Goal: Task Accomplishment & Management: Complete application form

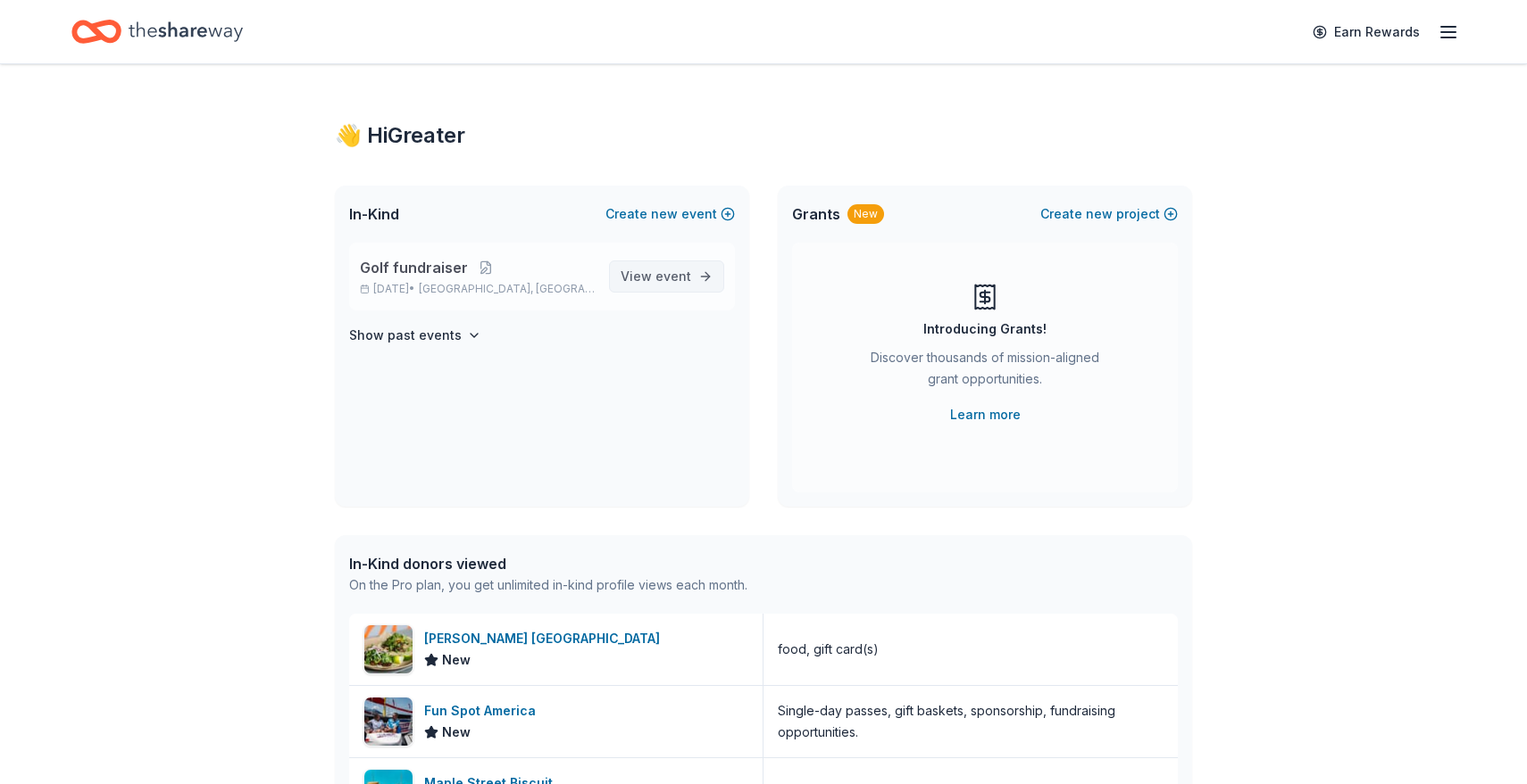
click at [632, 281] on span "View event" at bounding box center [655, 276] width 71 height 21
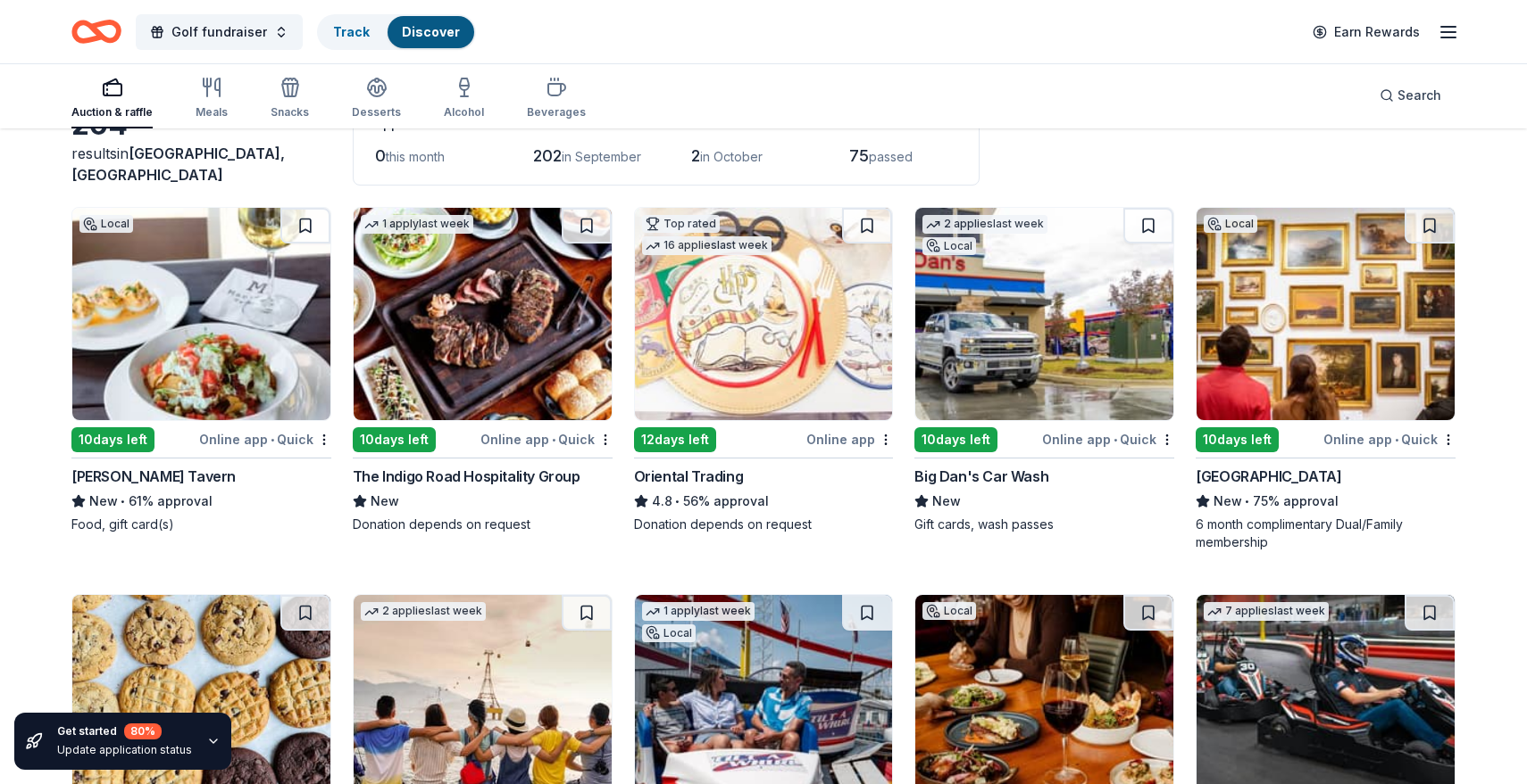
scroll to position [127, 0]
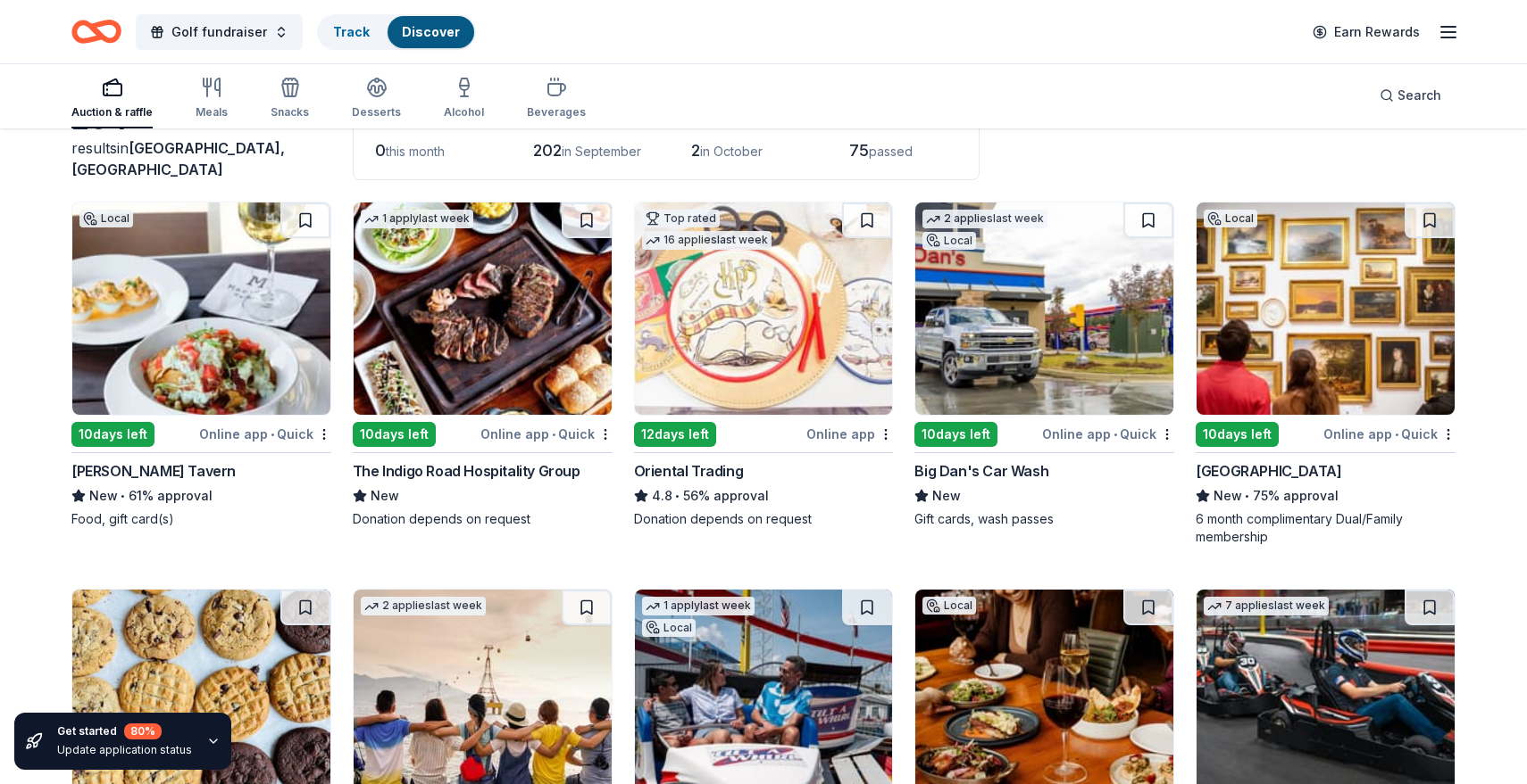
click at [903, 152] on span "passed" at bounding box center [890, 151] width 44 height 16
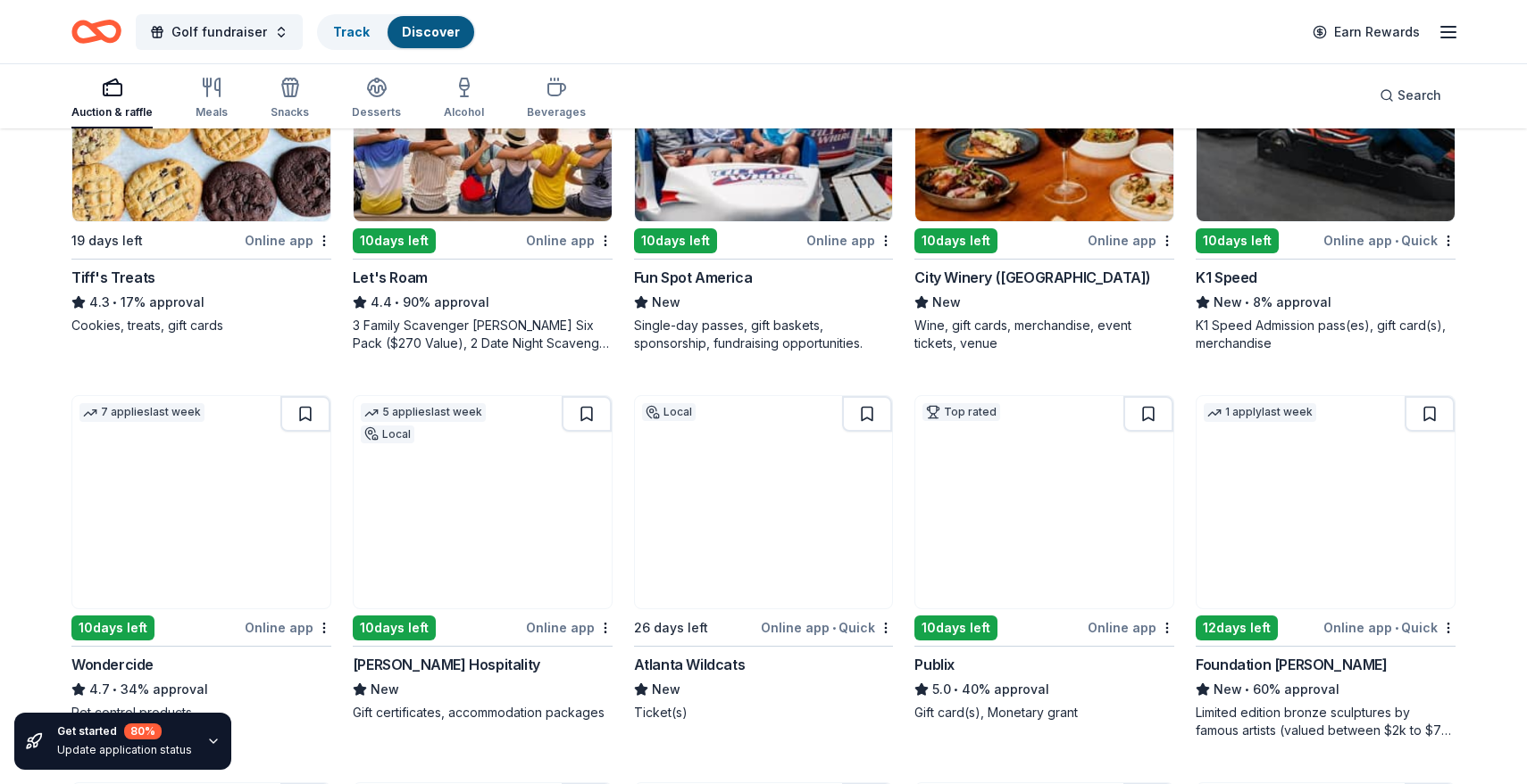
scroll to position [673, 0]
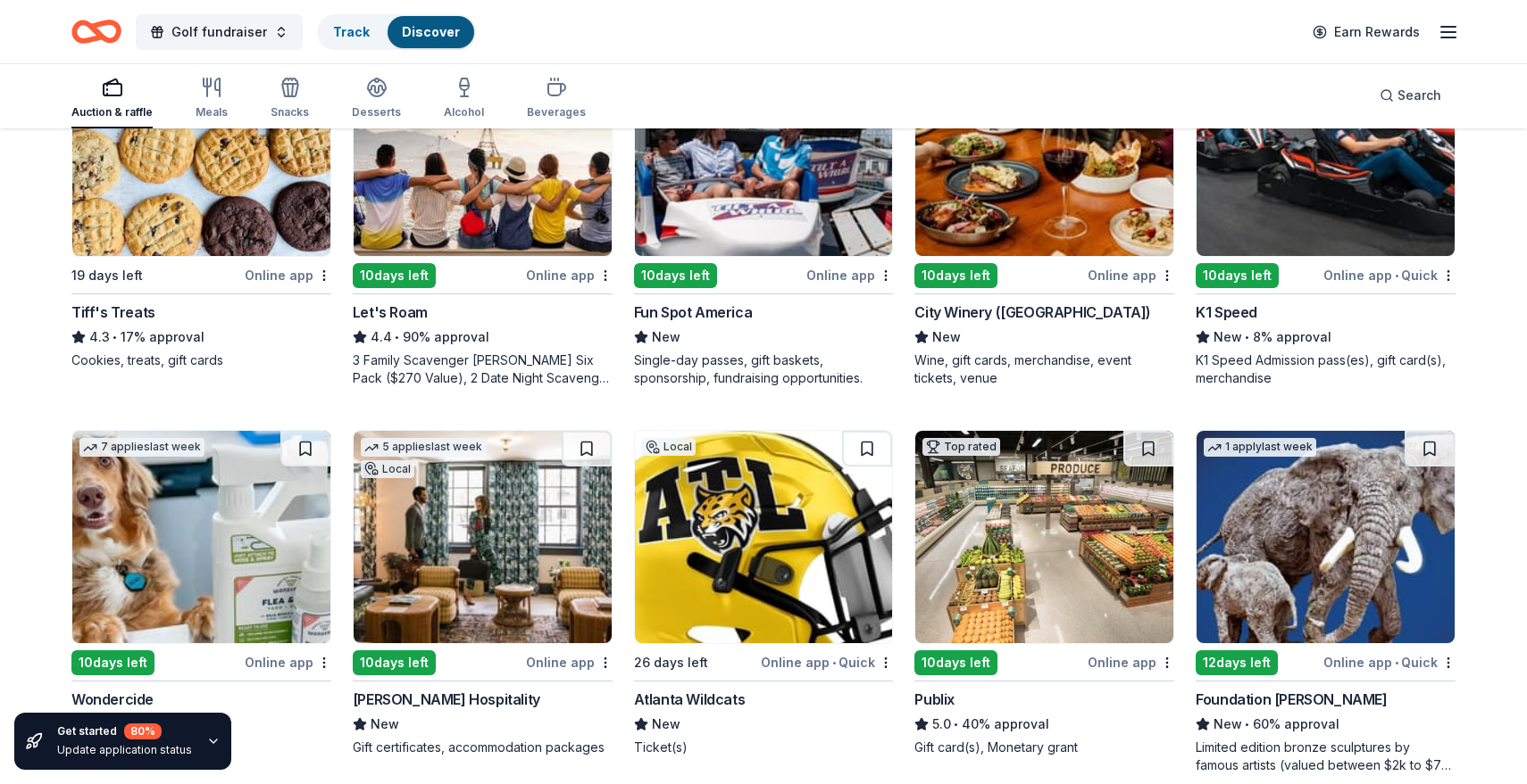
click at [509, 213] on img at bounding box center [483, 149] width 258 height 212
click at [770, 247] on img at bounding box center [764, 149] width 258 height 212
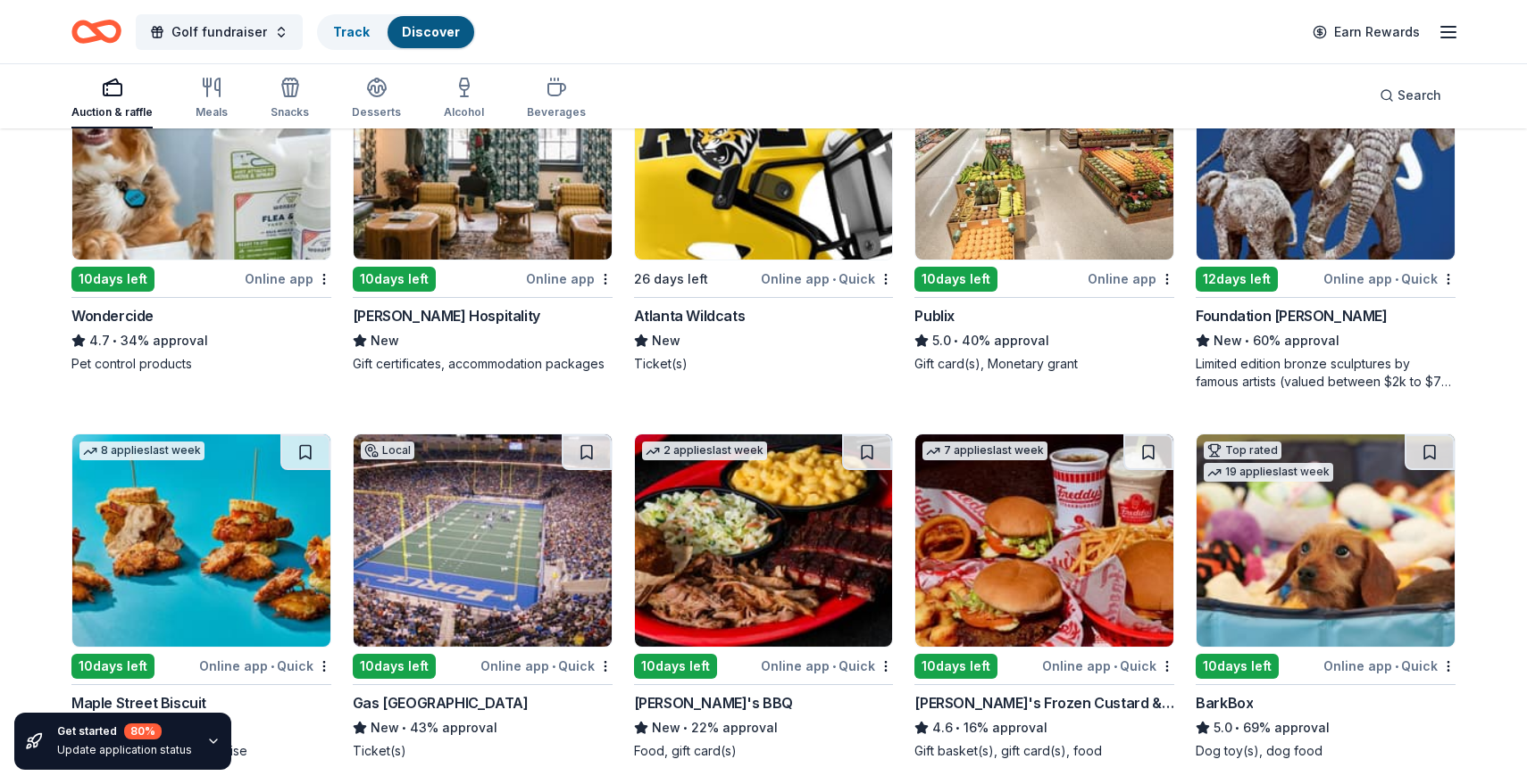
scroll to position [1057, 0]
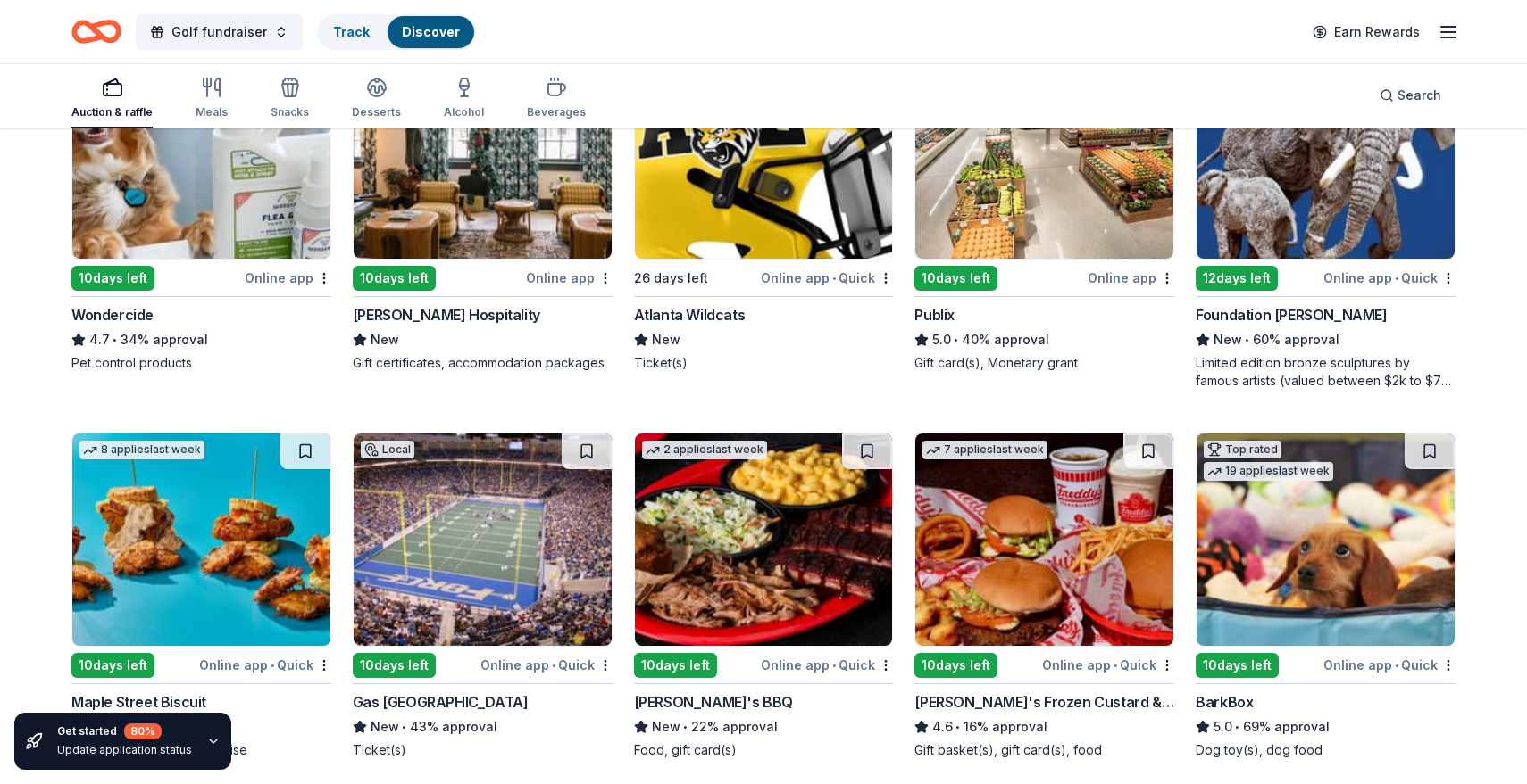
click at [1291, 224] on img at bounding box center [1325, 152] width 258 height 212
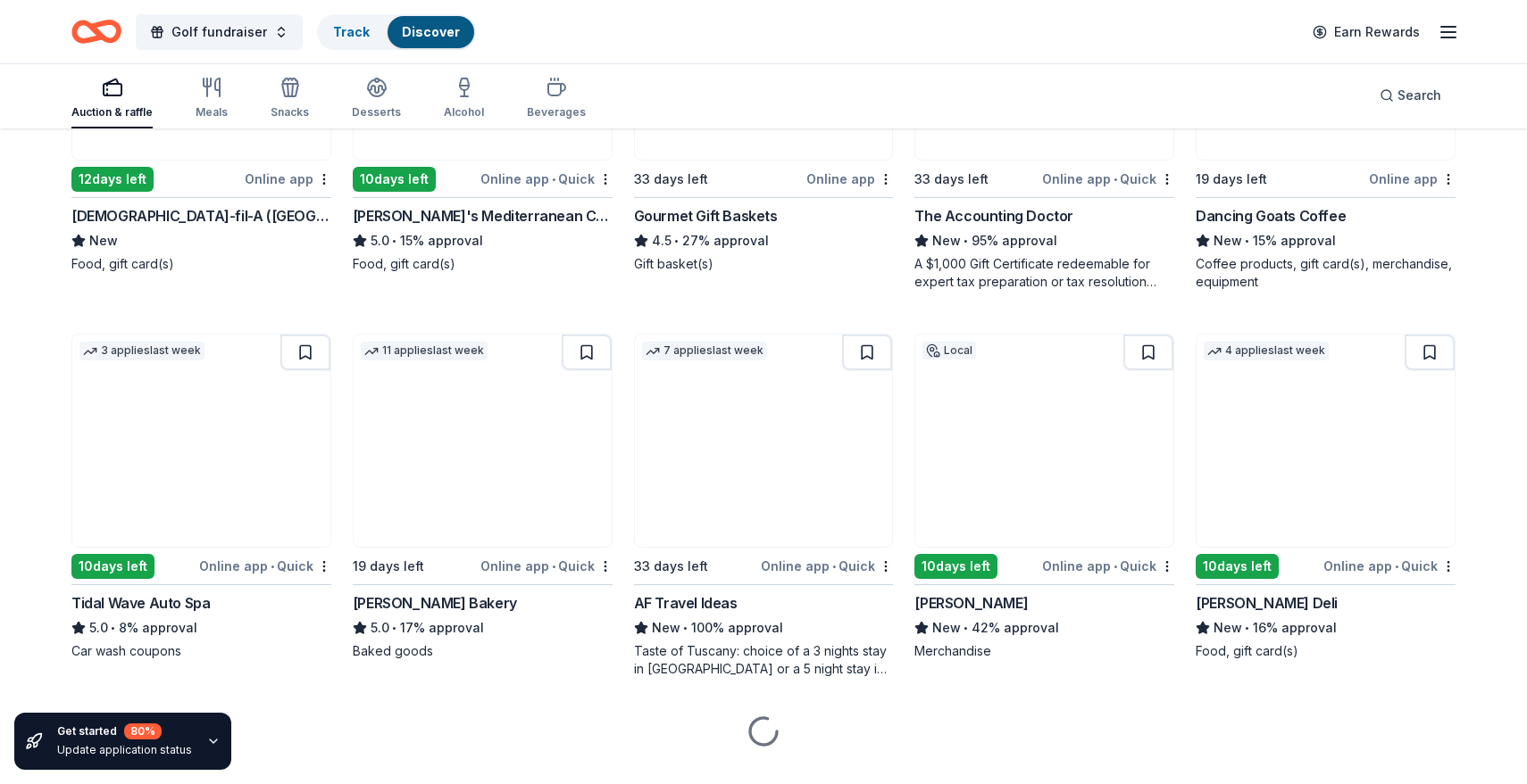
scroll to position [1950, 0]
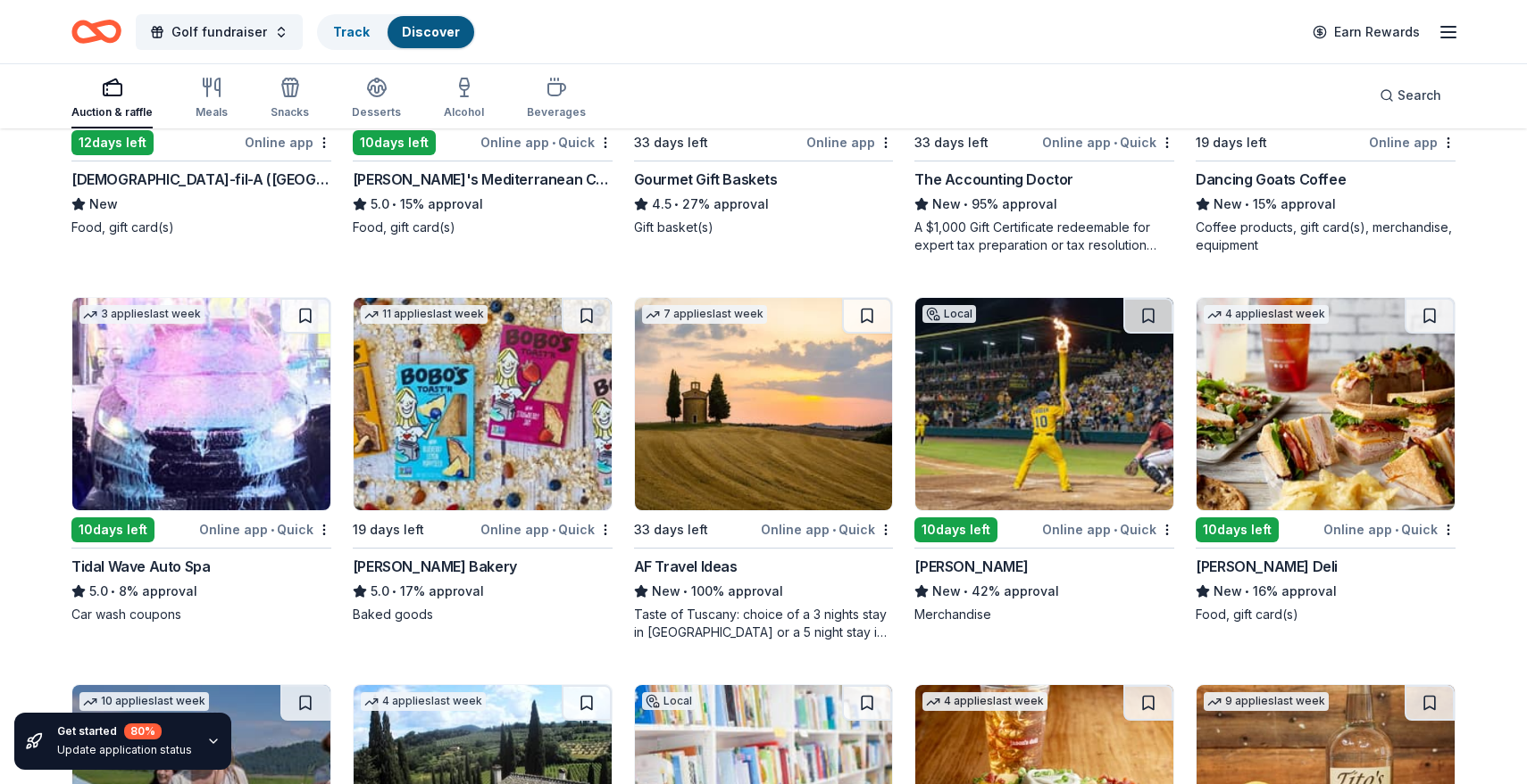
click at [837, 435] on img at bounding box center [764, 404] width 258 height 212
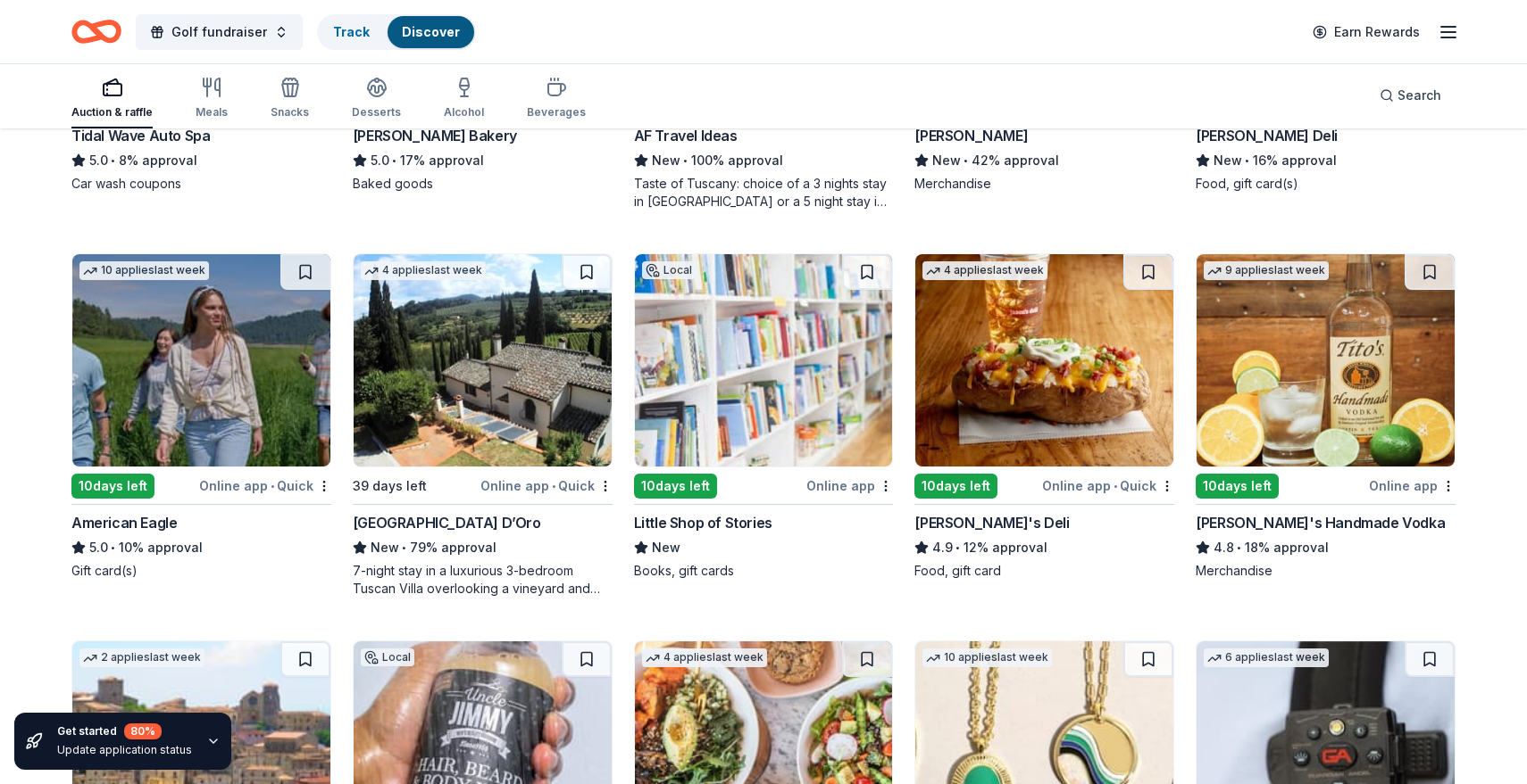
scroll to position [2387, 0]
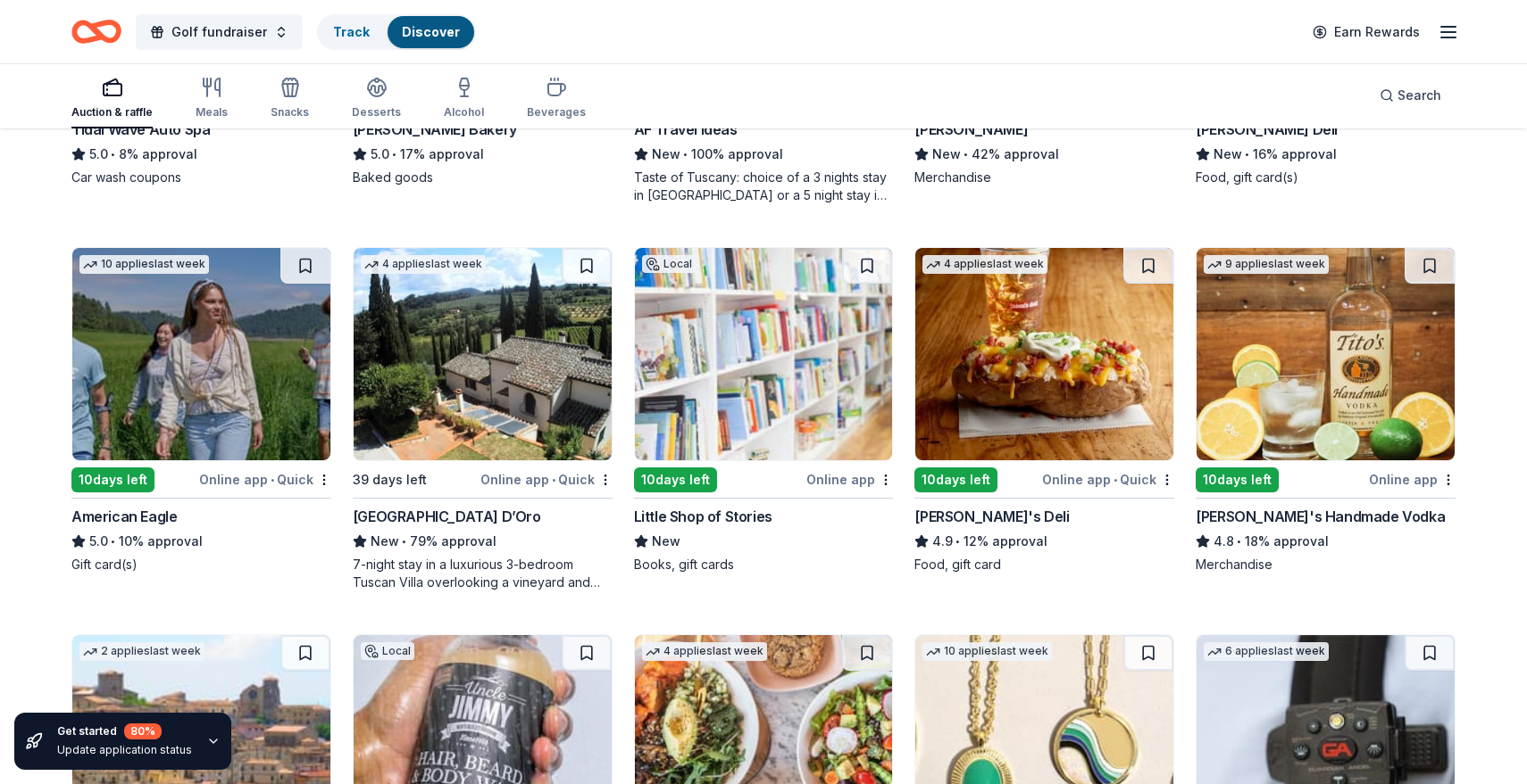
click at [557, 379] on img at bounding box center [483, 354] width 258 height 212
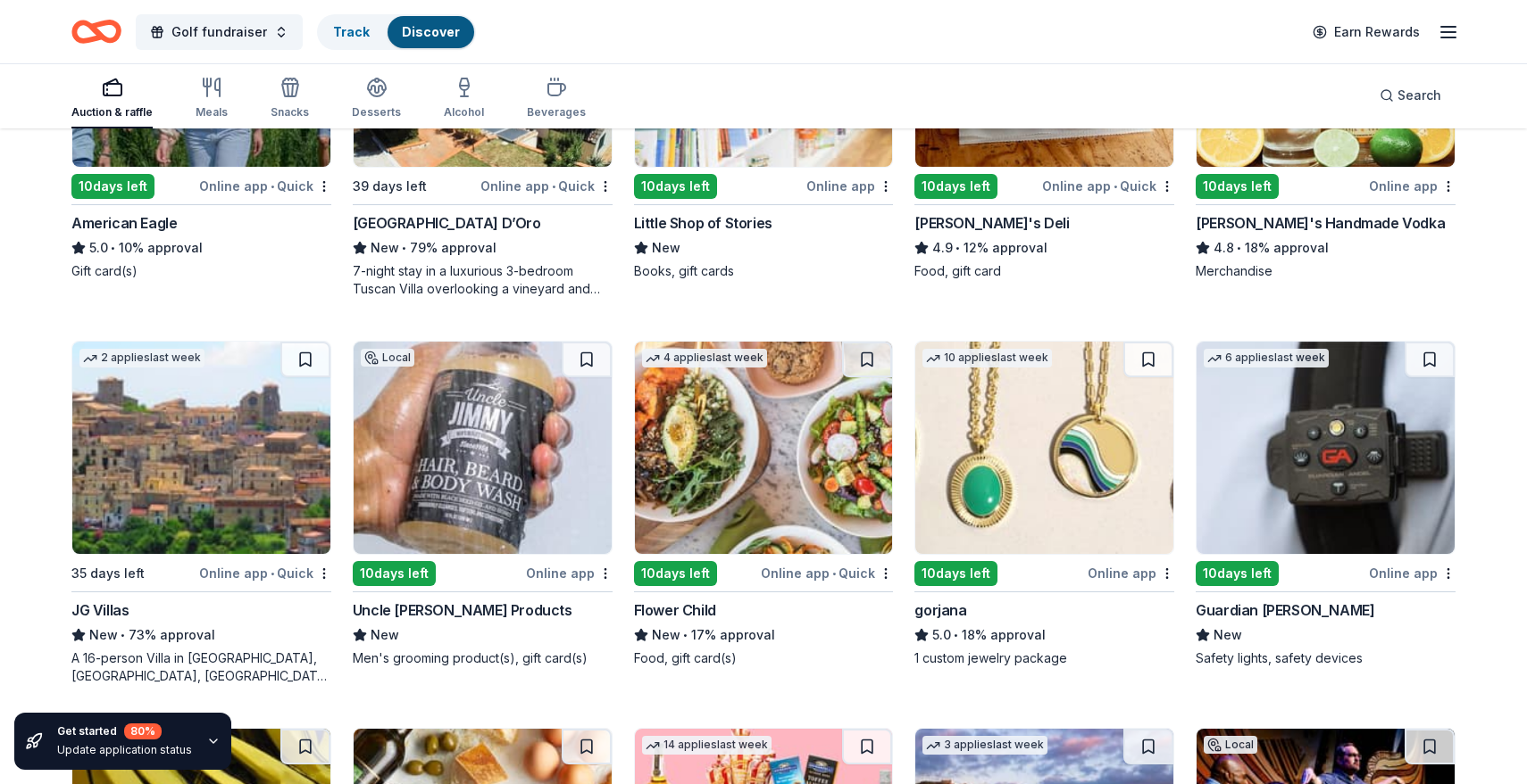
scroll to position [2681, 0]
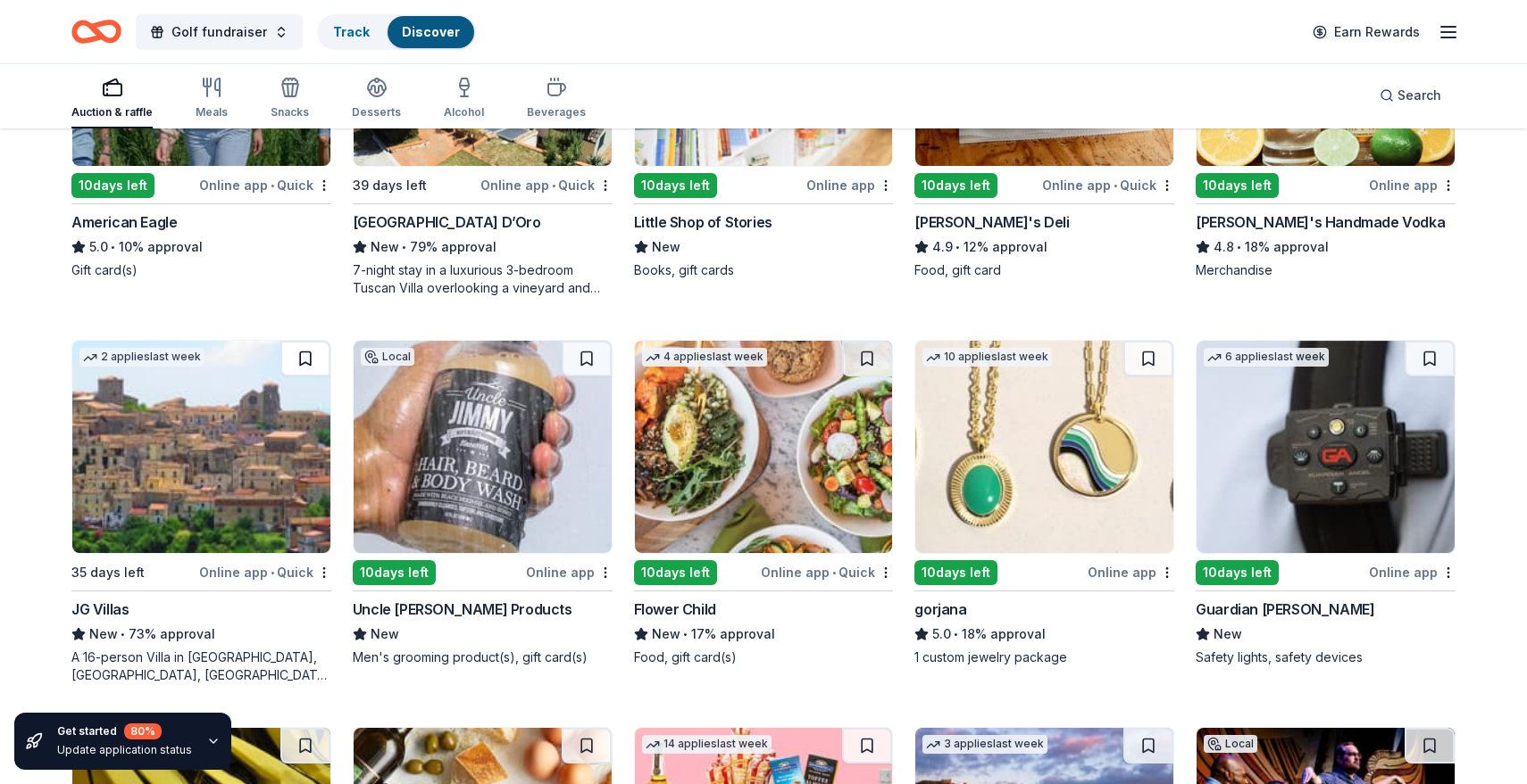
click at [310, 355] on button at bounding box center [305, 359] width 50 height 36
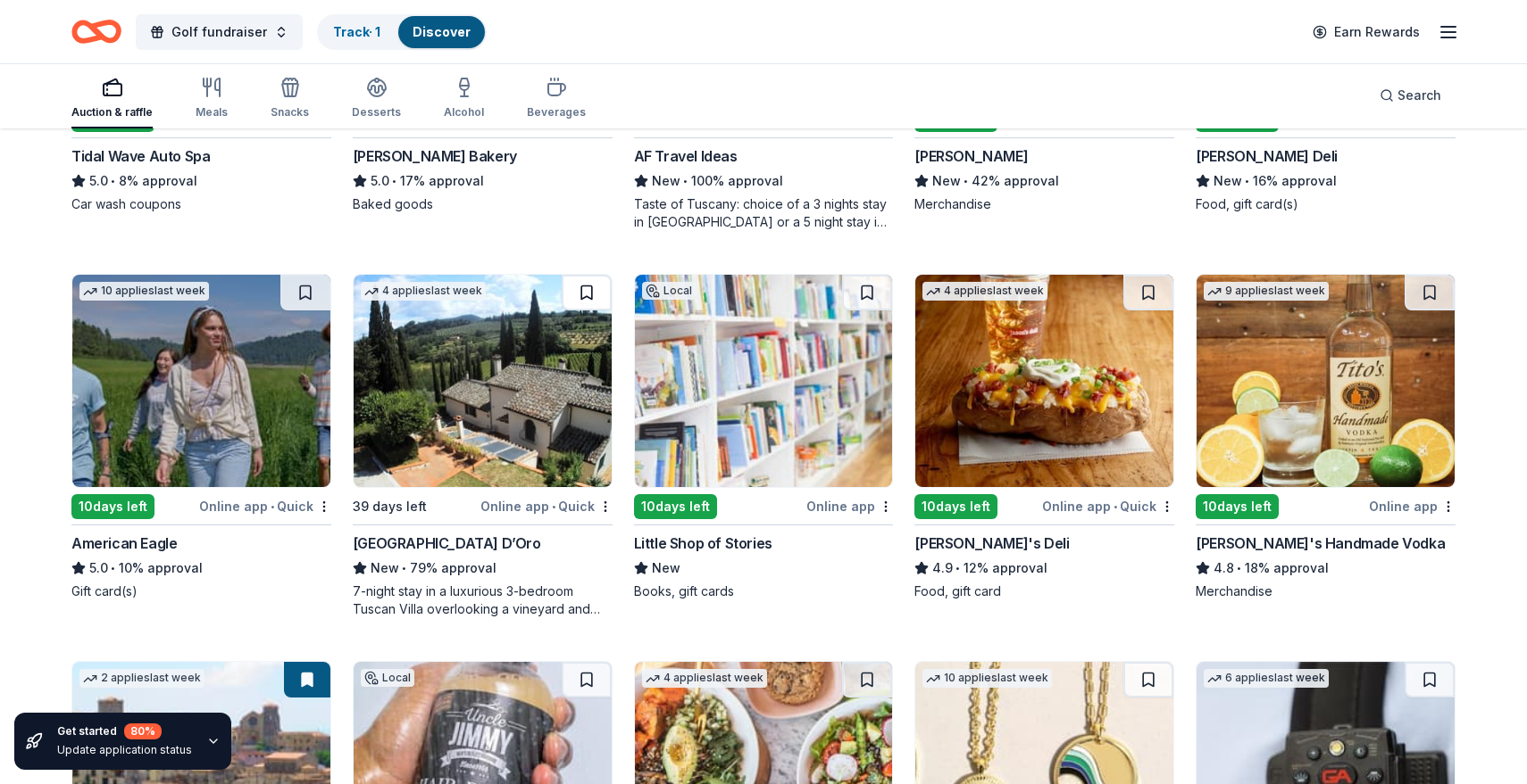
click at [585, 294] on button at bounding box center [587, 293] width 50 height 36
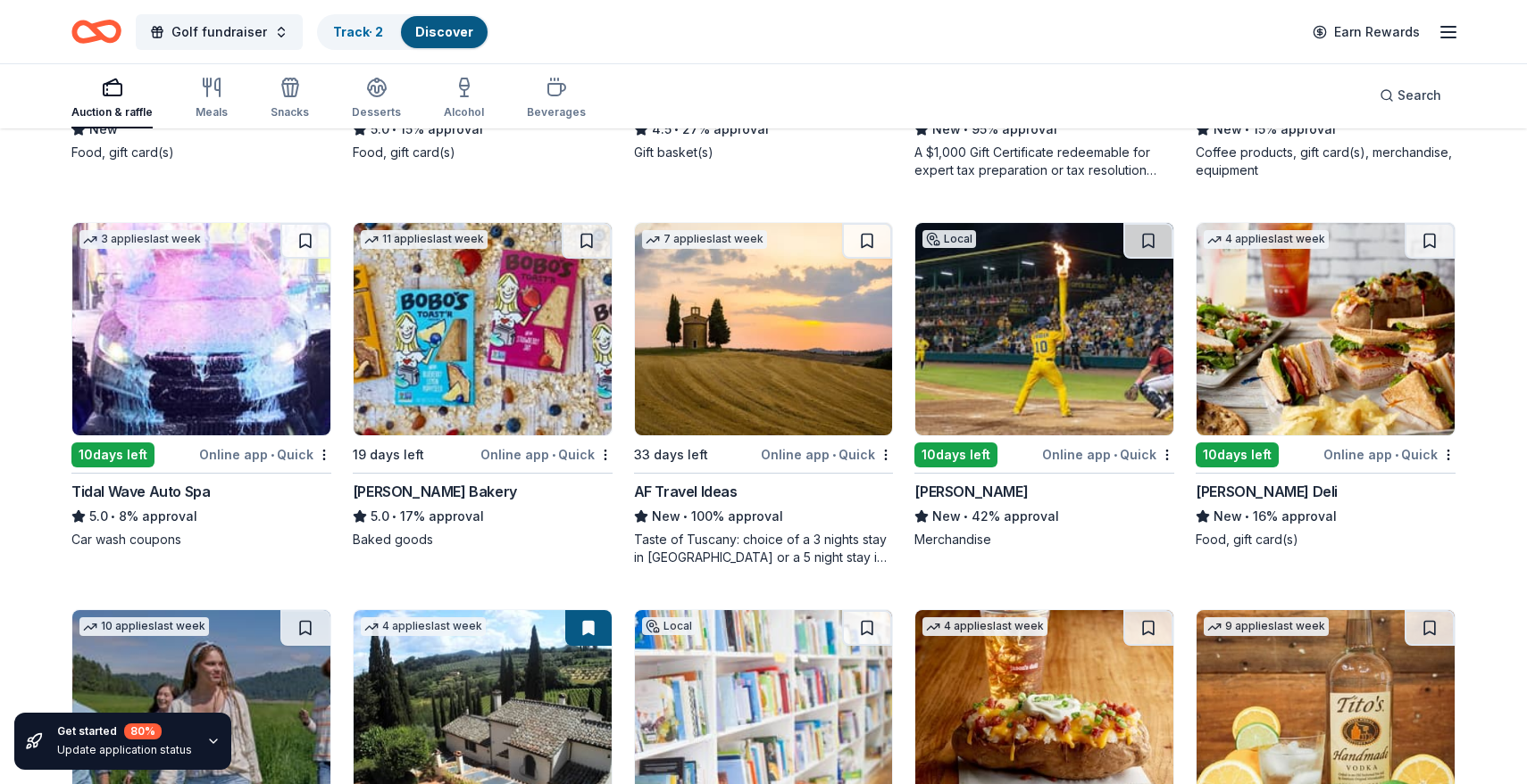
scroll to position [2009, 0]
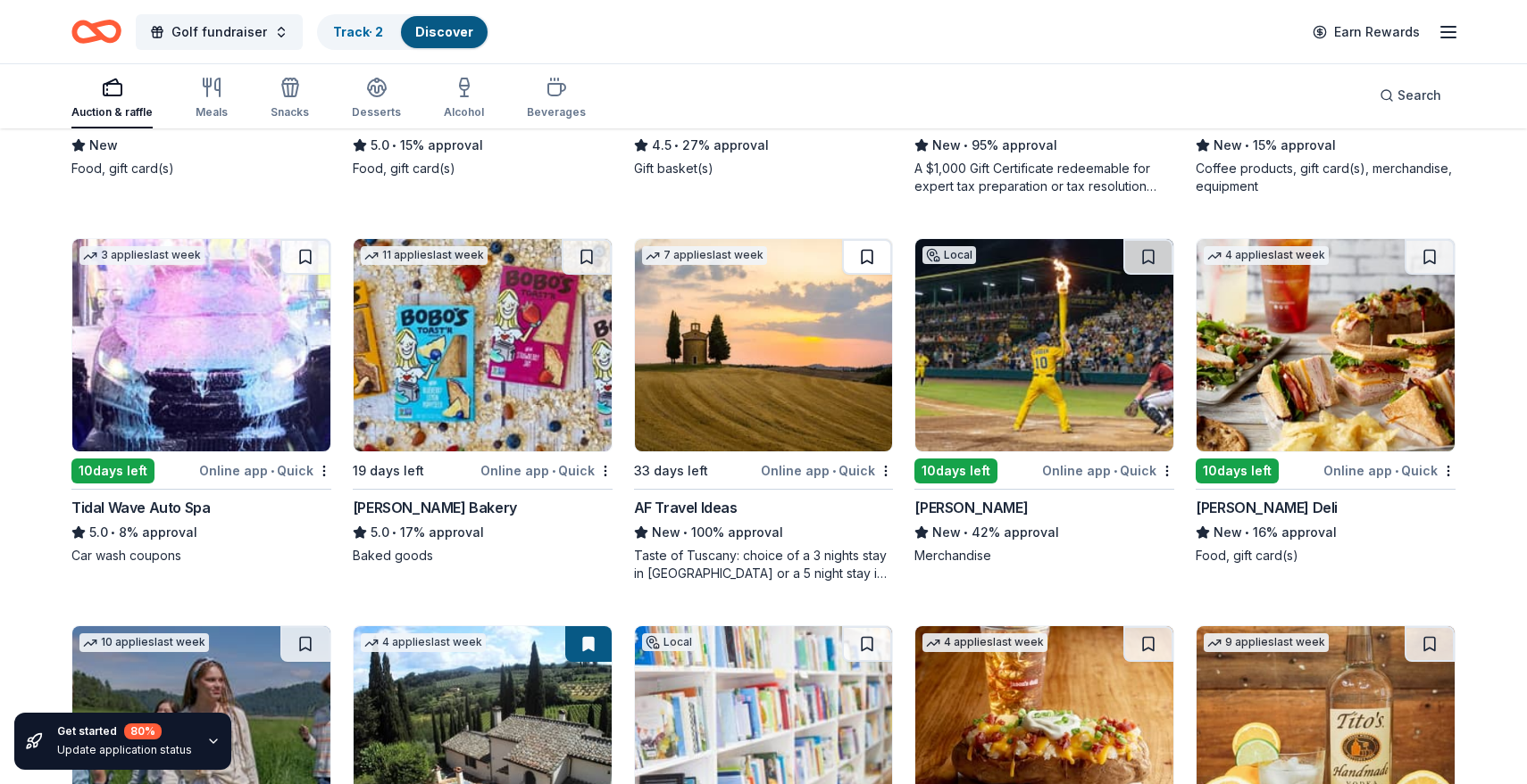
click at [872, 253] on button at bounding box center [867, 257] width 50 height 36
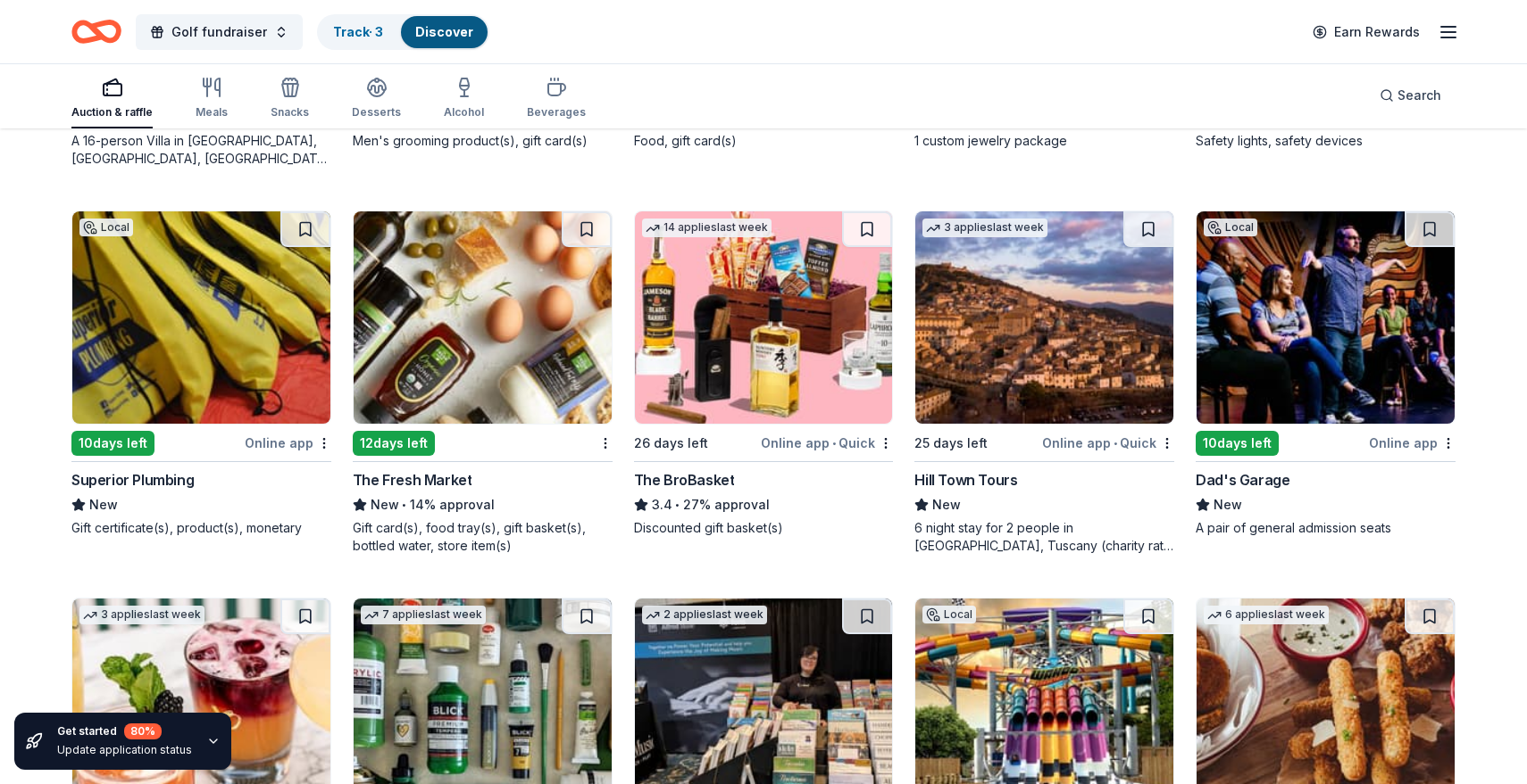
scroll to position [3199, 0]
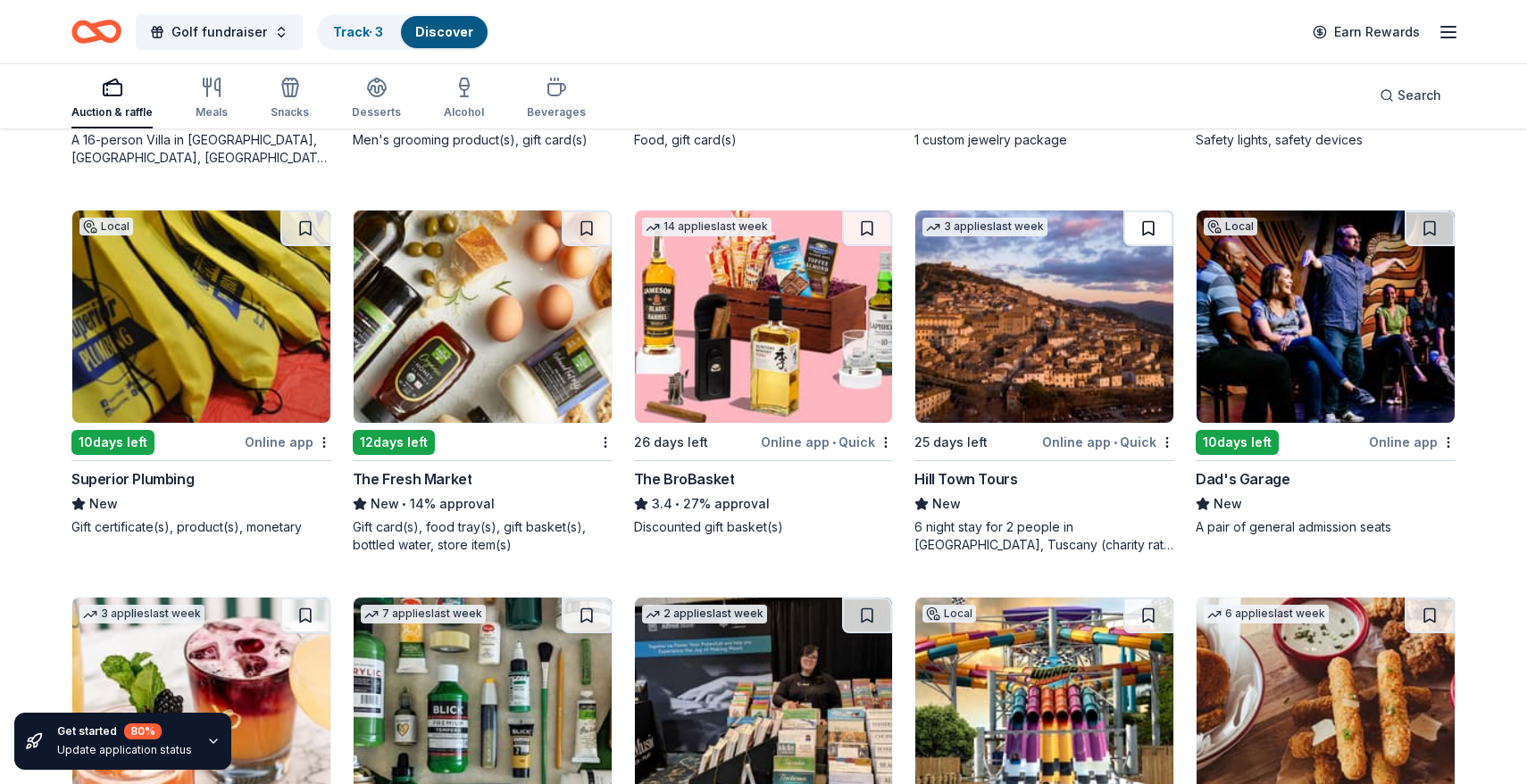
click at [1138, 229] on button at bounding box center [1148, 228] width 50 height 36
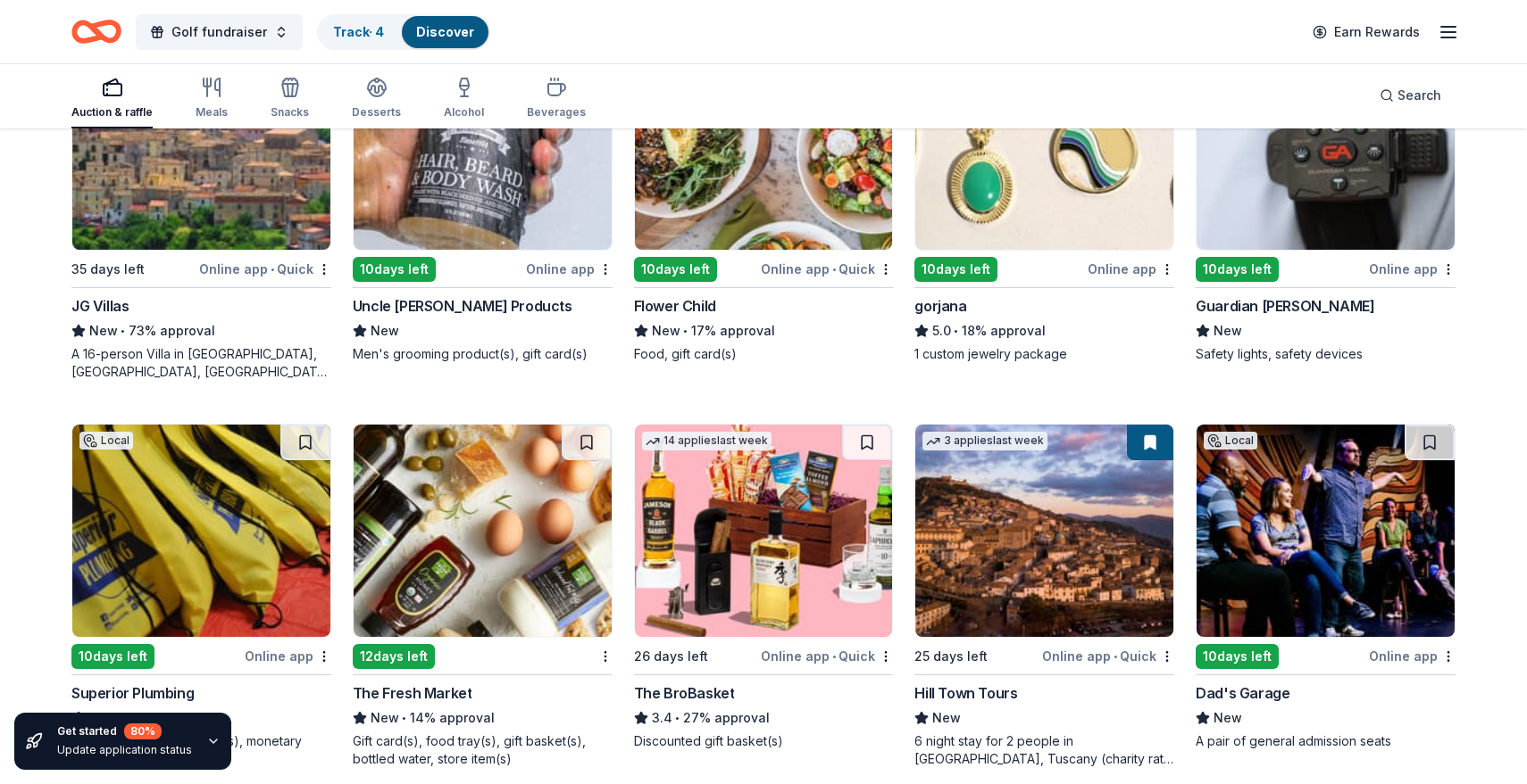
scroll to position [2989, 0]
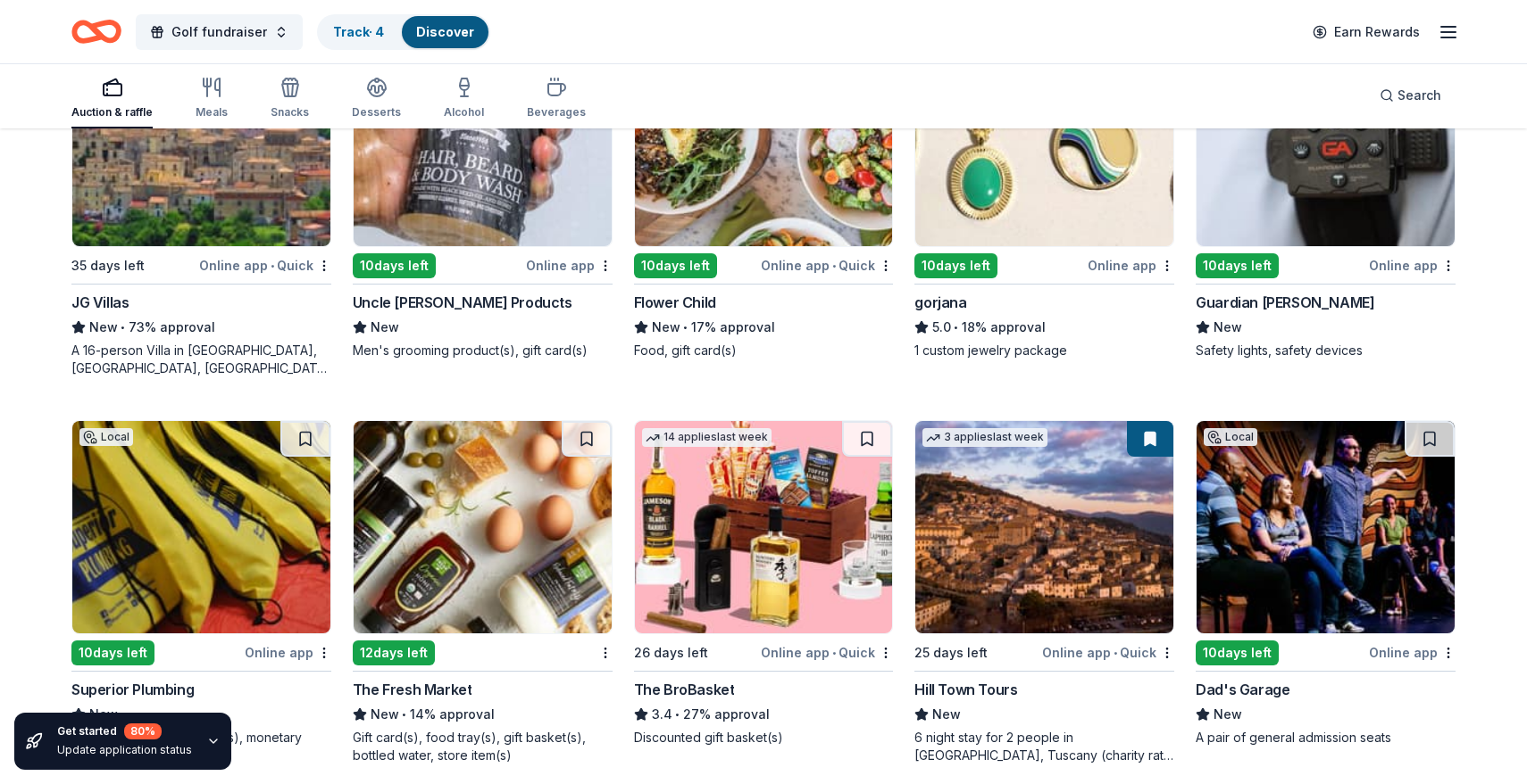
click at [722, 483] on img at bounding box center [764, 527] width 258 height 212
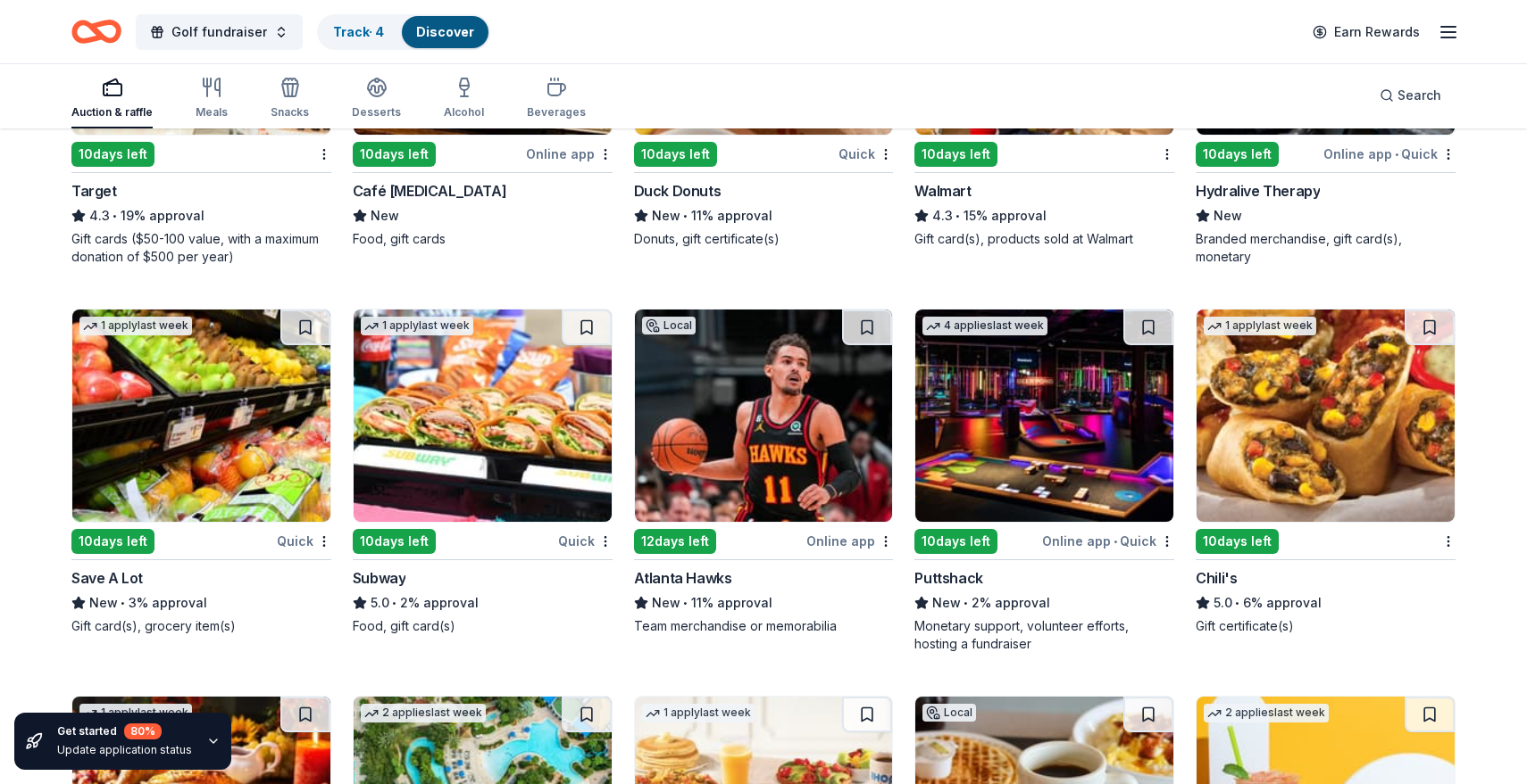
scroll to position [9618, 0]
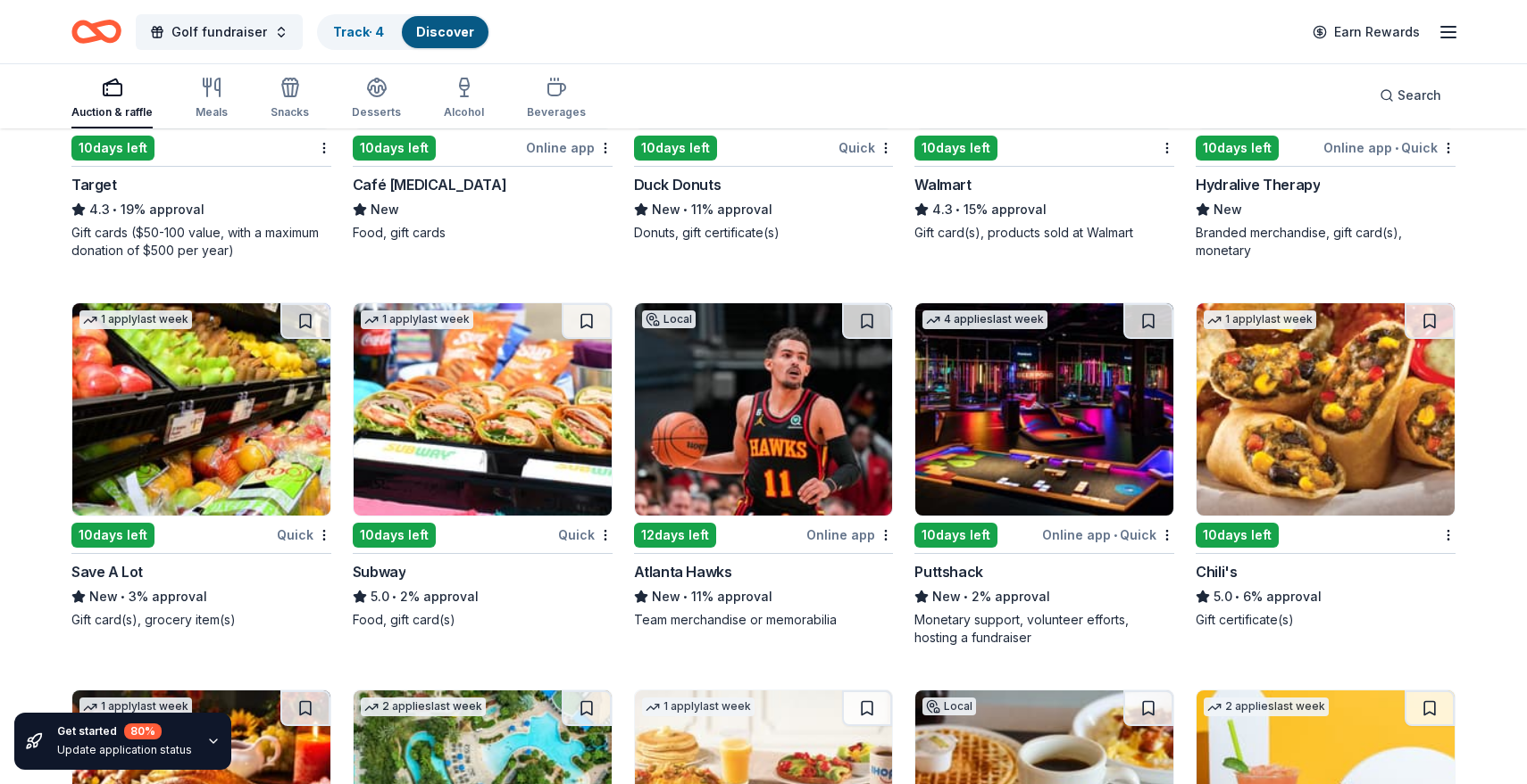
click at [804, 415] on img at bounding box center [764, 409] width 258 height 212
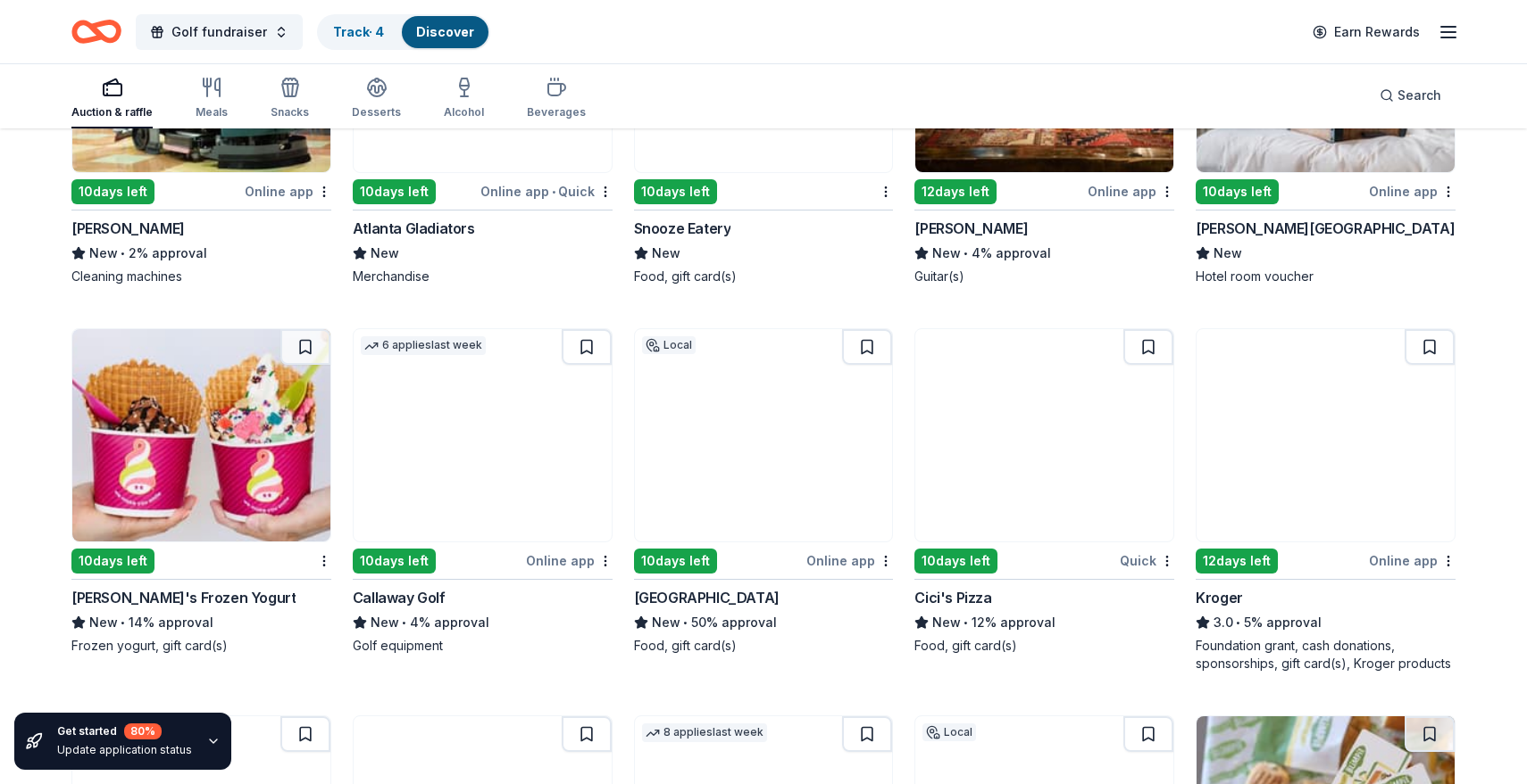
scroll to position [8414, 0]
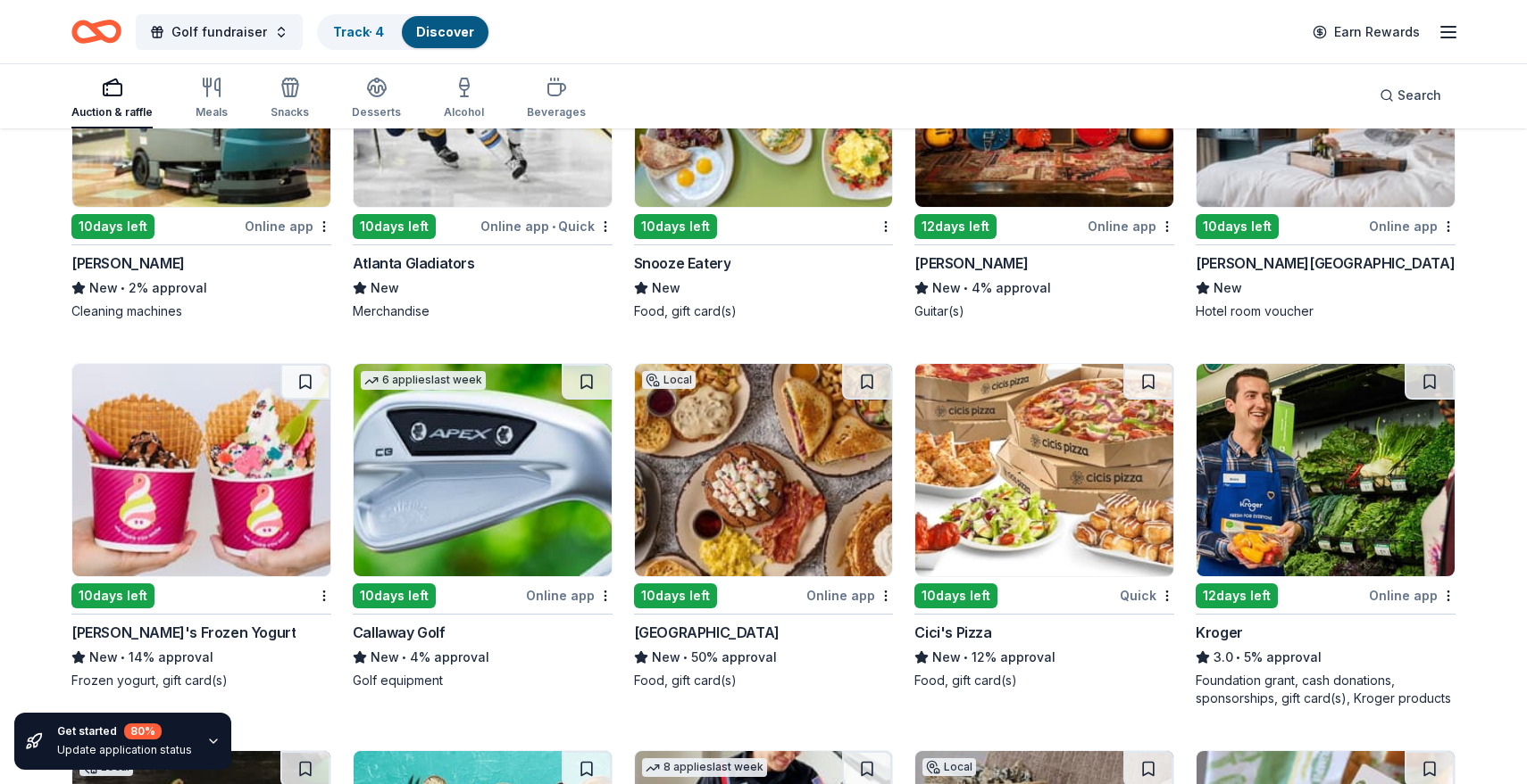
click at [480, 486] on img at bounding box center [483, 470] width 258 height 212
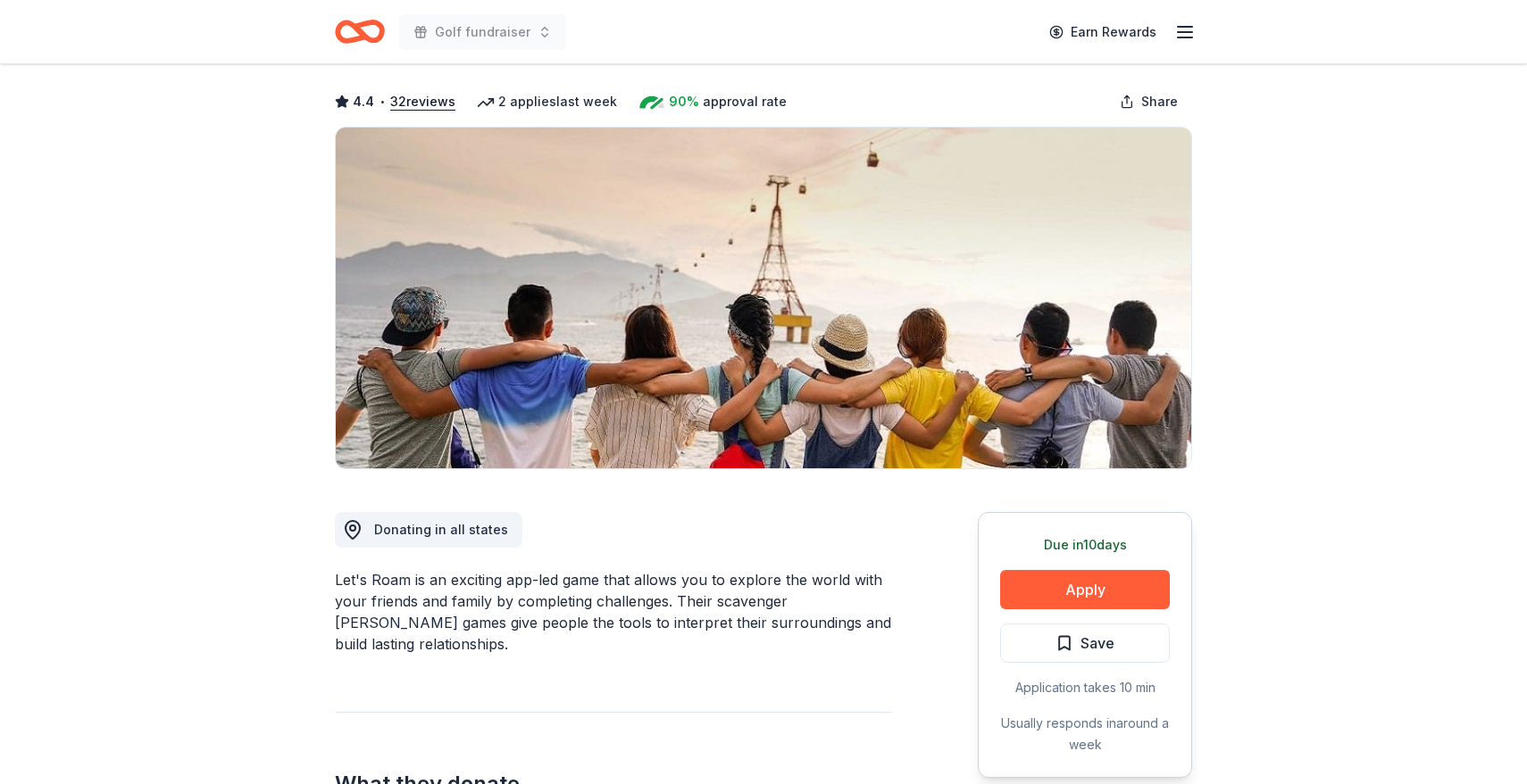
scroll to position [76, 0]
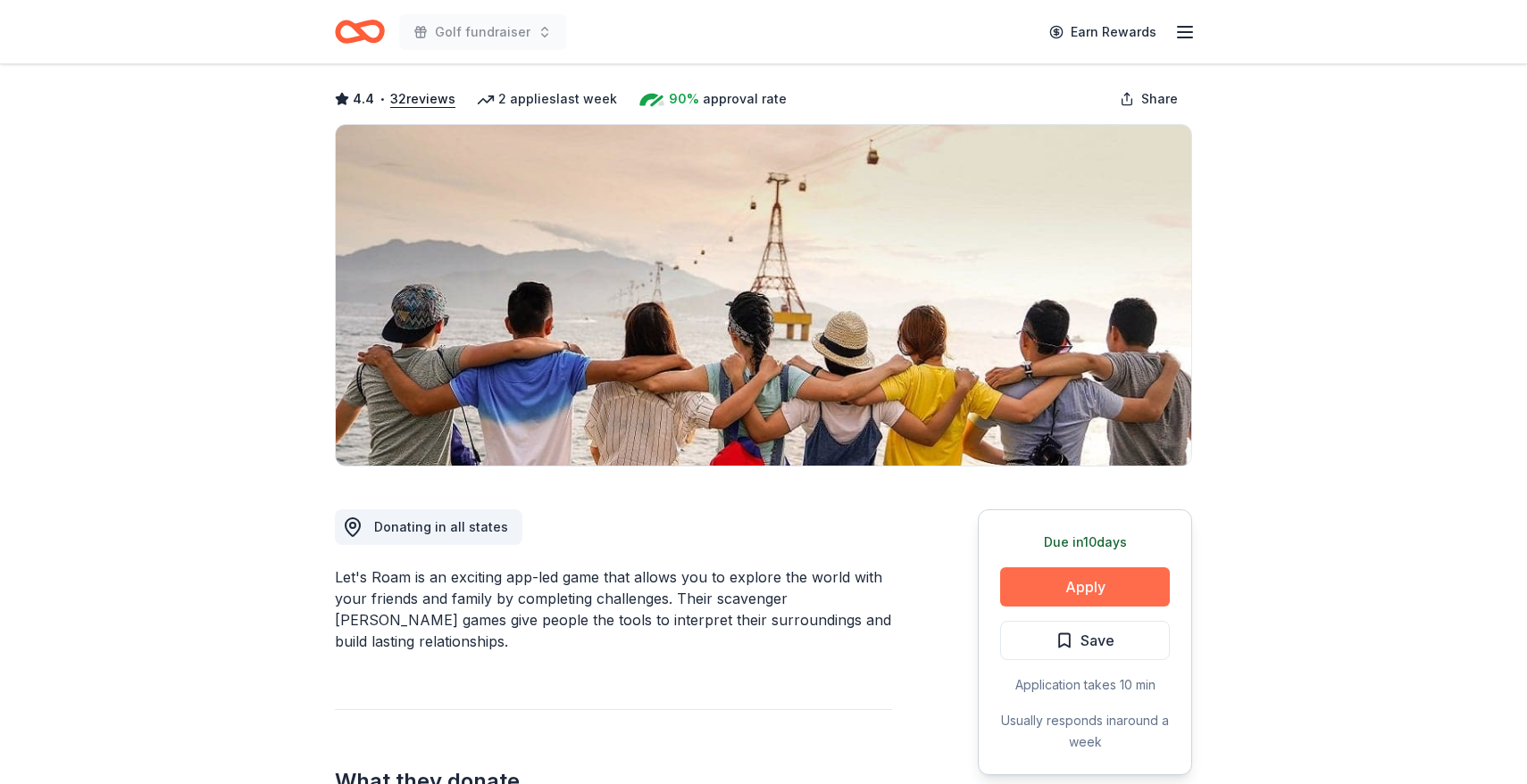
click at [1033, 588] on button "Apply" at bounding box center [1084, 587] width 170 height 40
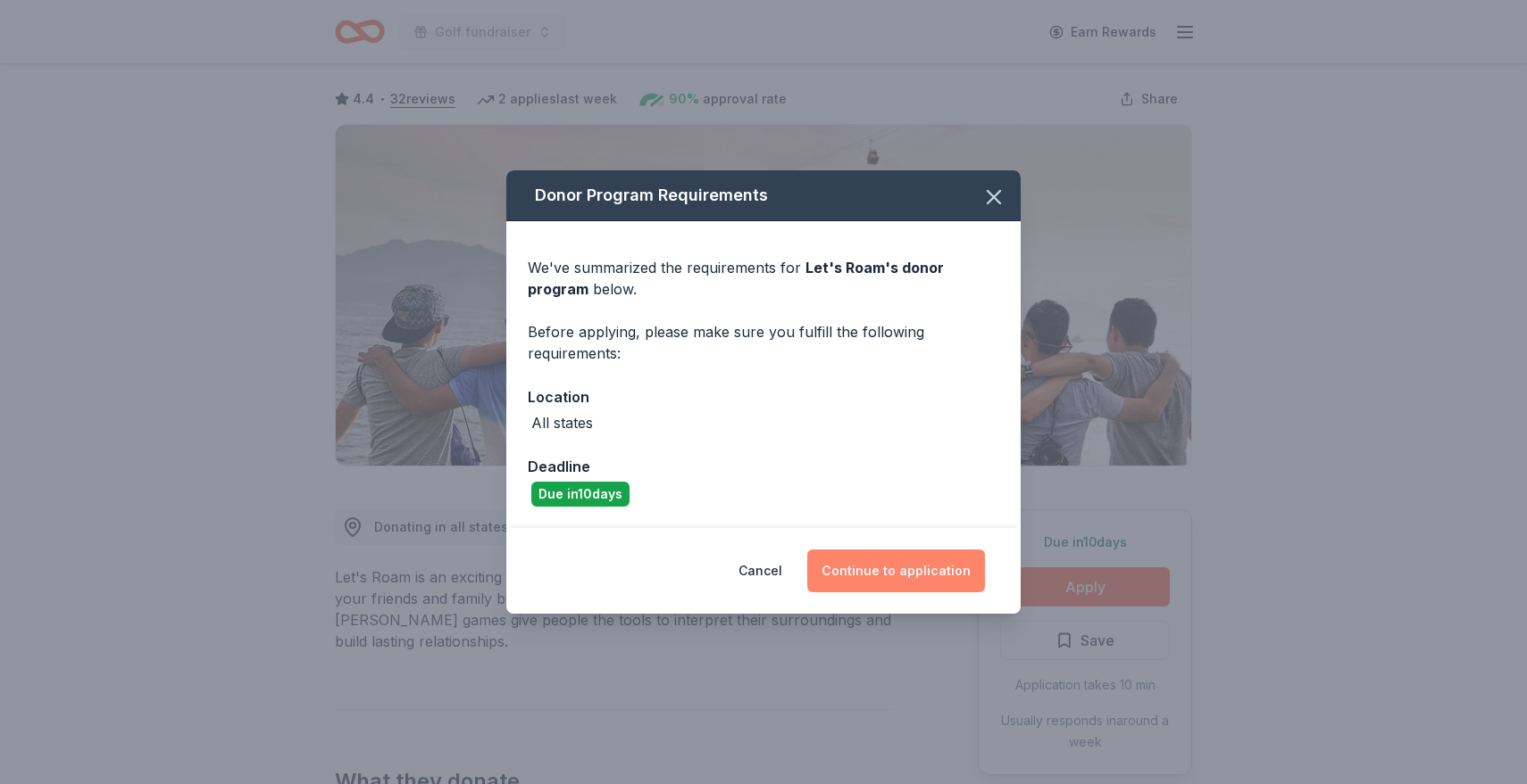
click at [944, 565] on button "Continue to application" at bounding box center [895, 571] width 177 height 43
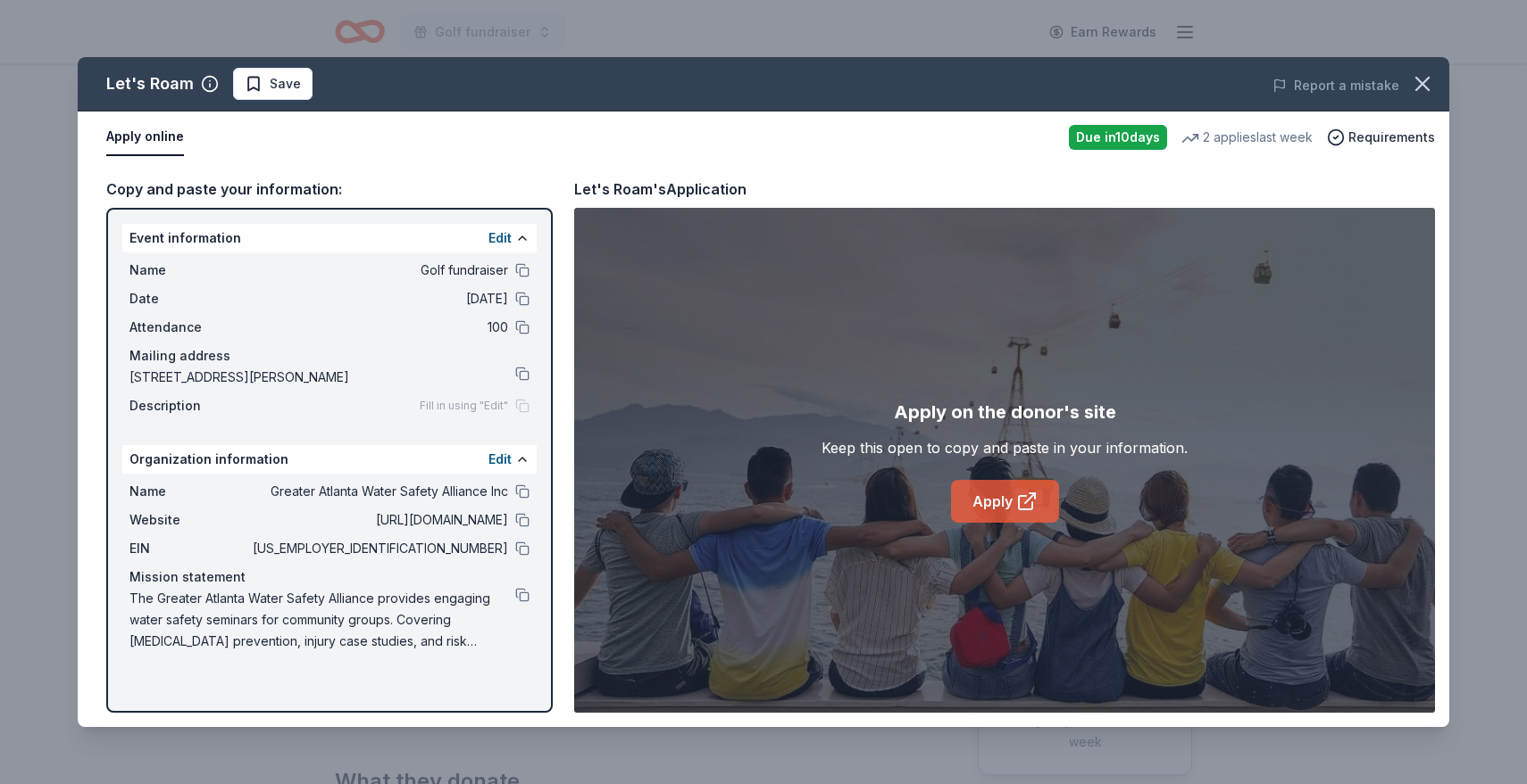
click at [989, 500] on link "Apply" at bounding box center [1004, 501] width 108 height 43
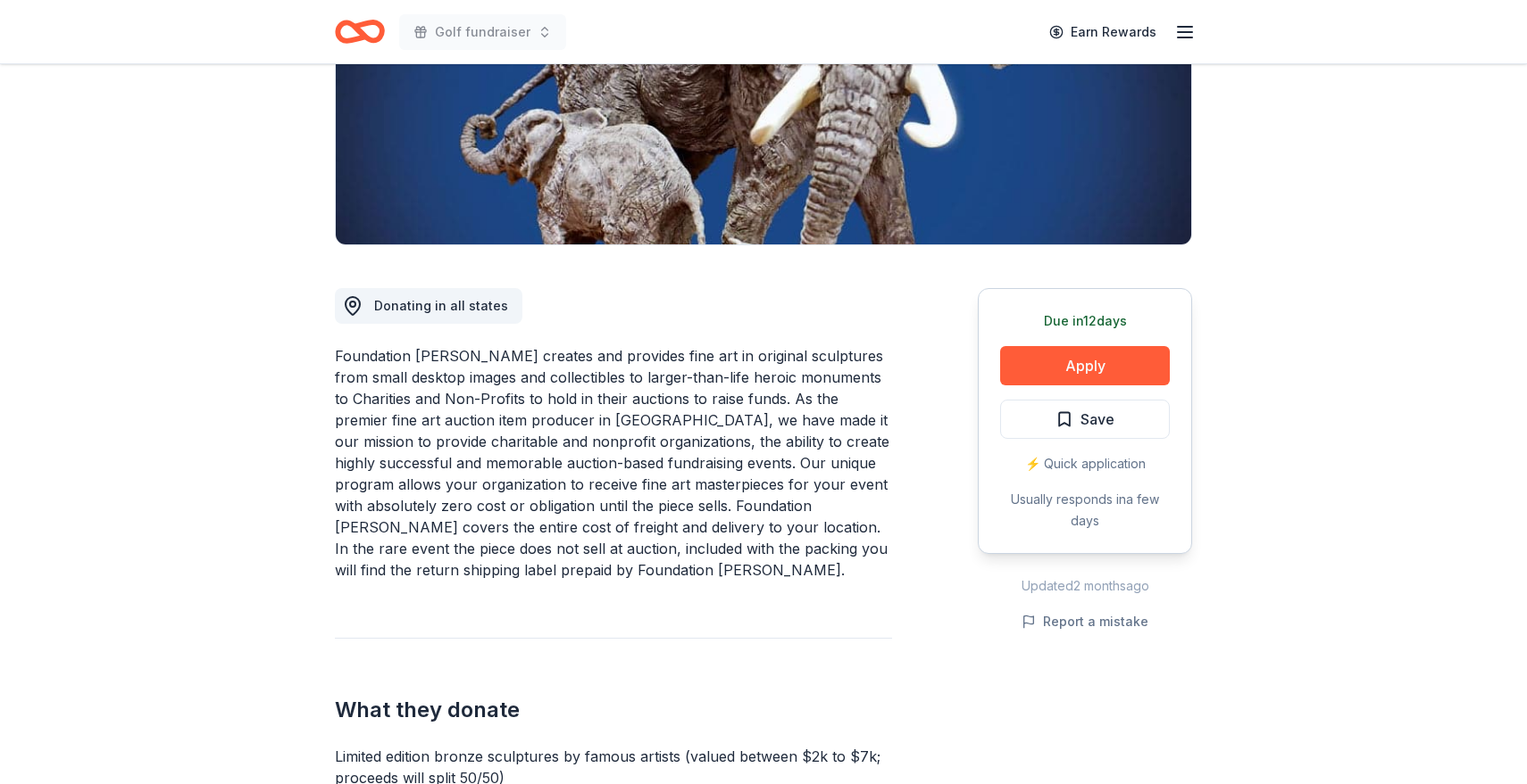
scroll to position [298, 0]
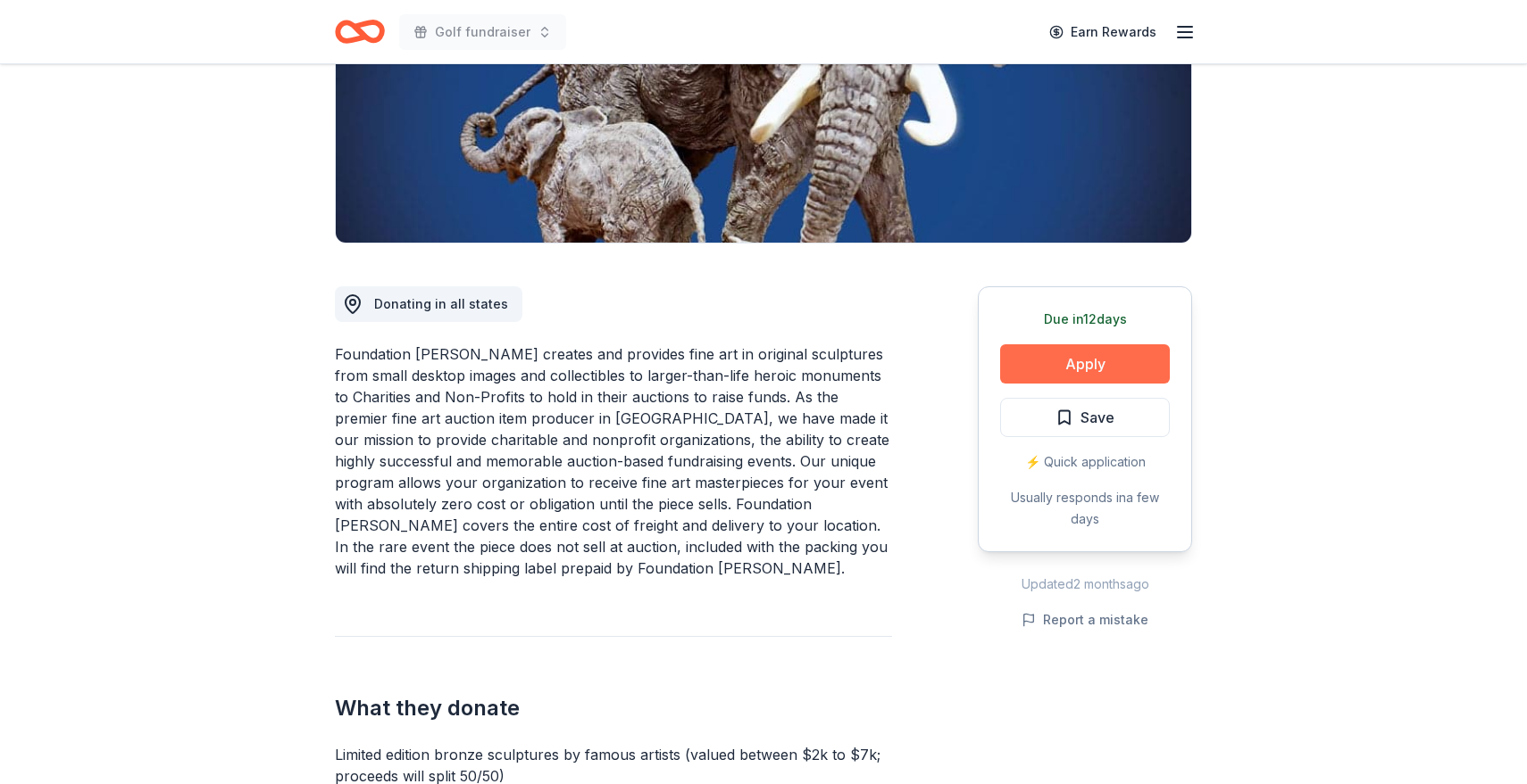
click at [1041, 360] on button "Apply" at bounding box center [1084, 363] width 170 height 40
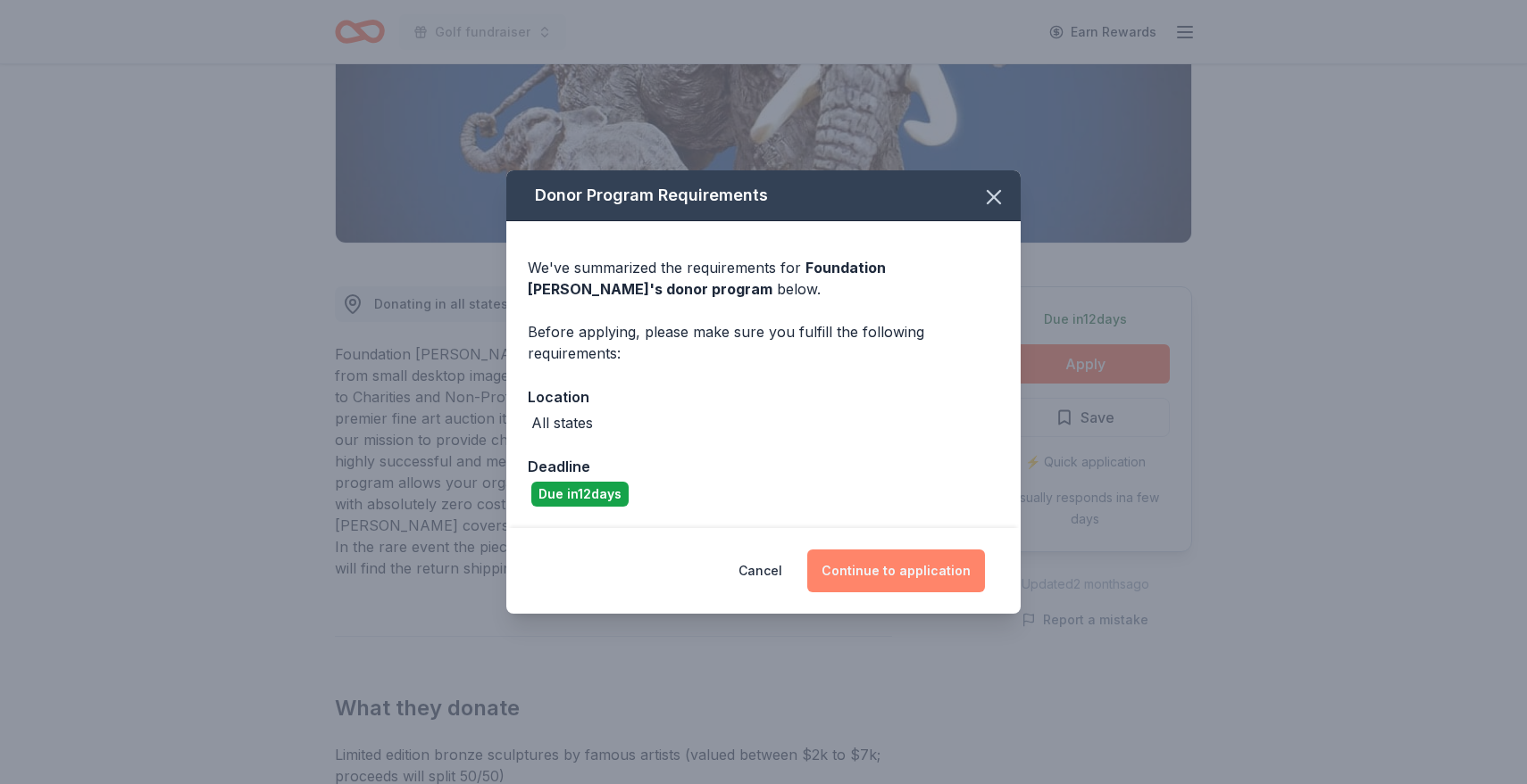
click at [917, 586] on button "Continue to application" at bounding box center [895, 571] width 177 height 43
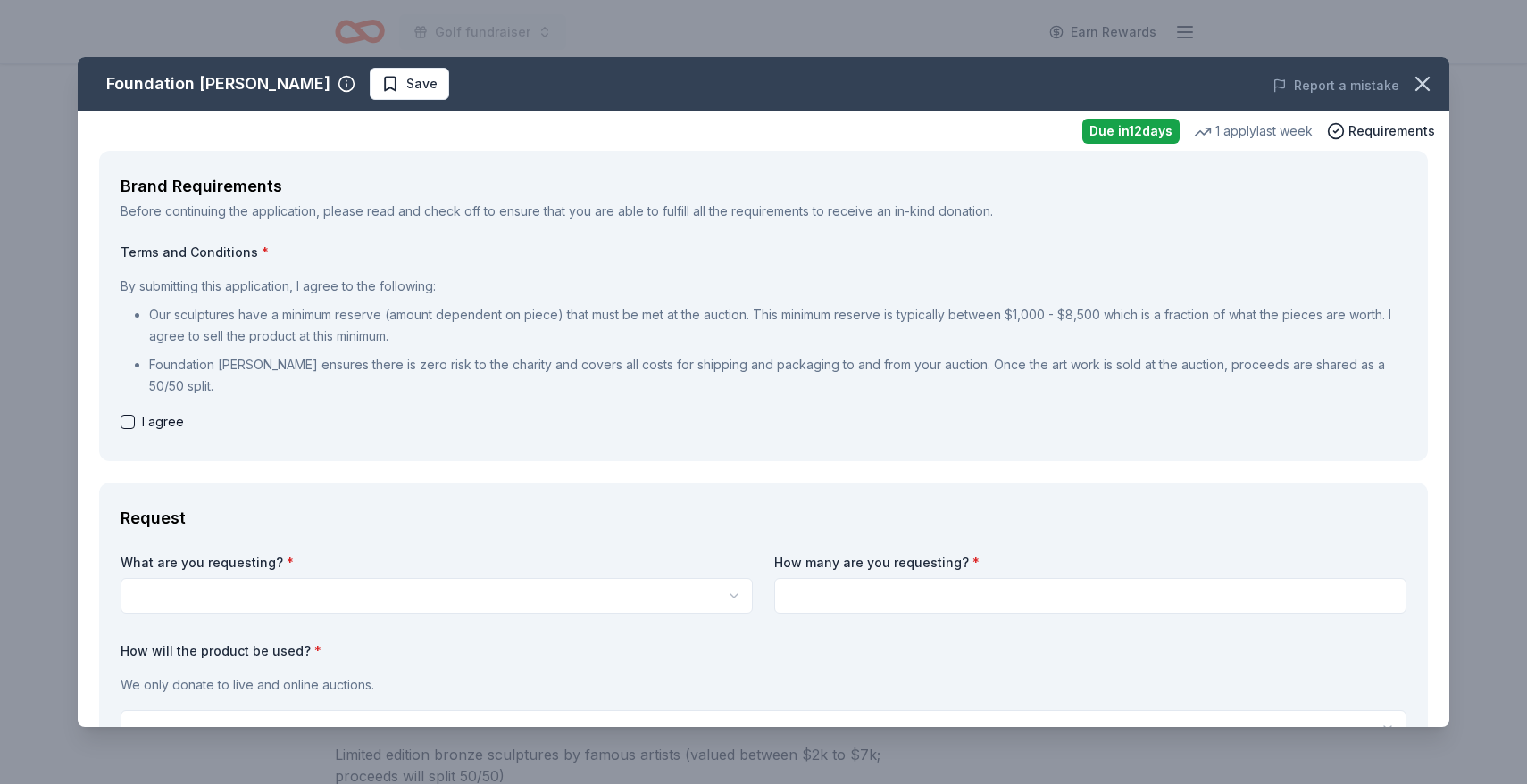
click at [143, 423] on span "I agree" at bounding box center [162, 422] width 42 height 21
click at [127, 425] on button "button" at bounding box center [127, 422] width 15 height 15
checkbox input "true"
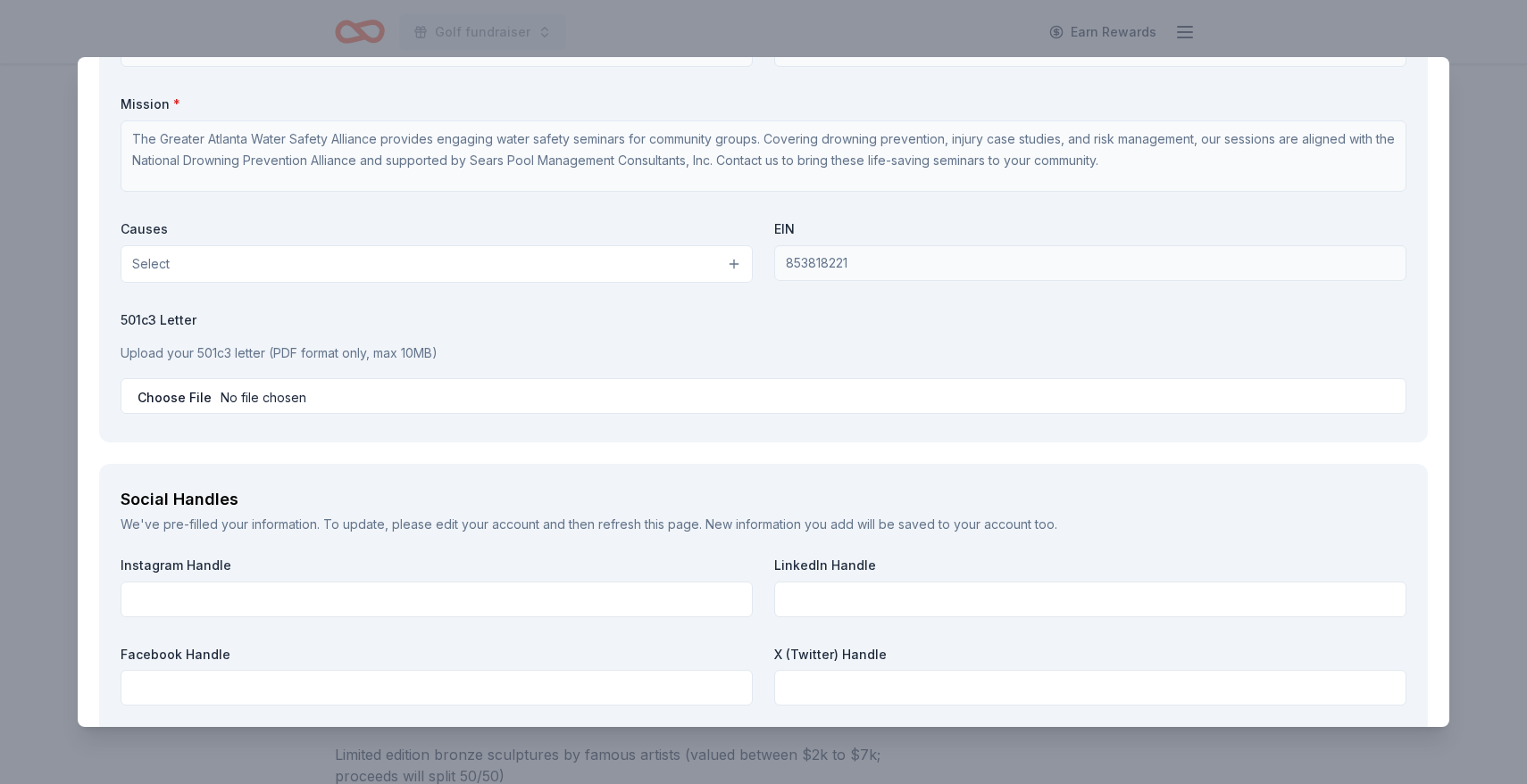
scroll to position [2232, 0]
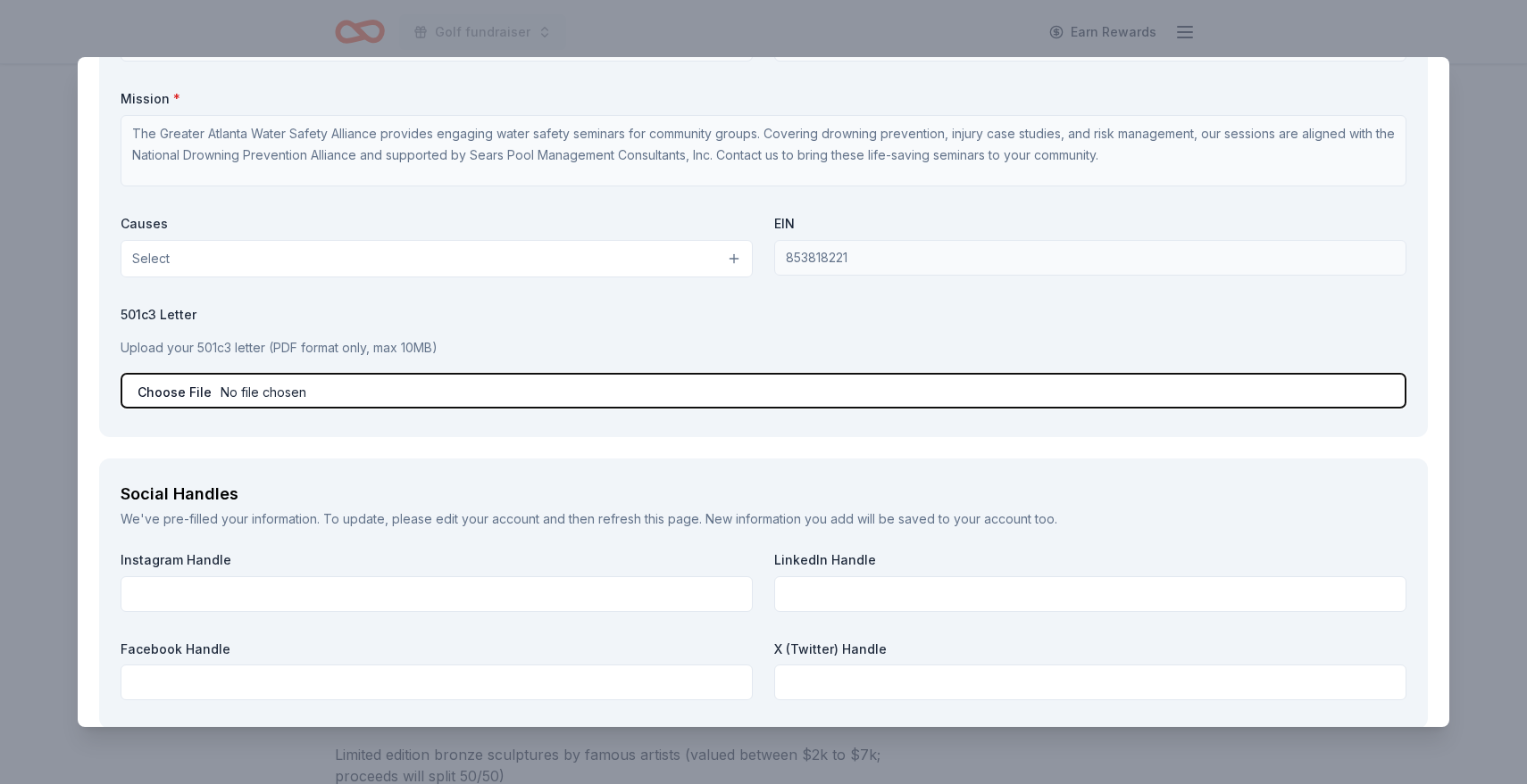
click at [538, 394] on input "file" at bounding box center [763, 391] width 1286 height 36
type input "C:\fakepath\EIN.pdf"
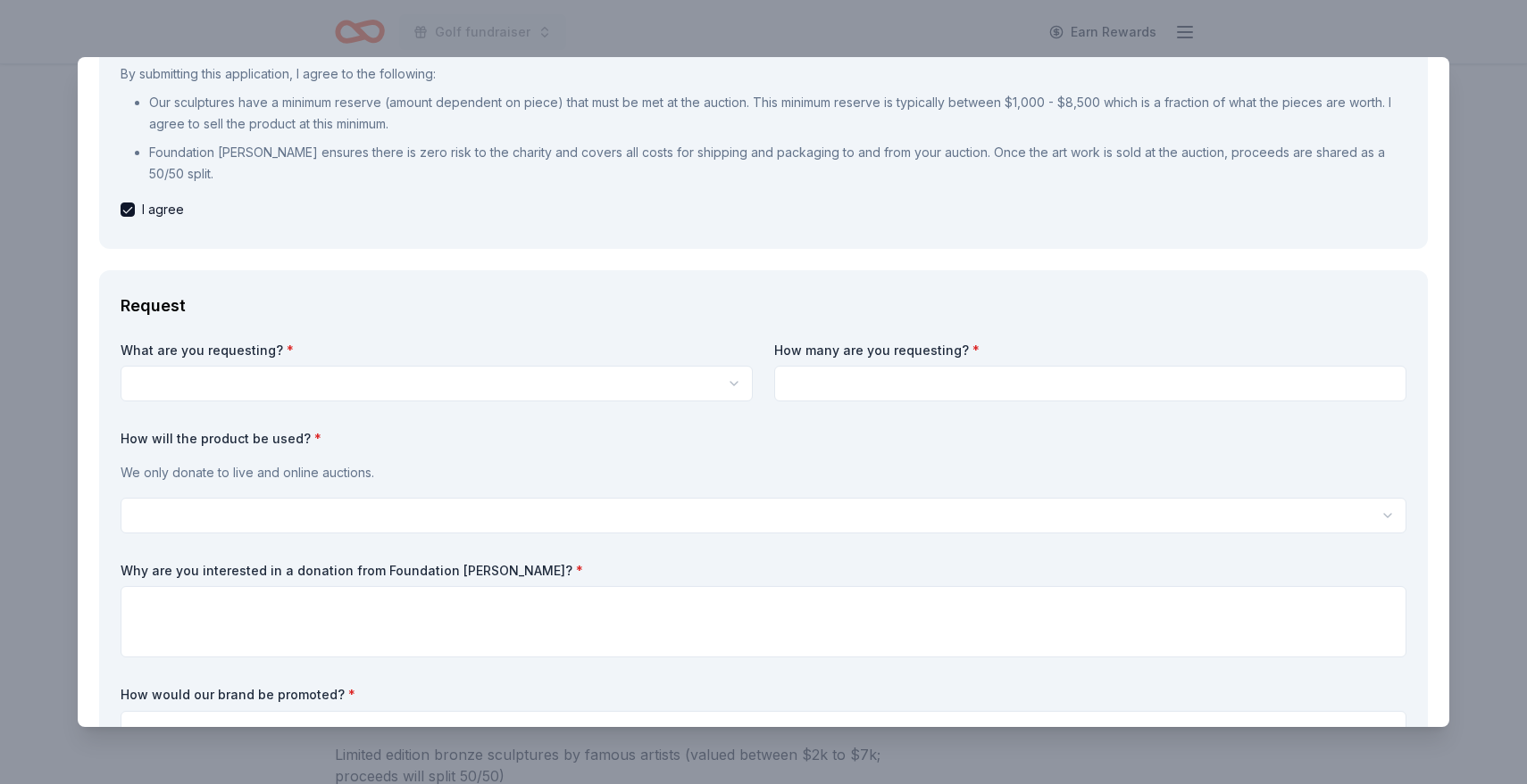
scroll to position [287, 0]
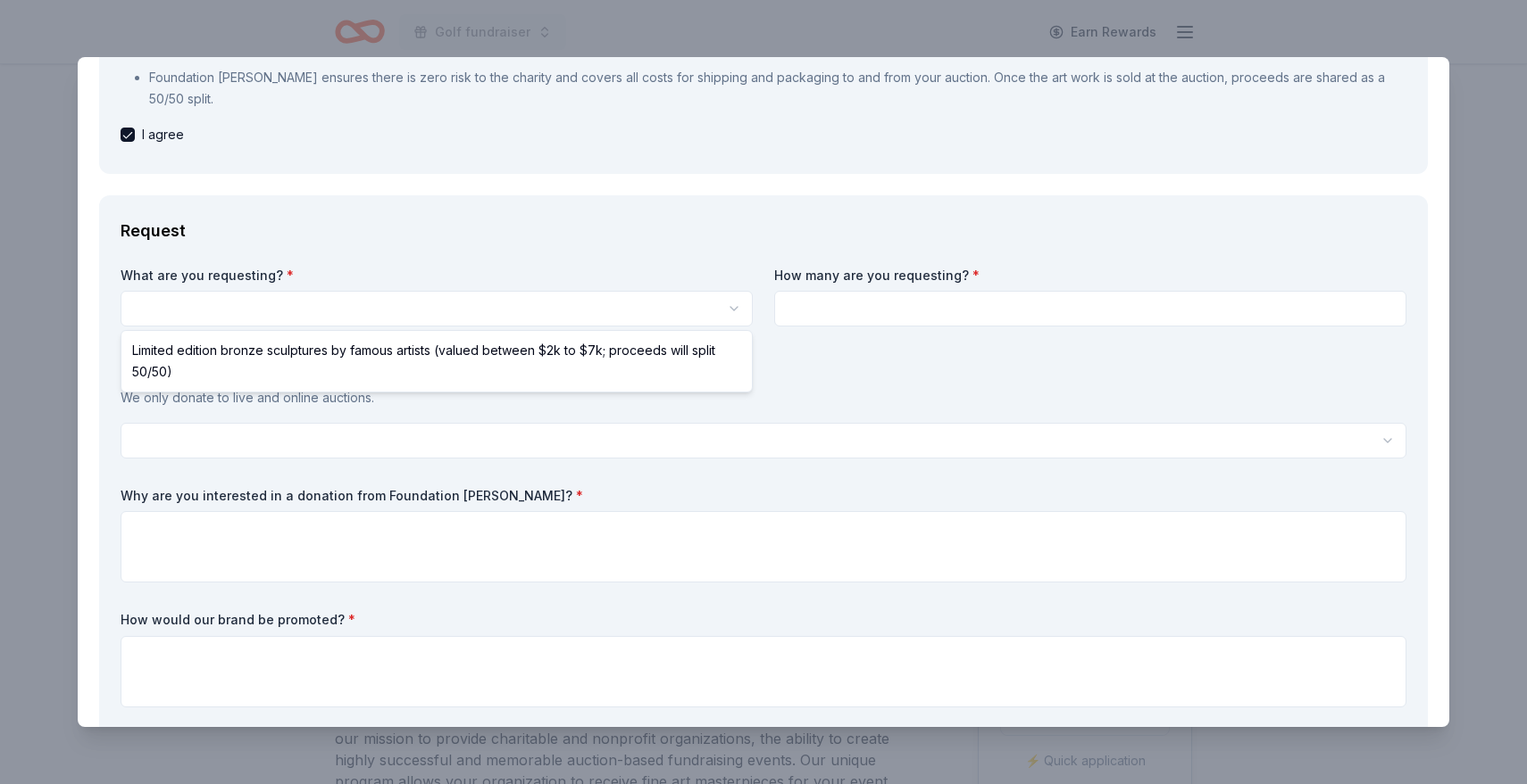
click at [596, 311] on html "Golf fundraiser Earn Rewards Due in 12 days Share Foundation Michelangelo New 1…" at bounding box center [763, 392] width 1527 height 784
click at [725, 310] on html "Golf fundraiser Earn Rewards Due in 12 days Share Foundation Michelangelo New 1…" at bounding box center [763, 392] width 1527 height 784
select select "Limited edition bronze sculptures by famous artists (valued between $2k to $7k;…"
click at [730, 310] on html "Golf fundraiser Earn Rewards Due in 12 days Share Foundation Michelangelo New 1…" at bounding box center [763, 392] width 1527 height 784
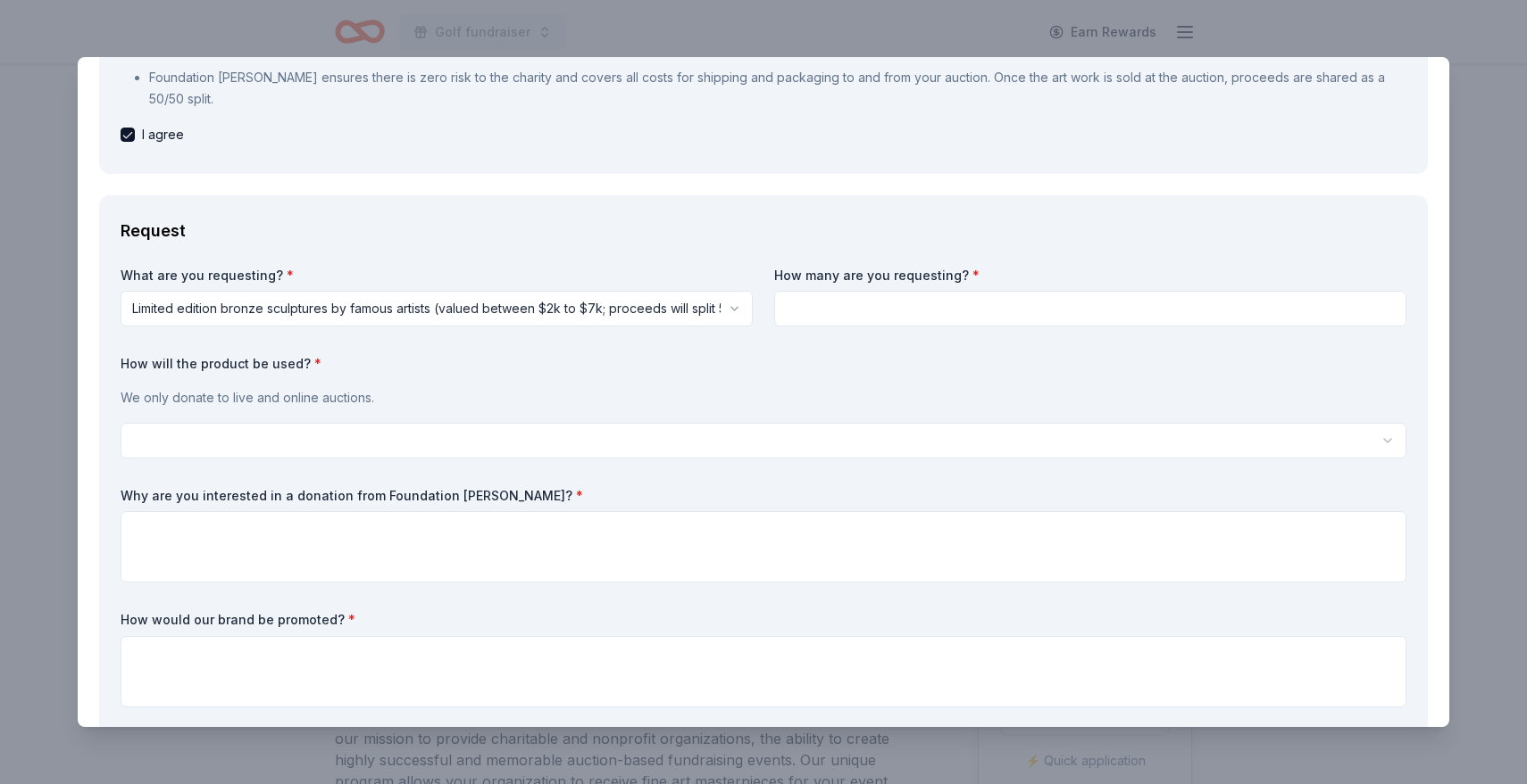
click at [880, 320] on input at bounding box center [1090, 308] width 632 height 36
click at [742, 311] on html "Golf fundraiser Earn Rewards Due in 12 days Share Foundation Michelangelo New 1…" at bounding box center [763, 392] width 1527 height 784
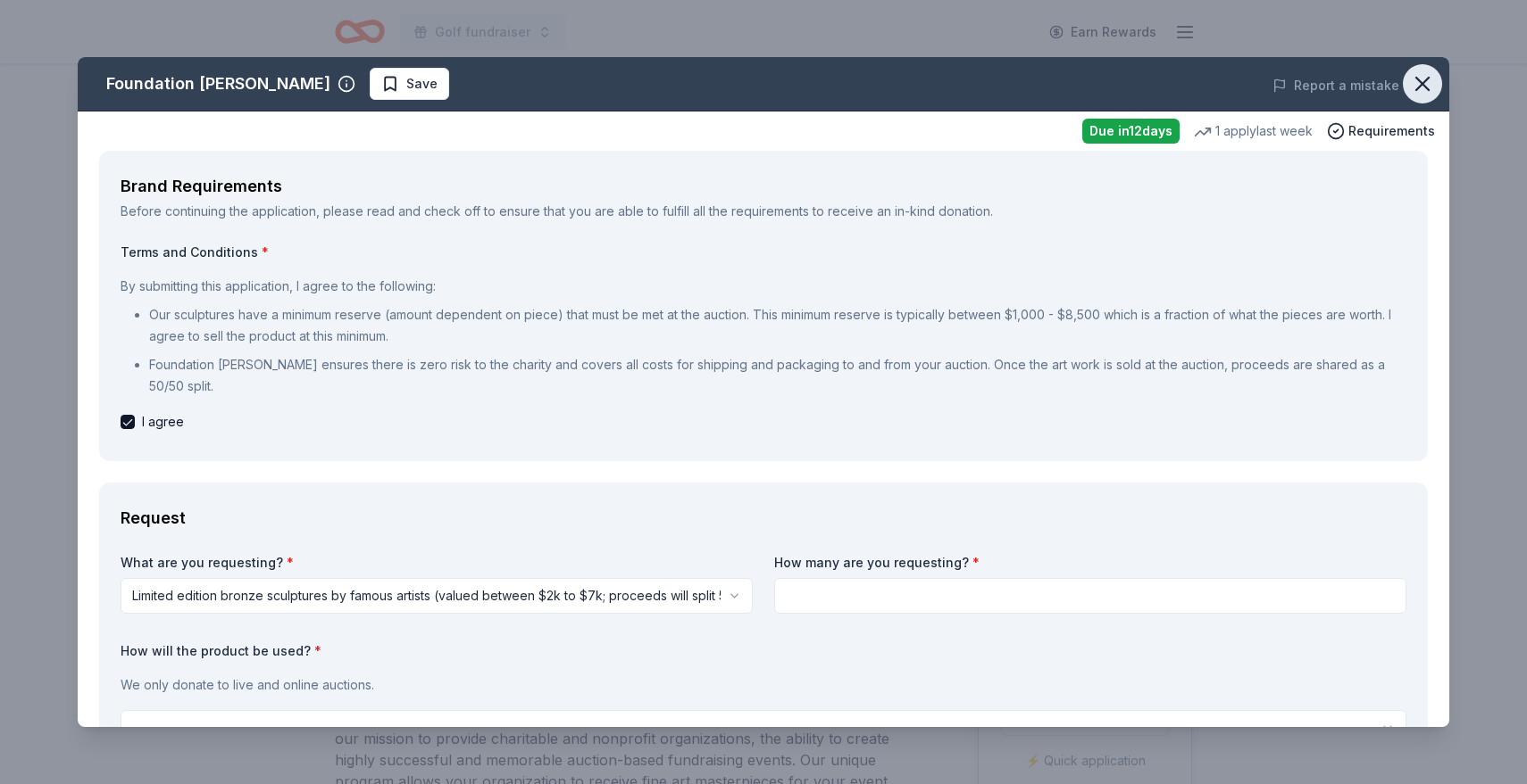
click at [1429, 84] on icon "button" at bounding box center [1422, 84] width 25 height 25
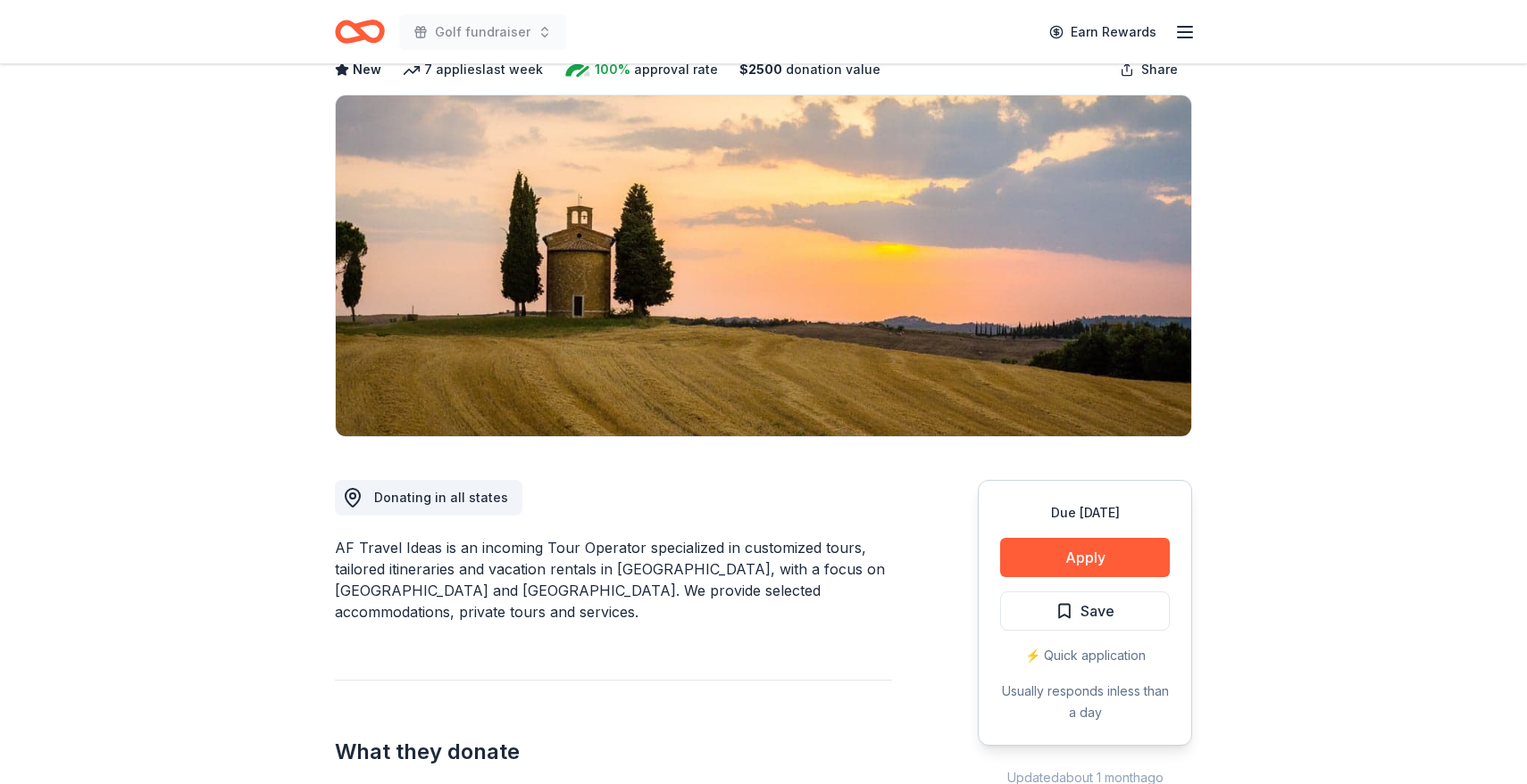
scroll to position [108, 0]
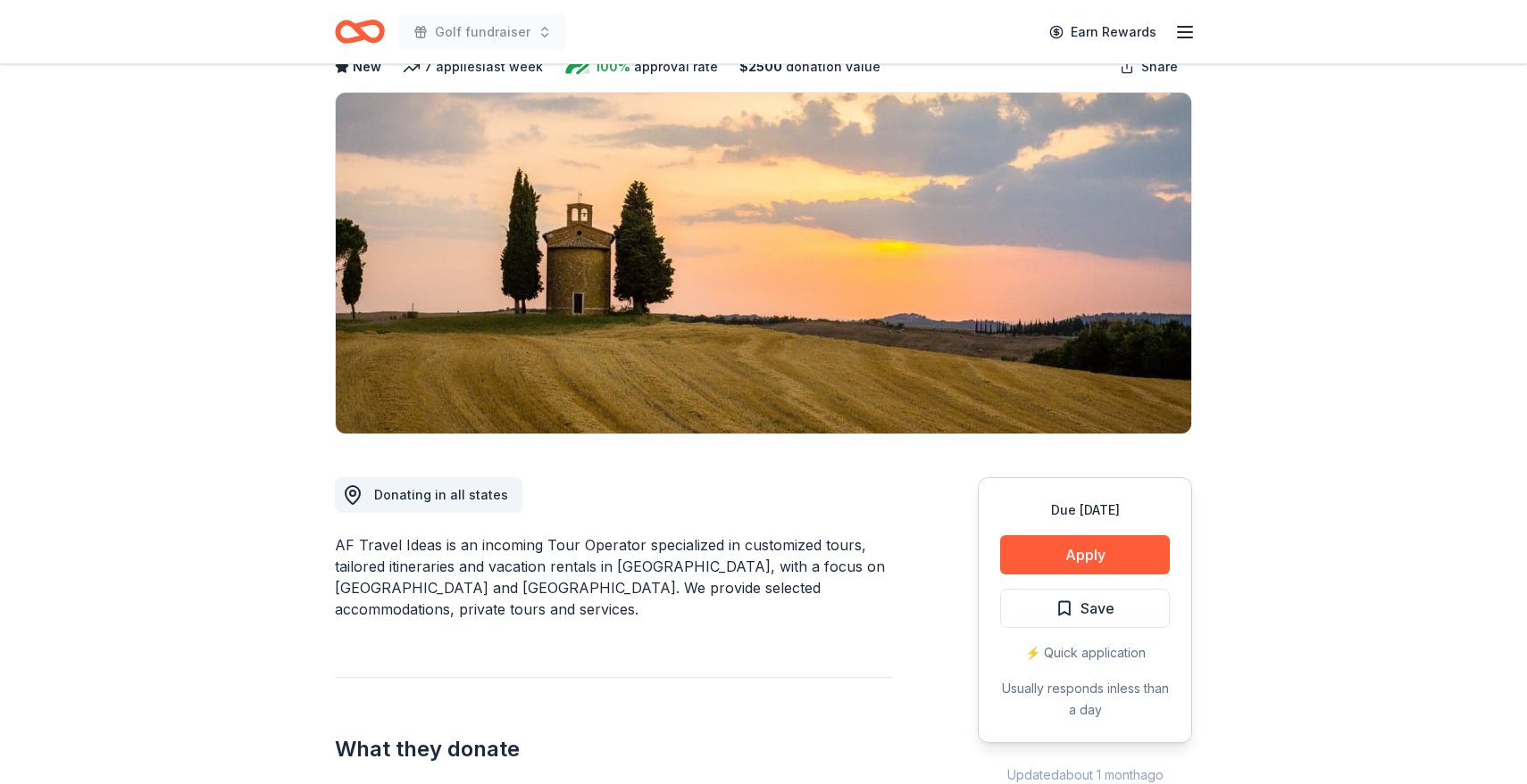
drag, startPoint x: 586, startPoint y: 545, endPoint x: 693, endPoint y: 565, distance: 108.9
click at [693, 565] on div "AF Travel Ideas is an incoming Tour Operator specialized in customized tours, t…" at bounding box center [613, 578] width 557 height 85
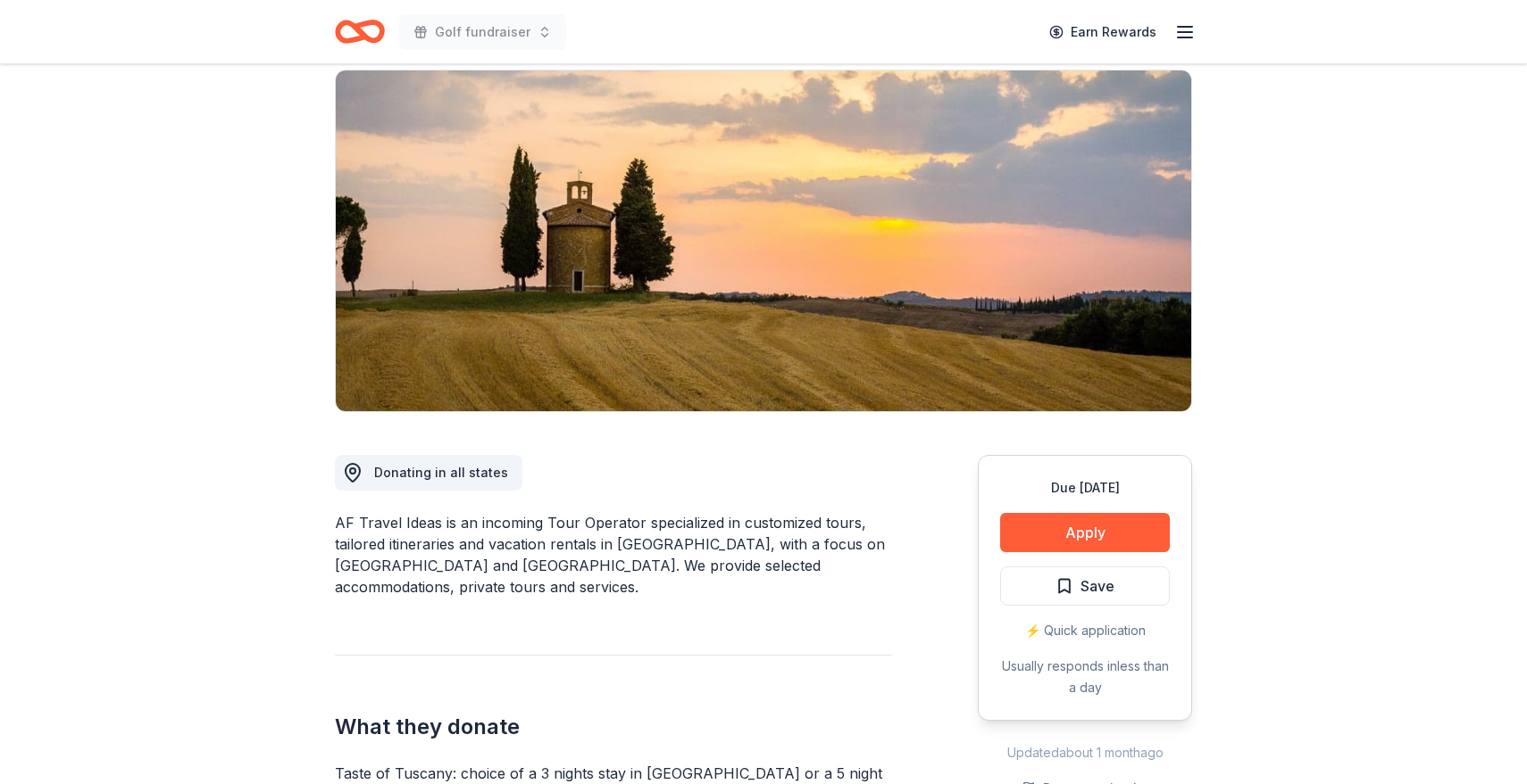
scroll to position [135, 0]
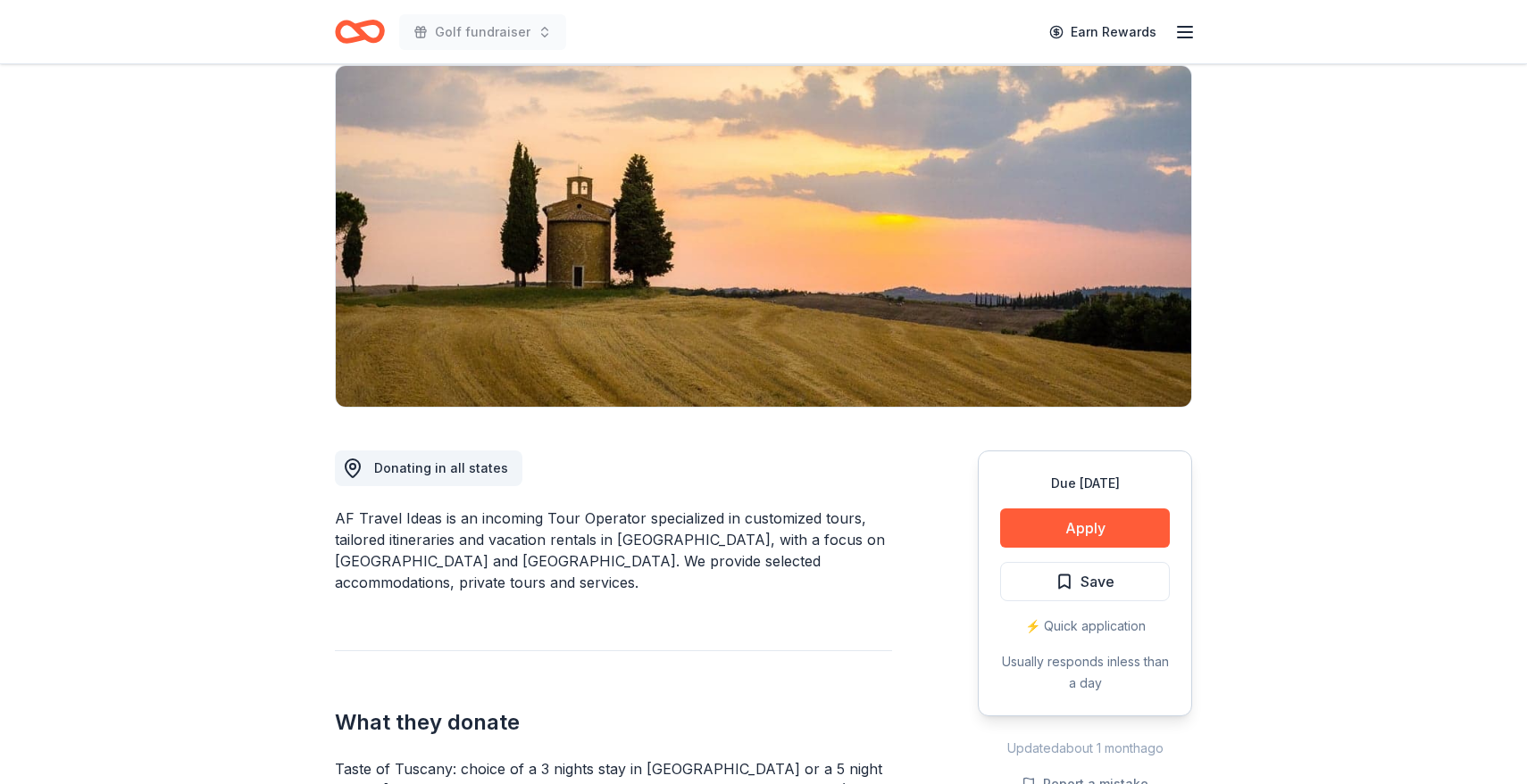
click at [698, 563] on div "AF Travel Ideas is an incoming Tour Operator specialized in customized tours, t…" at bounding box center [613, 550] width 557 height 85
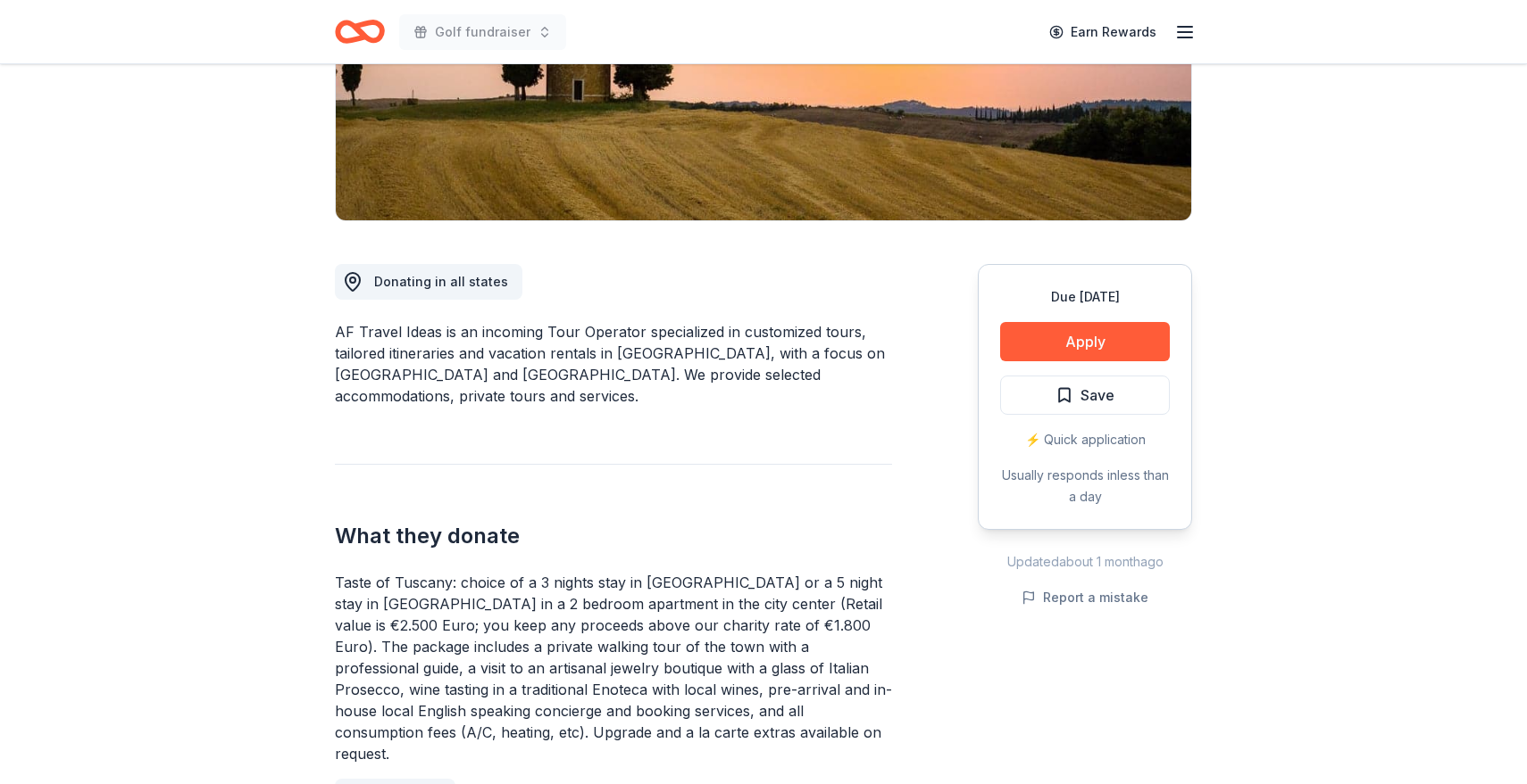
scroll to position [329, 0]
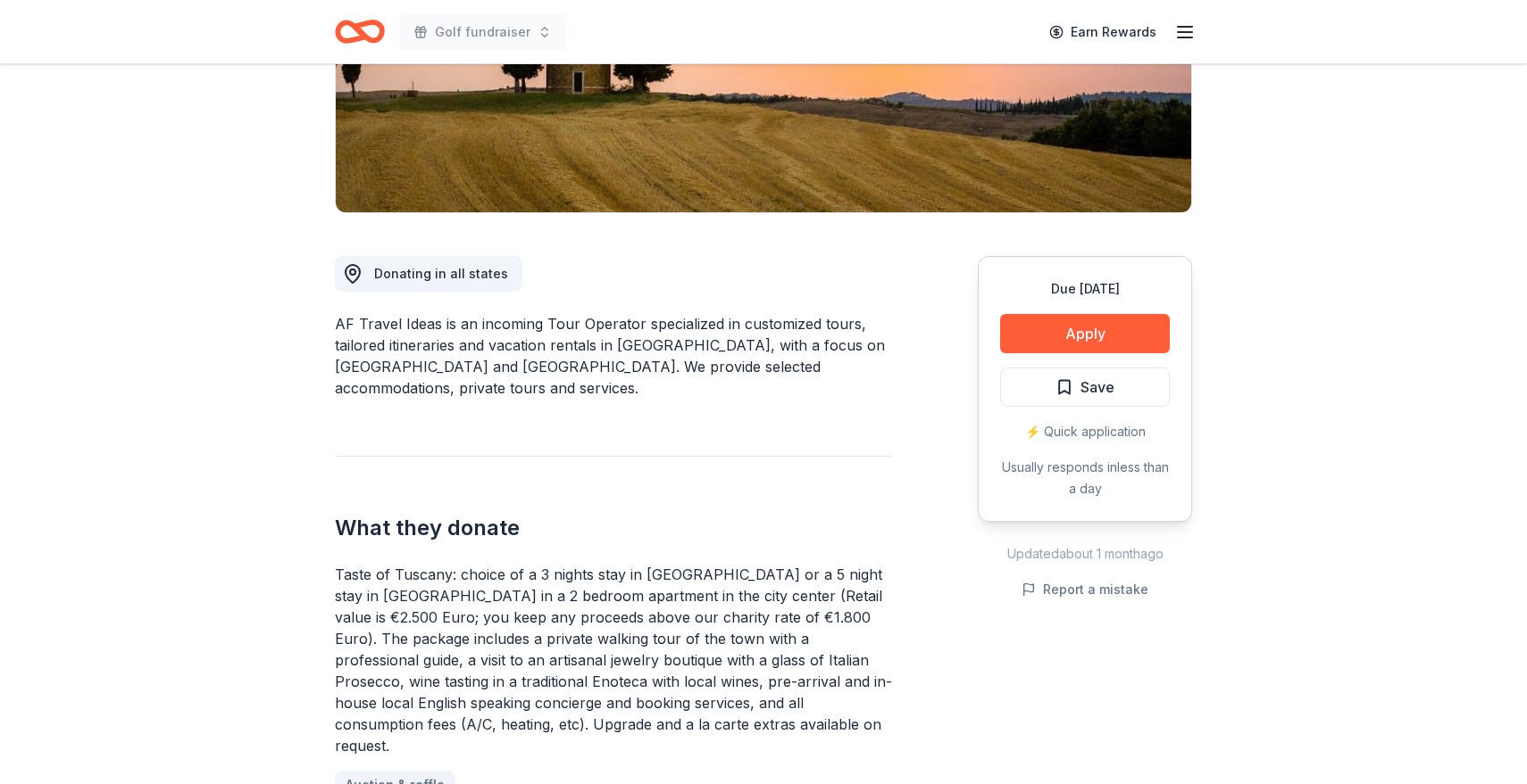
drag, startPoint x: 619, startPoint y: 559, endPoint x: 655, endPoint y: 603, distance: 56.9
click at [655, 603] on div "Taste of Tuscany: choice of a 3 nights stay in Florence or a 5 night stay in Co…" at bounding box center [613, 660] width 557 height 193
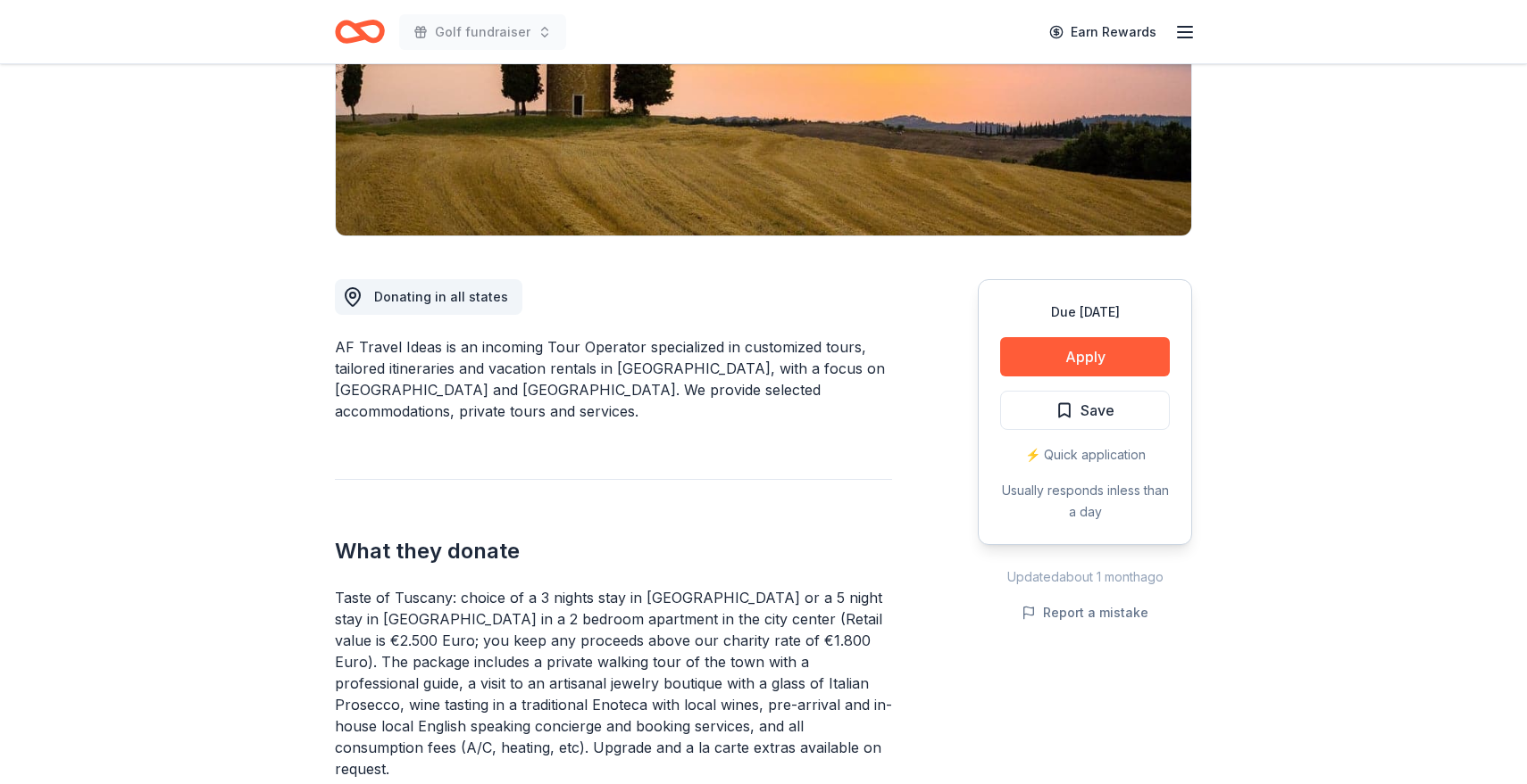
scroll to position [302, 0]
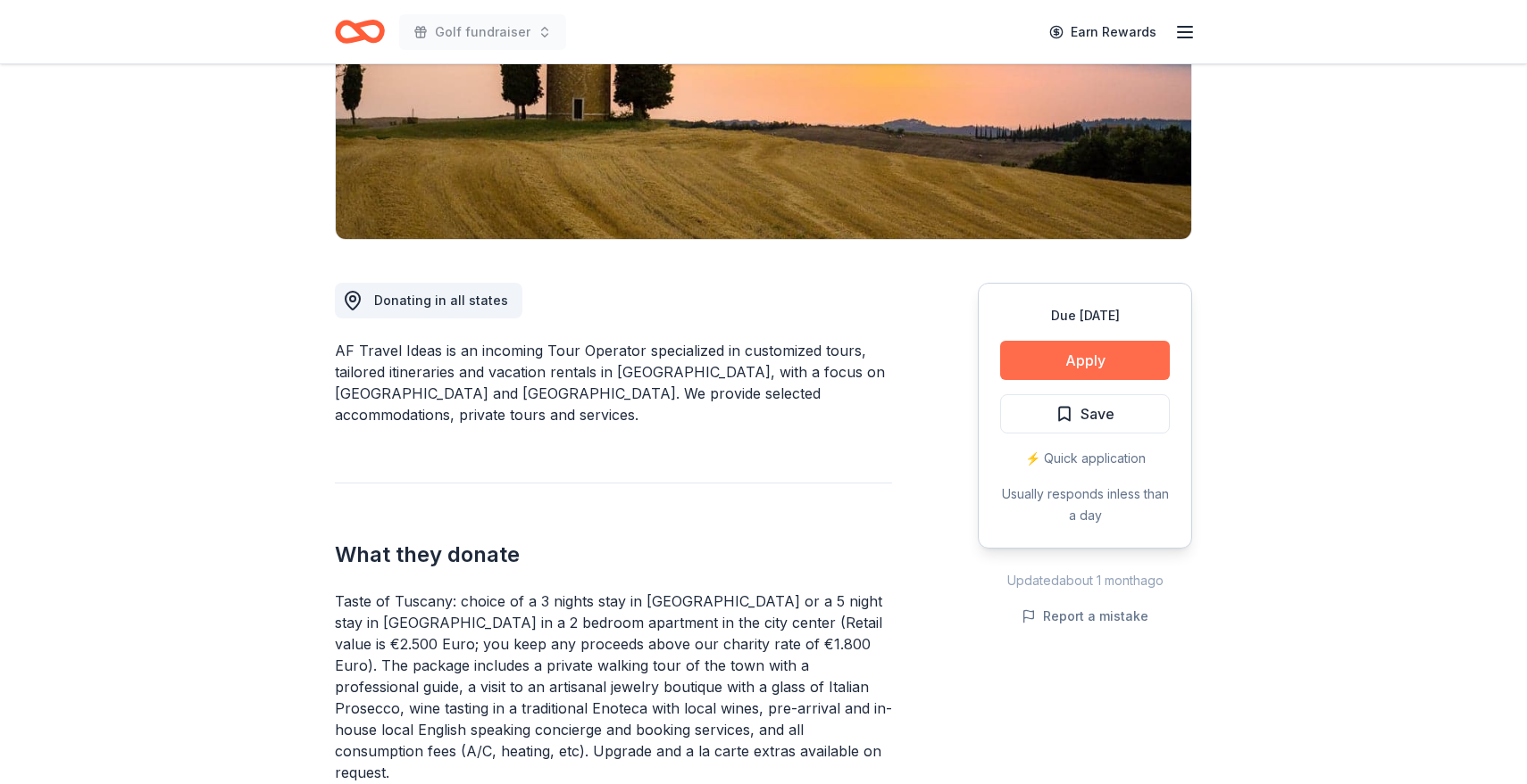
click at [1053, 364] on button "Apply" at bounding box center [1084, 361] width 170 height 40
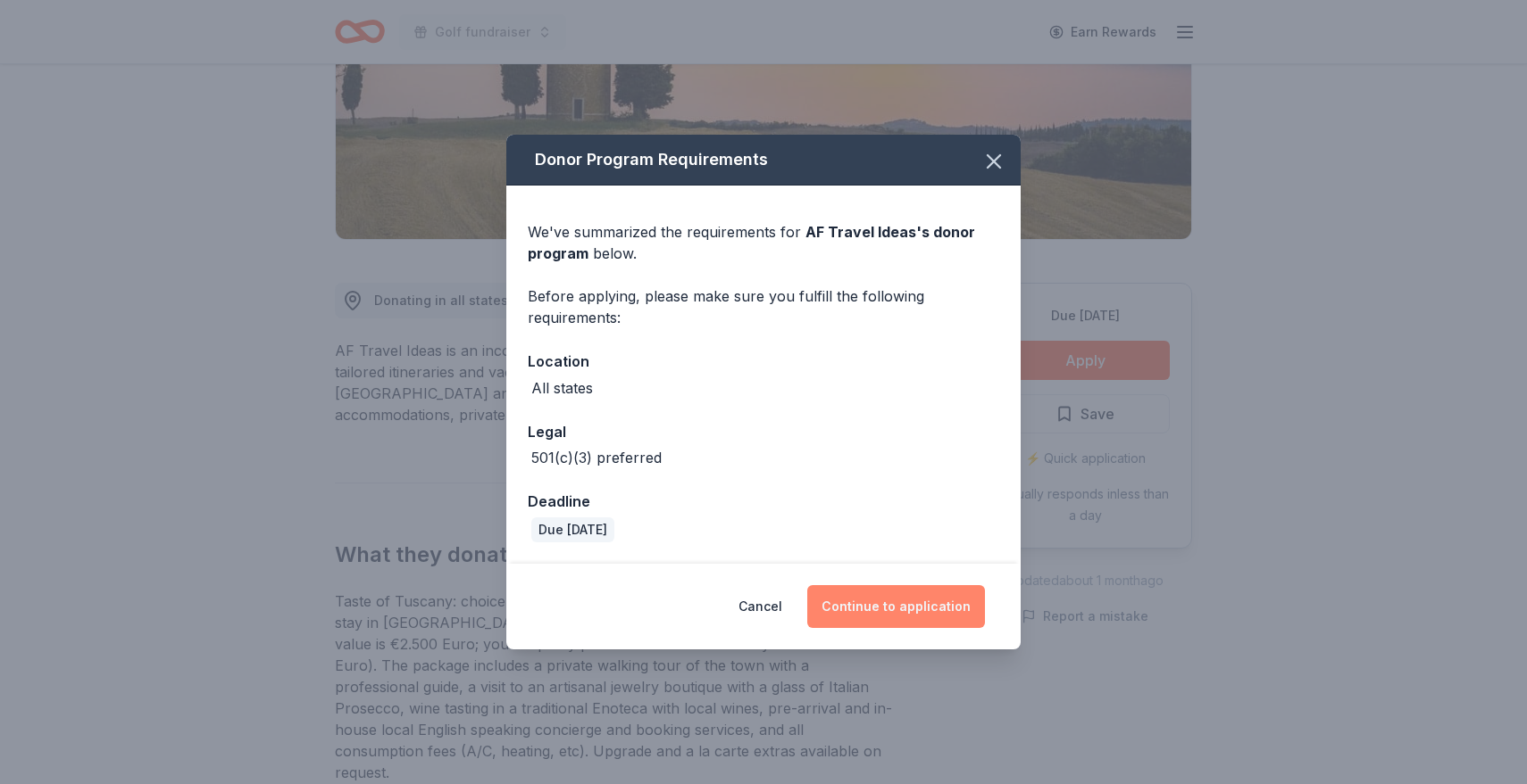
click at [840, 605] on button "Continue to application" at bounding box center [895, 607] width 177 height 43
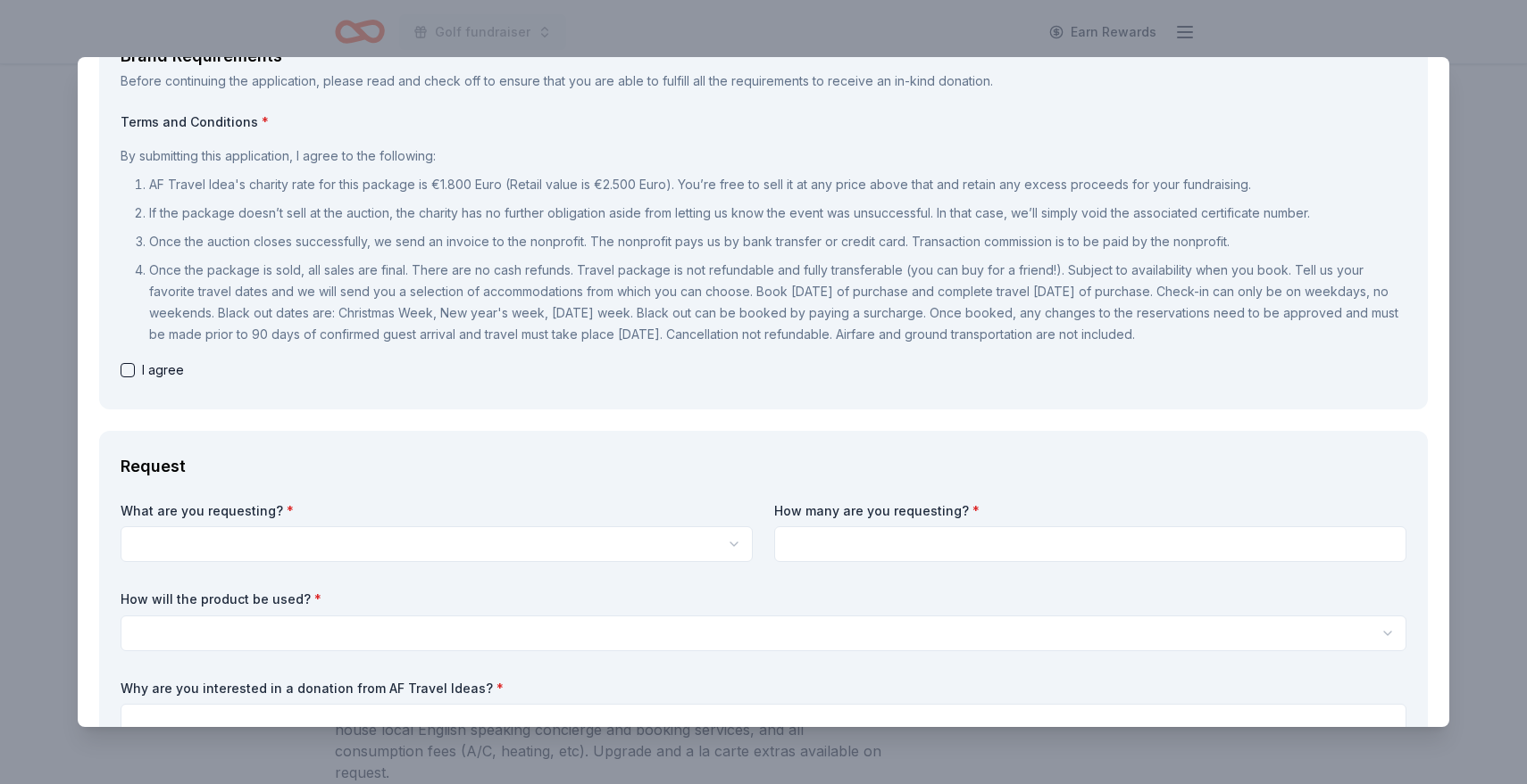
scroll to position [133, 0]
click at [122, 368] on button "button" at bounding box center [127, 367] width 15 height 15
checkbox input "true"
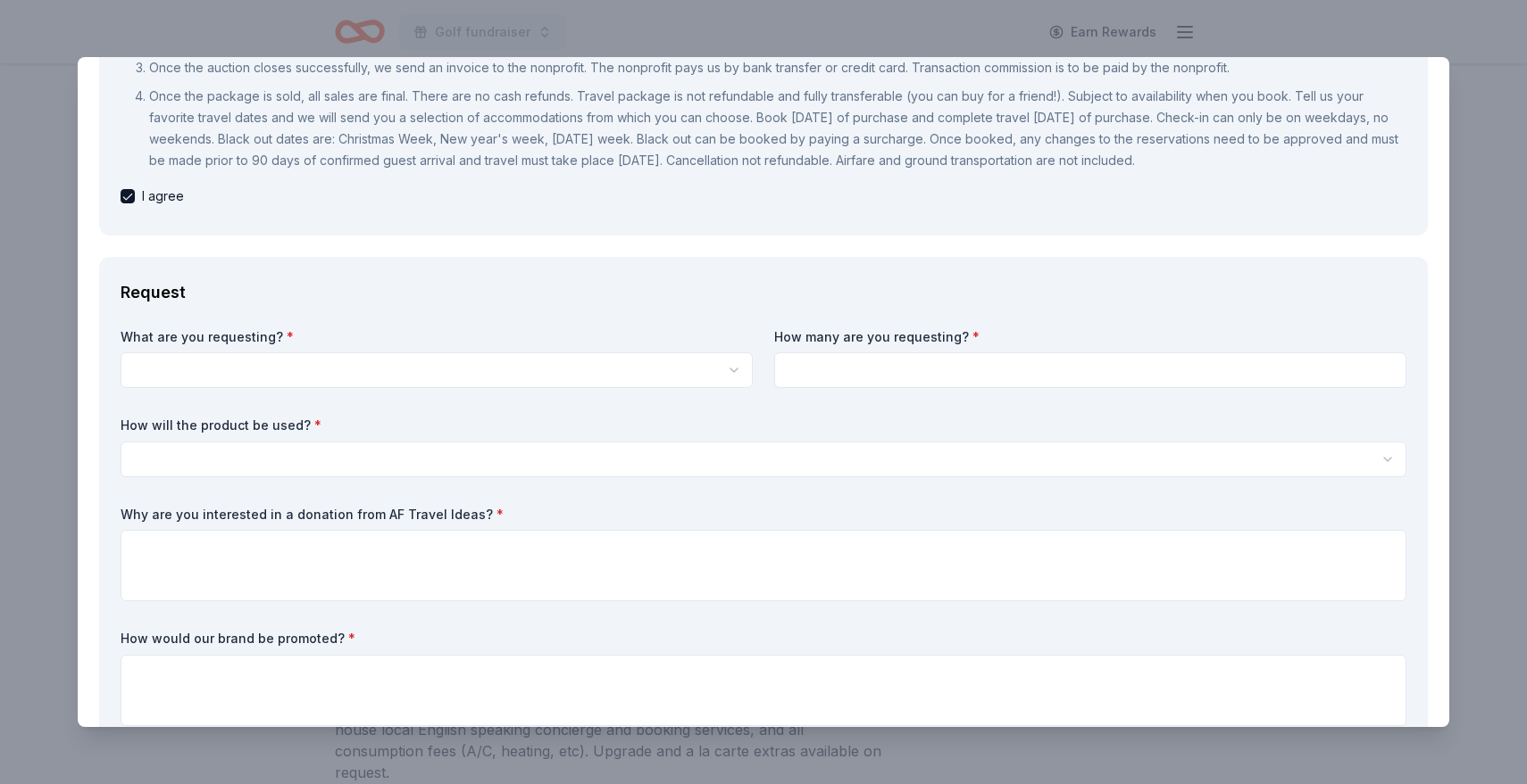
scroll to position [310, 0]
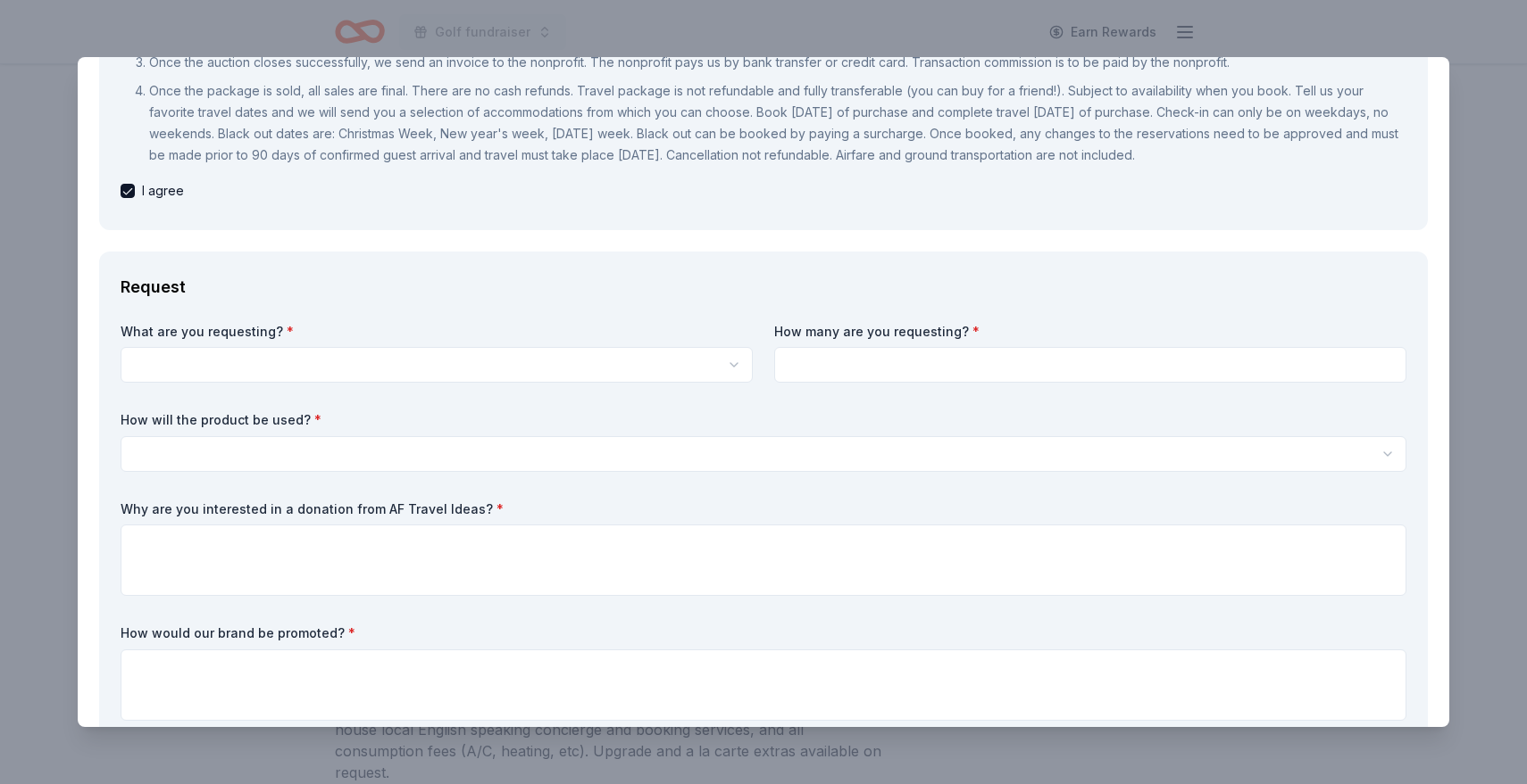
click at [738, 365] on html "Golf fundraiser Earn Rewards Due in 33 days Share AF Travel Ideas New 7 applies…" at bounding box center [763, 89] width 1527 height 784
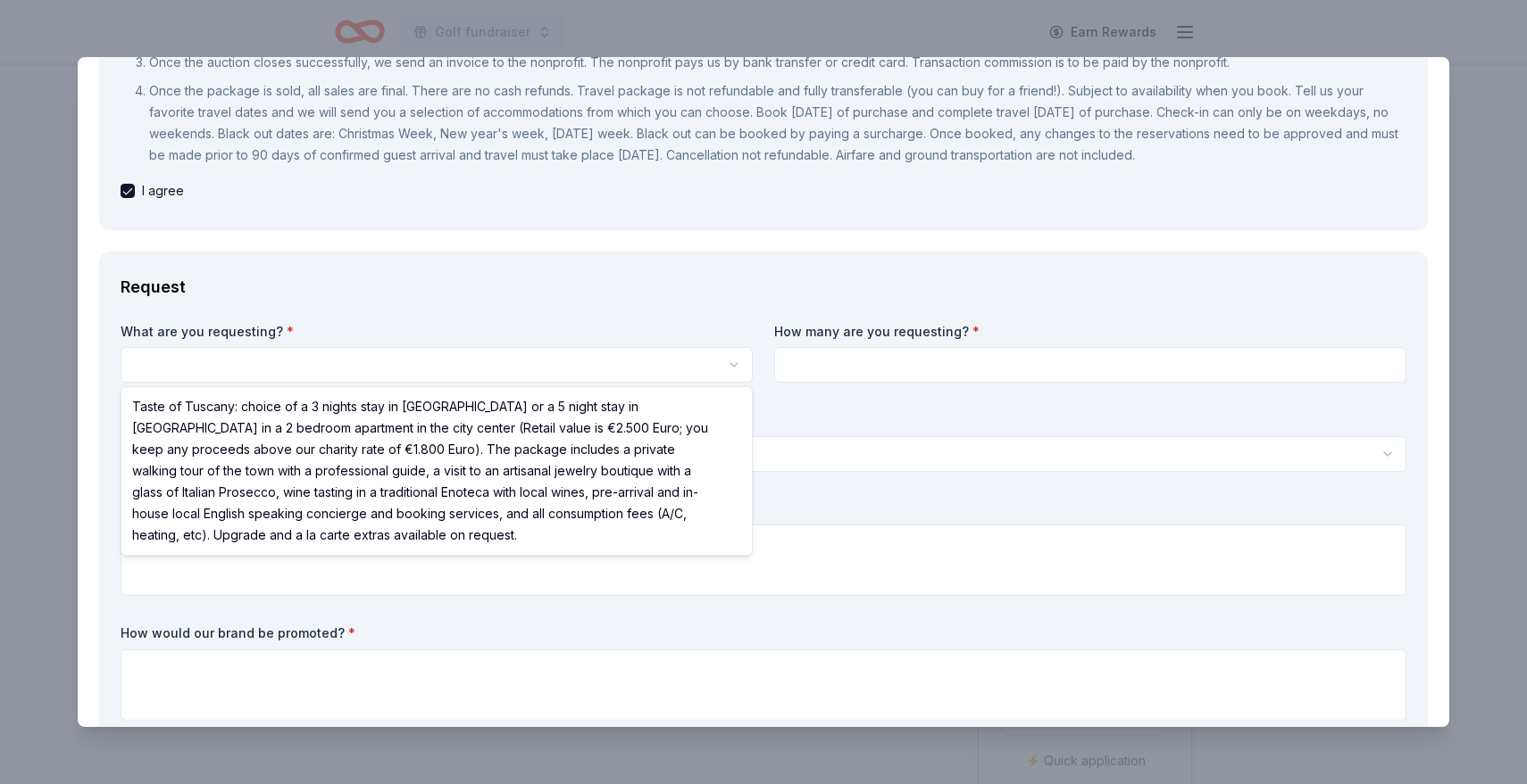
select select "Taste of Tuscany: choice of a 3 nights stay in Florence or a 5 night stay in Co…"
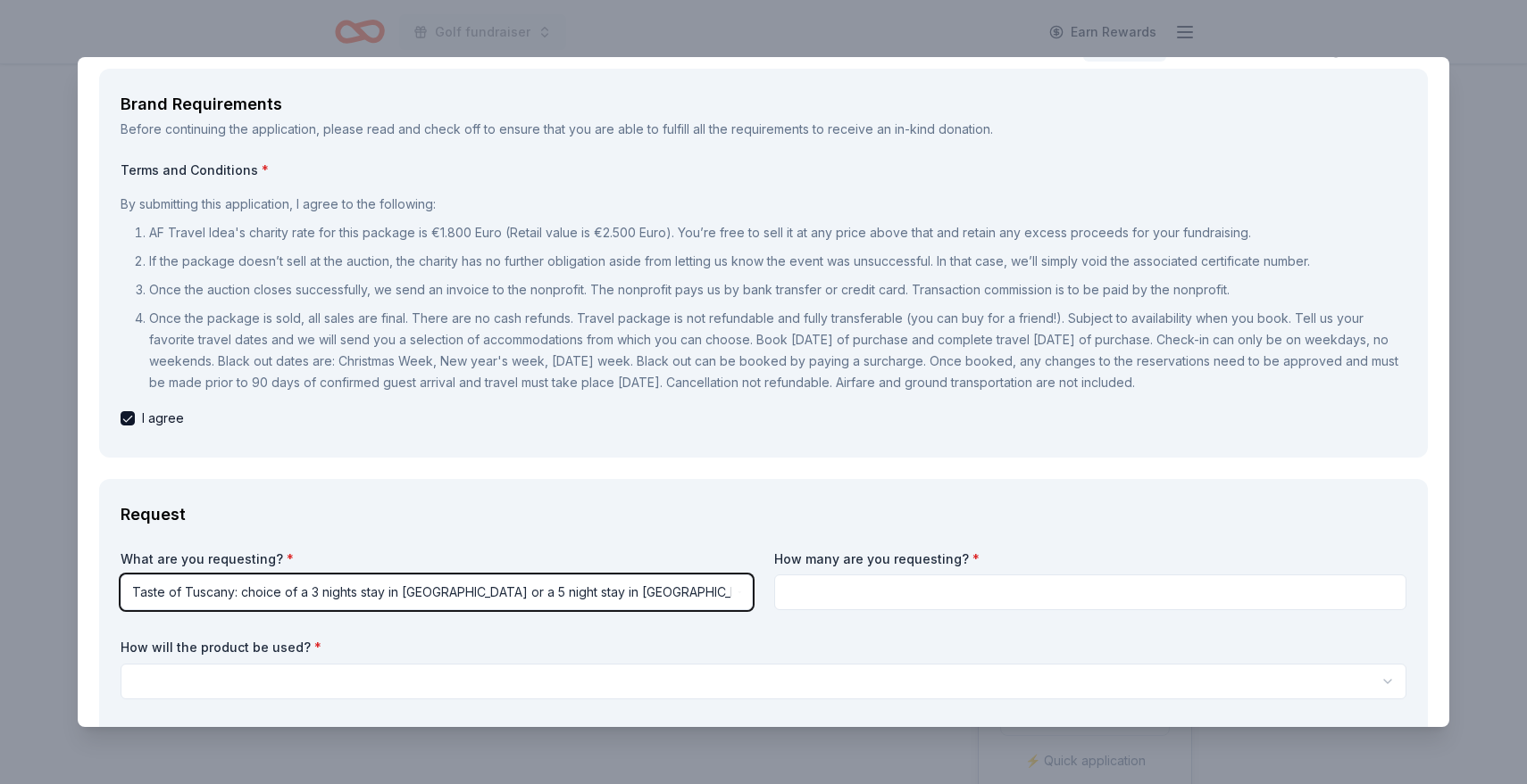
scroll to position [78, 0]
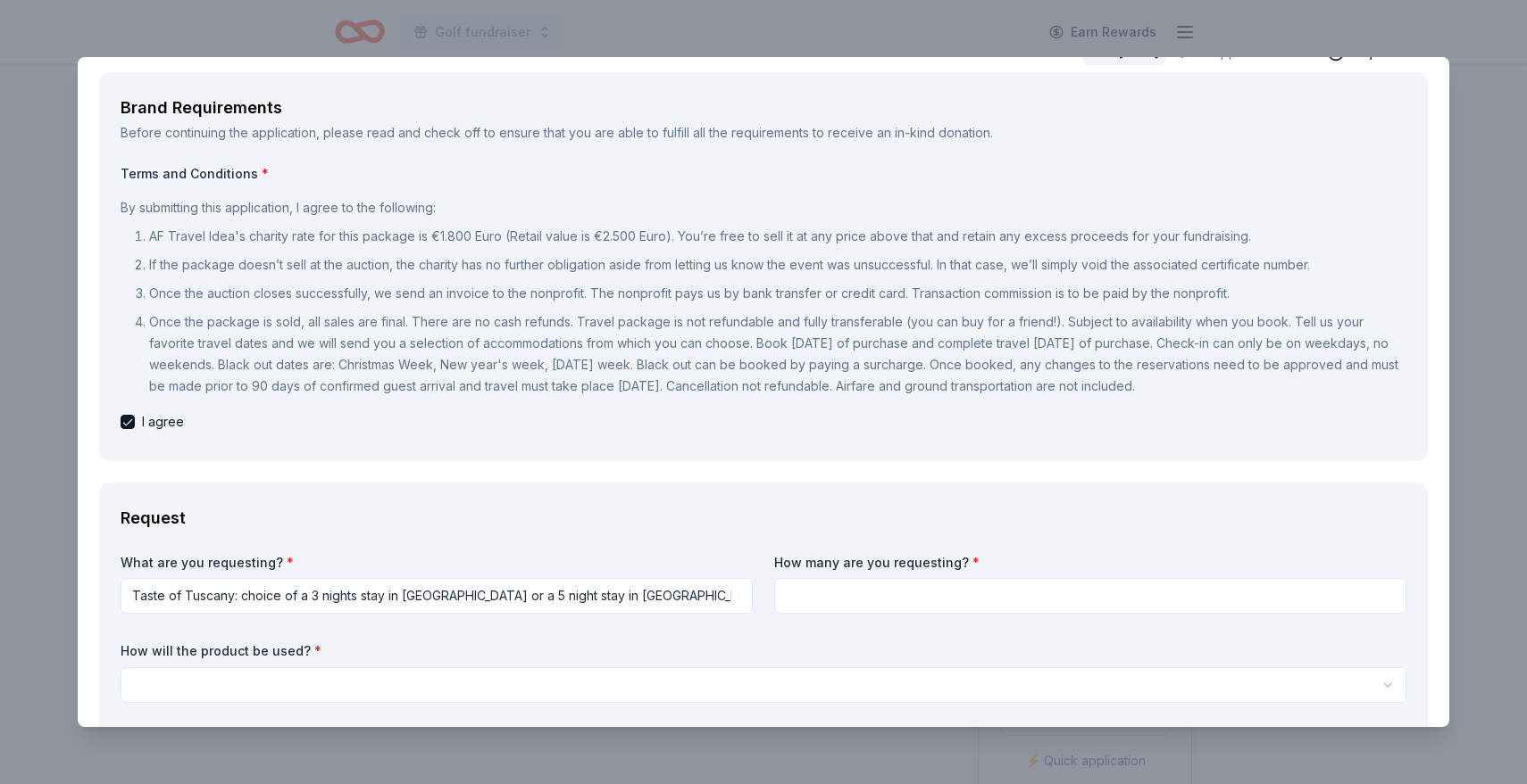
click at [878, 596] on input at bounding box center [1090, 596] width 632 height 36
click at [892, 307] on ol "AF Travel Idea's charity rate for this package is €1.800 Euro (Retail value is …" at bounding box center [763, 311] width 1286 height 172
click at [886, 595] on input at bounding box center [1090, 596] width 632 height 36
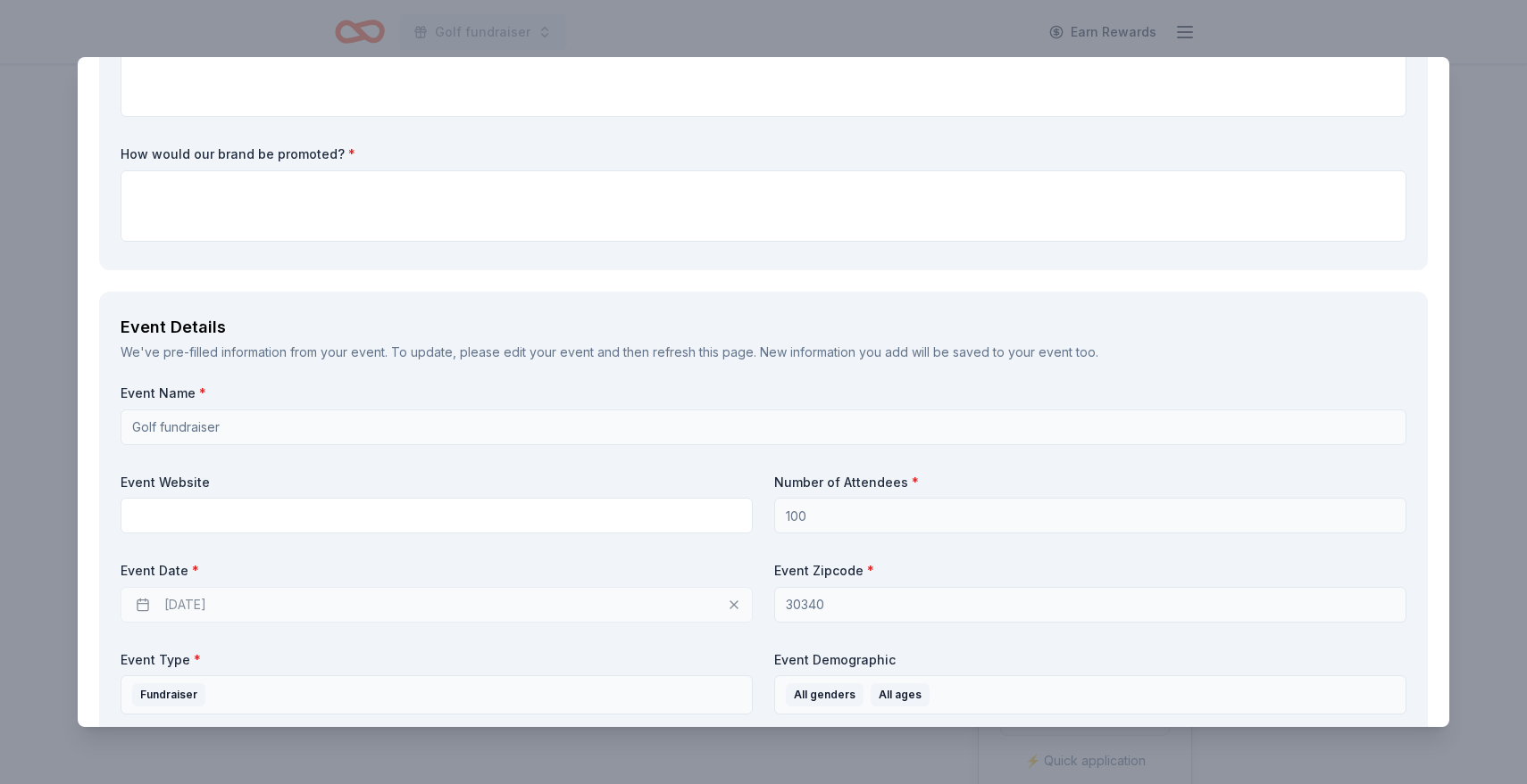
scroll to position [0, 0]
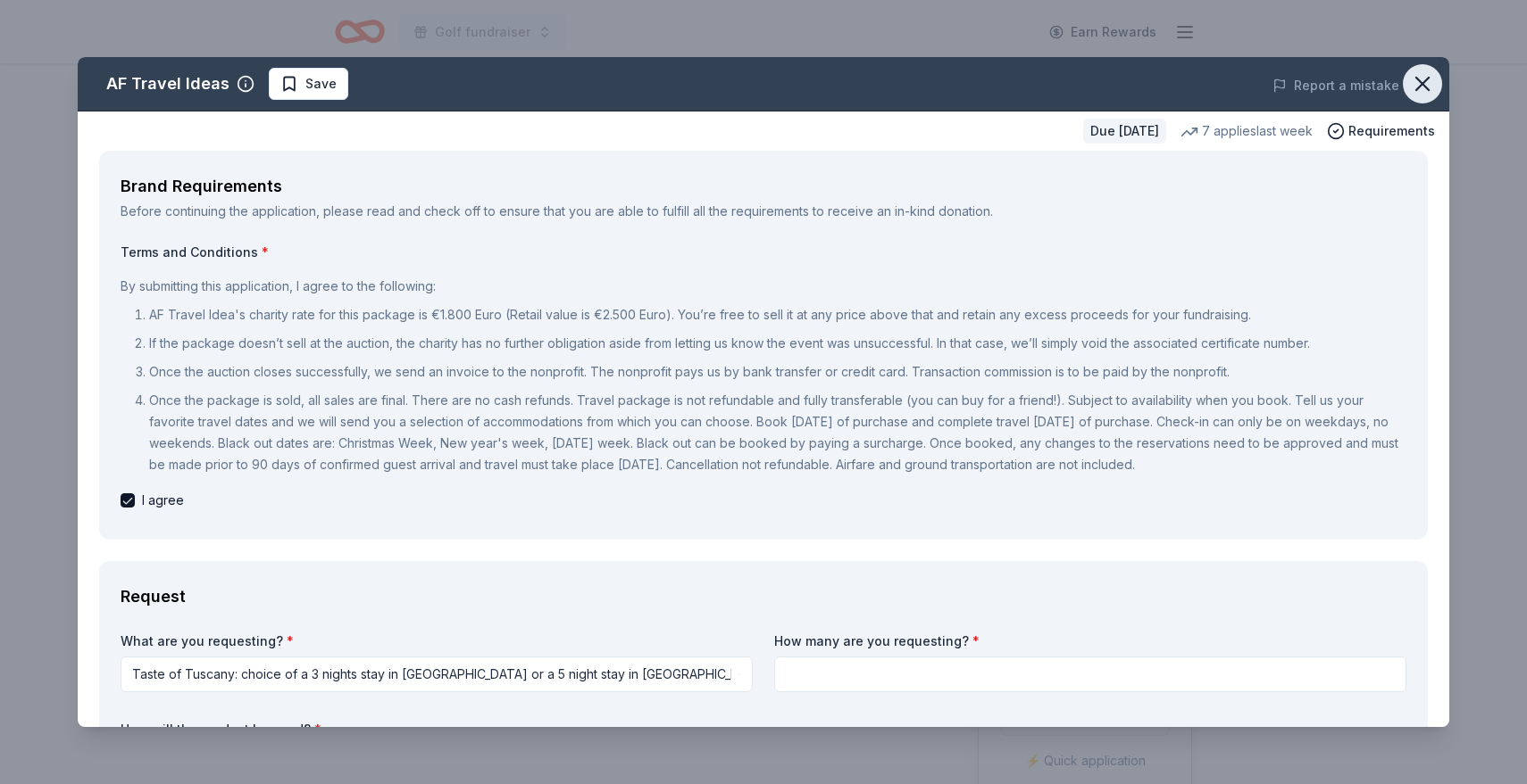
click at [1432, 80] on icon "button" at bounding box center [1422, 84] width 25 height 25
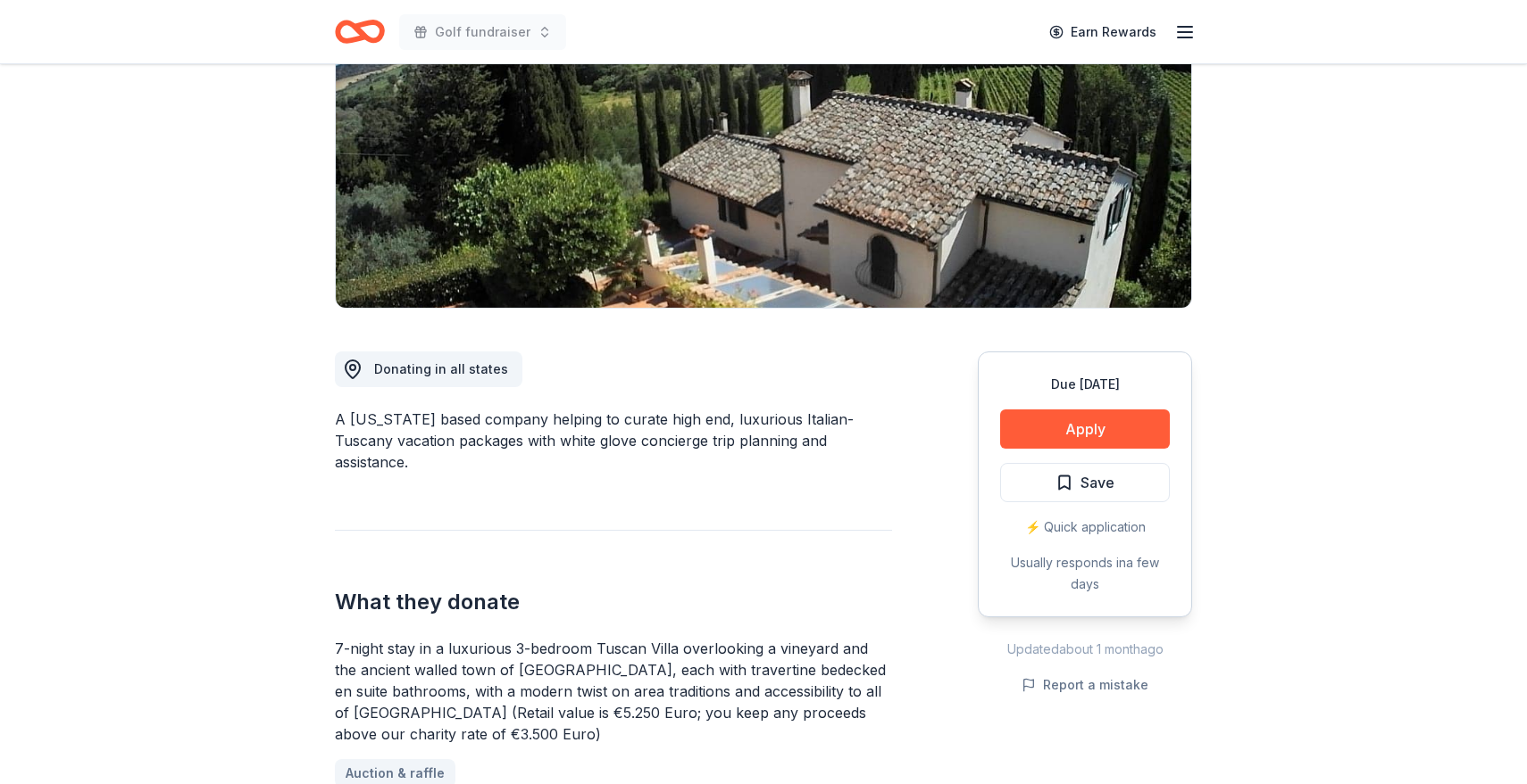
scroll to position [238, 0]
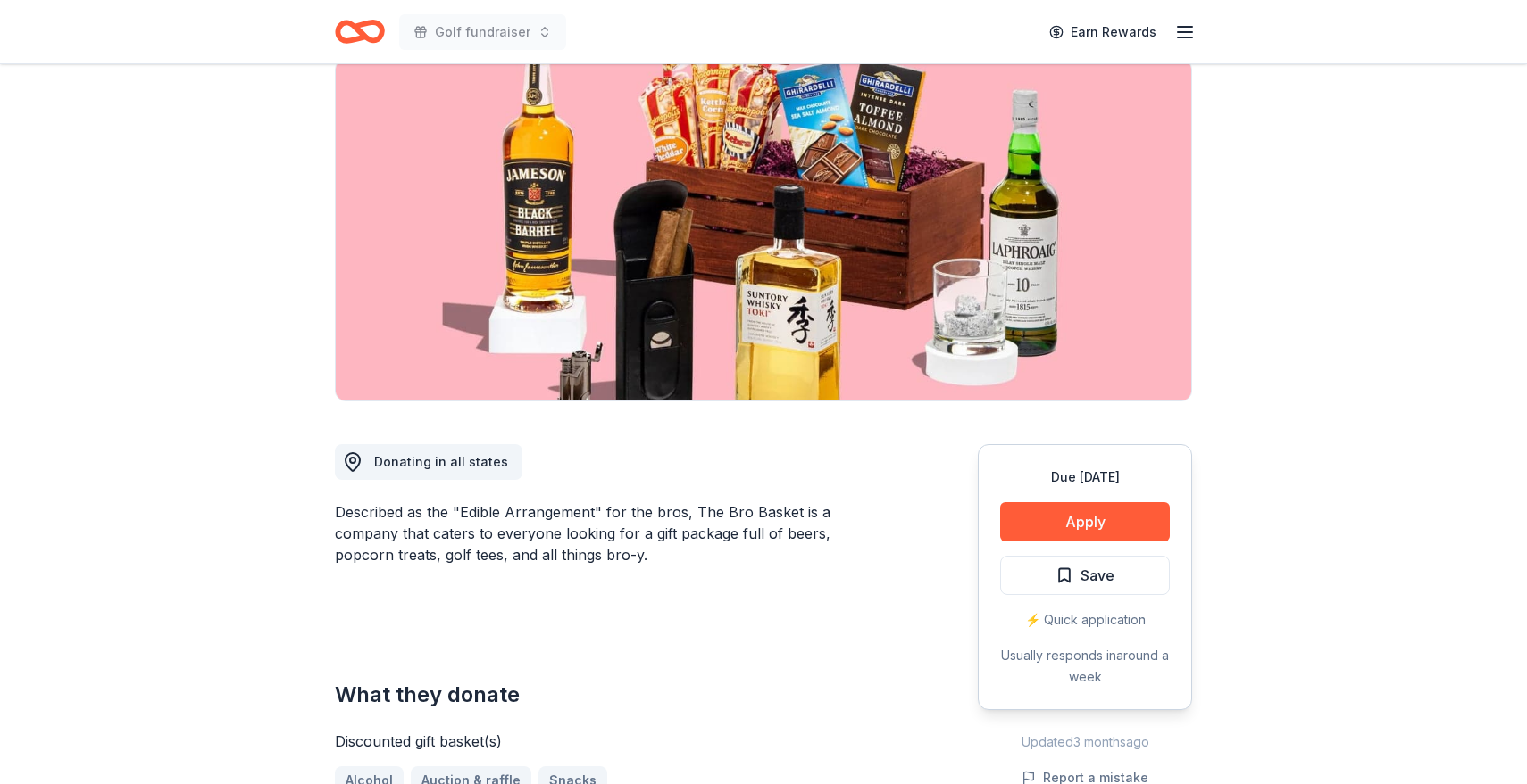
scroll to position [164, 0]
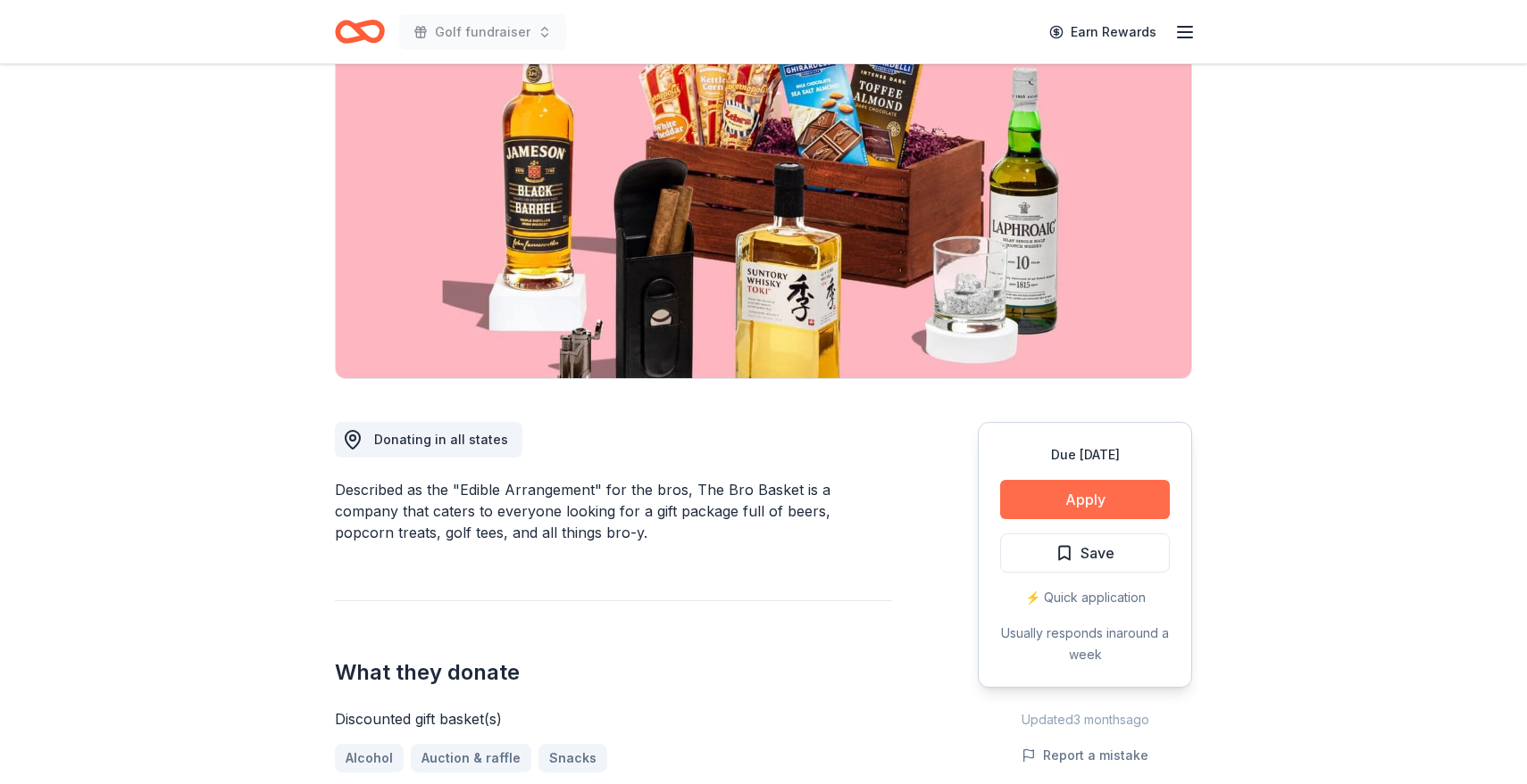
click at [1033, 494] on button "Apply" at bounding box center [1084, 499] width 170 height 40
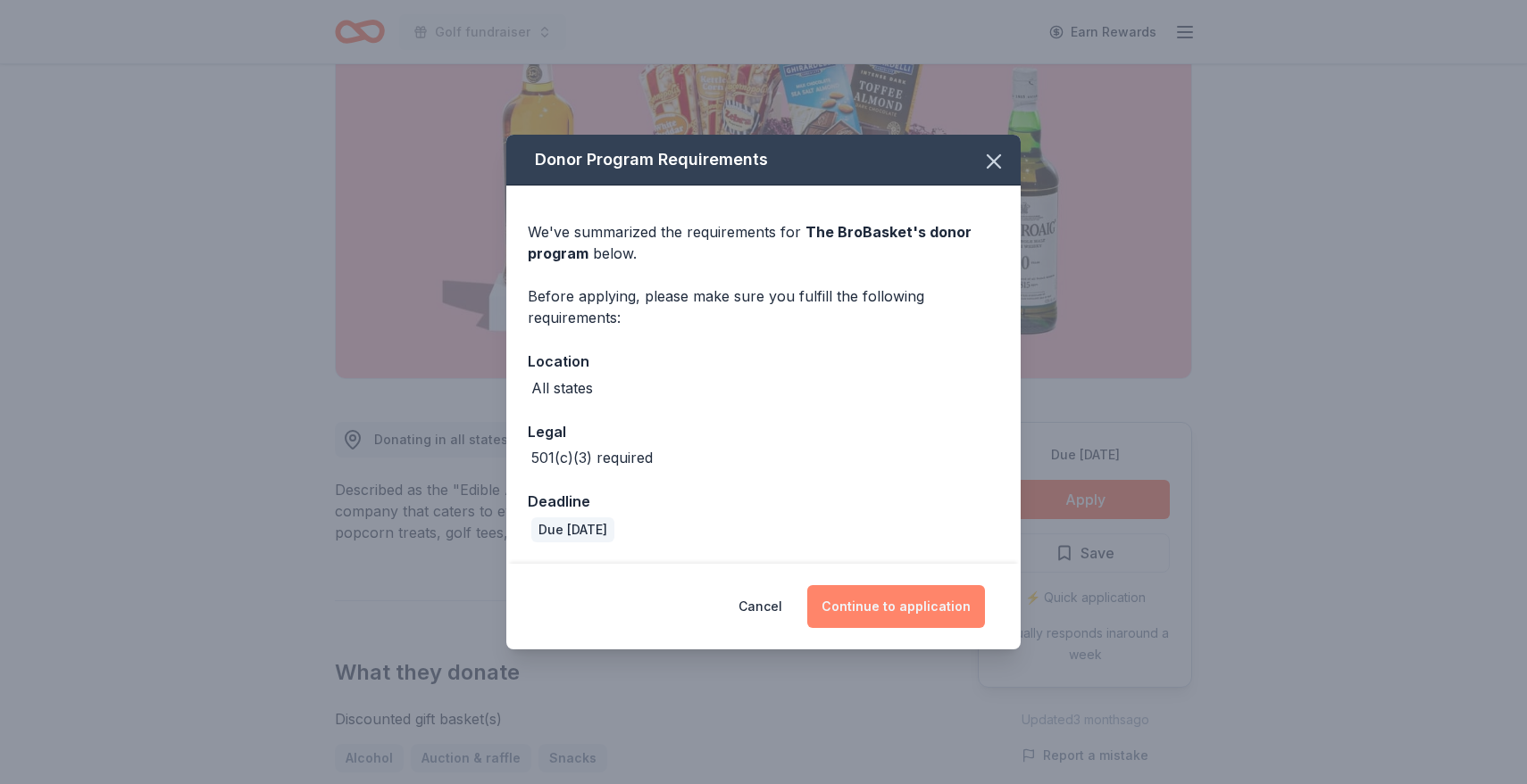
click at [864, 608] on button "Continue to application" at bounding box center [895, 607] width 177 height 43
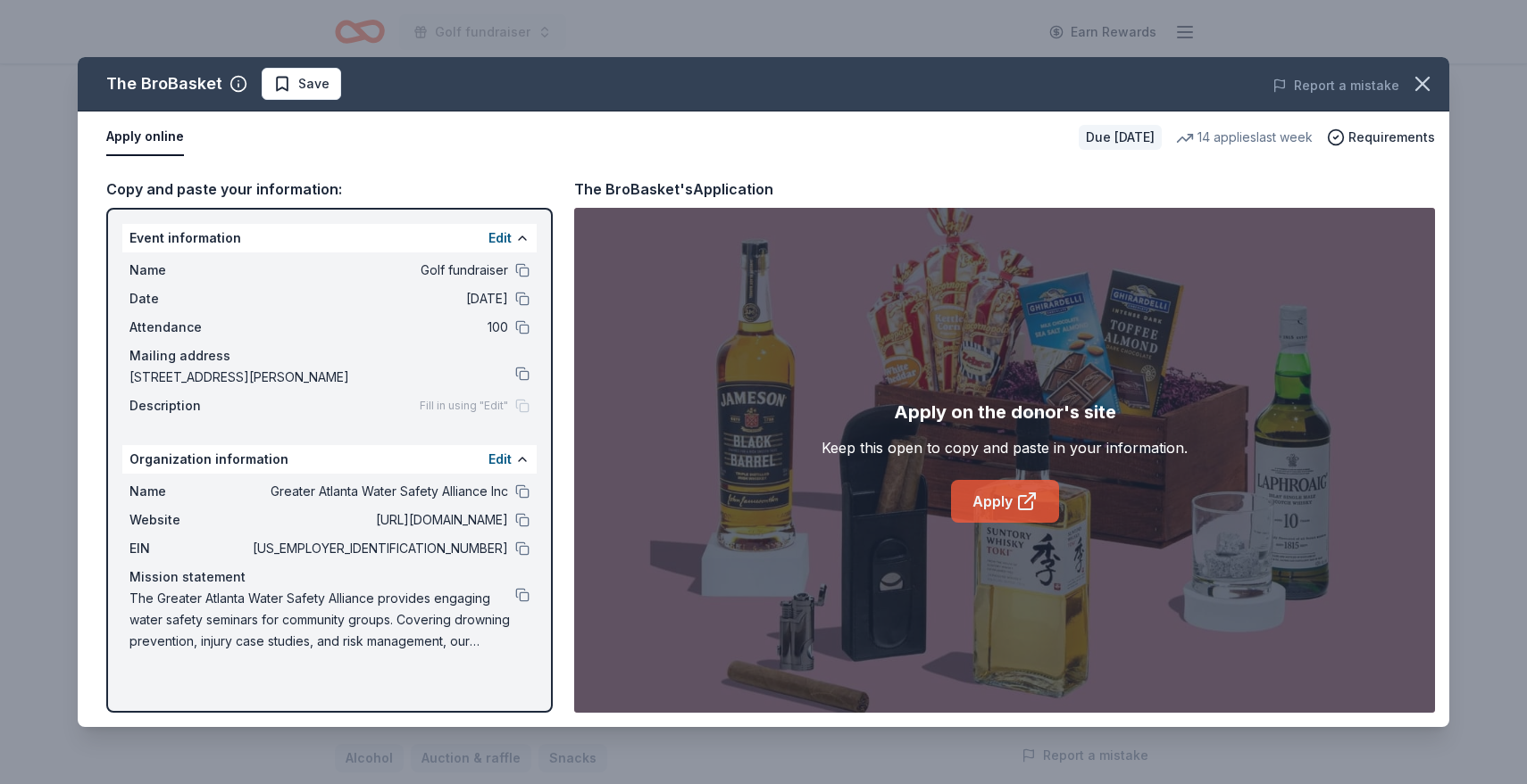
click at [997, 497] on link "Apply" at bounding box center [1004, 501] width 108 height 43
click at [521, 548] on button at bounding box center [522, 549] width 15 height 15
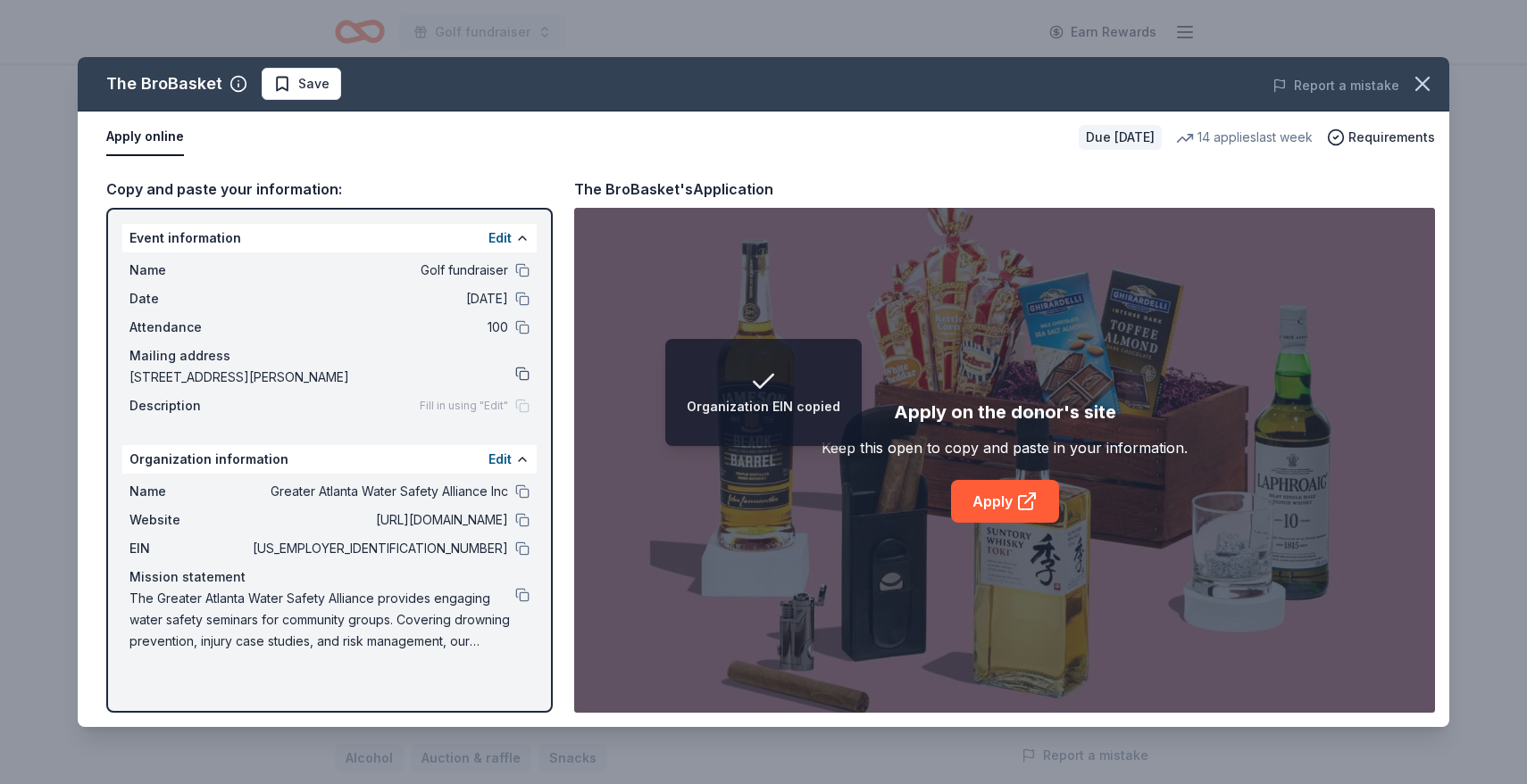
click at [523, 371] on button at bounding box center [522, 373] width 15 height 15
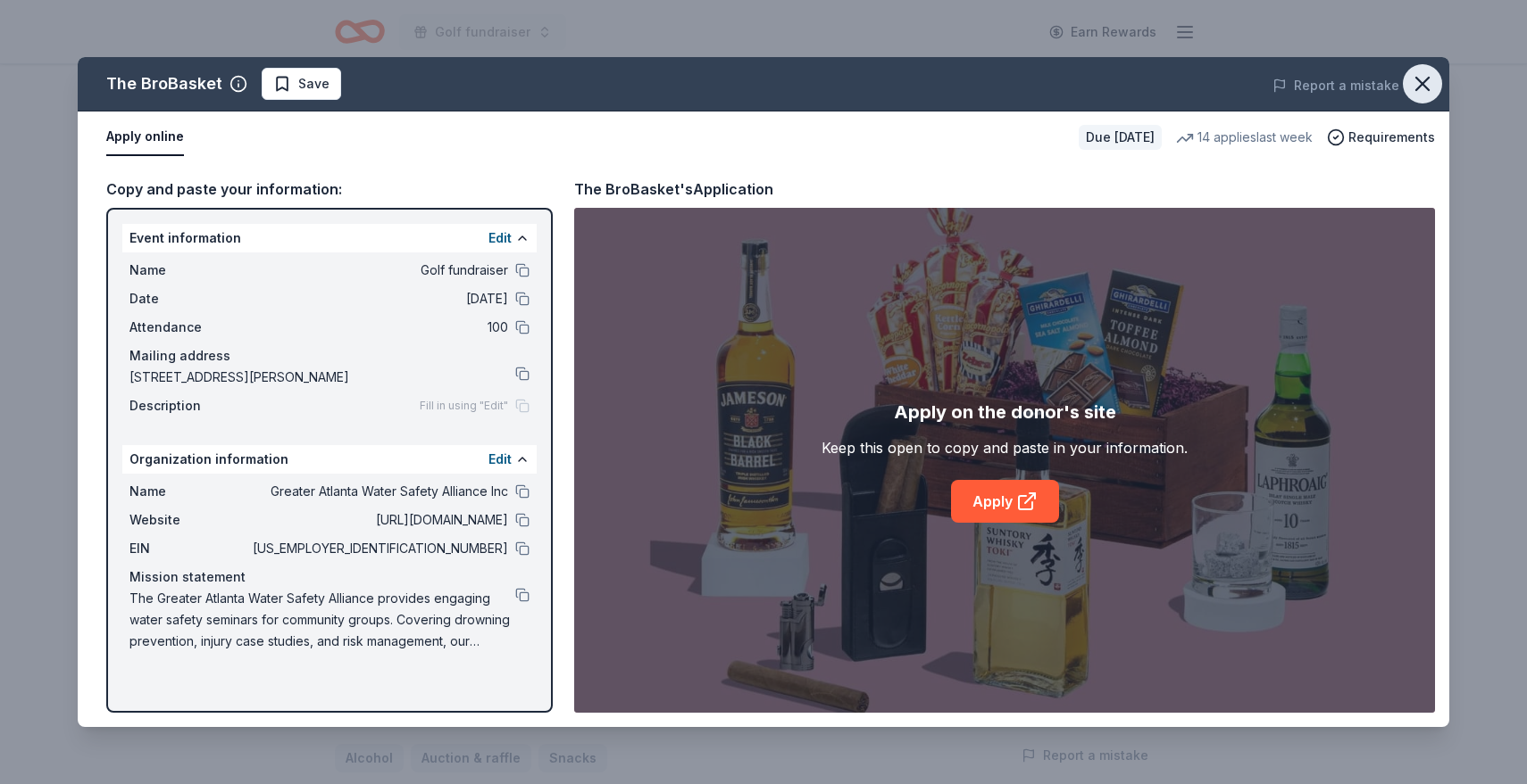
click at [1419, 69] on button "button" at bounding box center [1422, 83] width 40 height 40
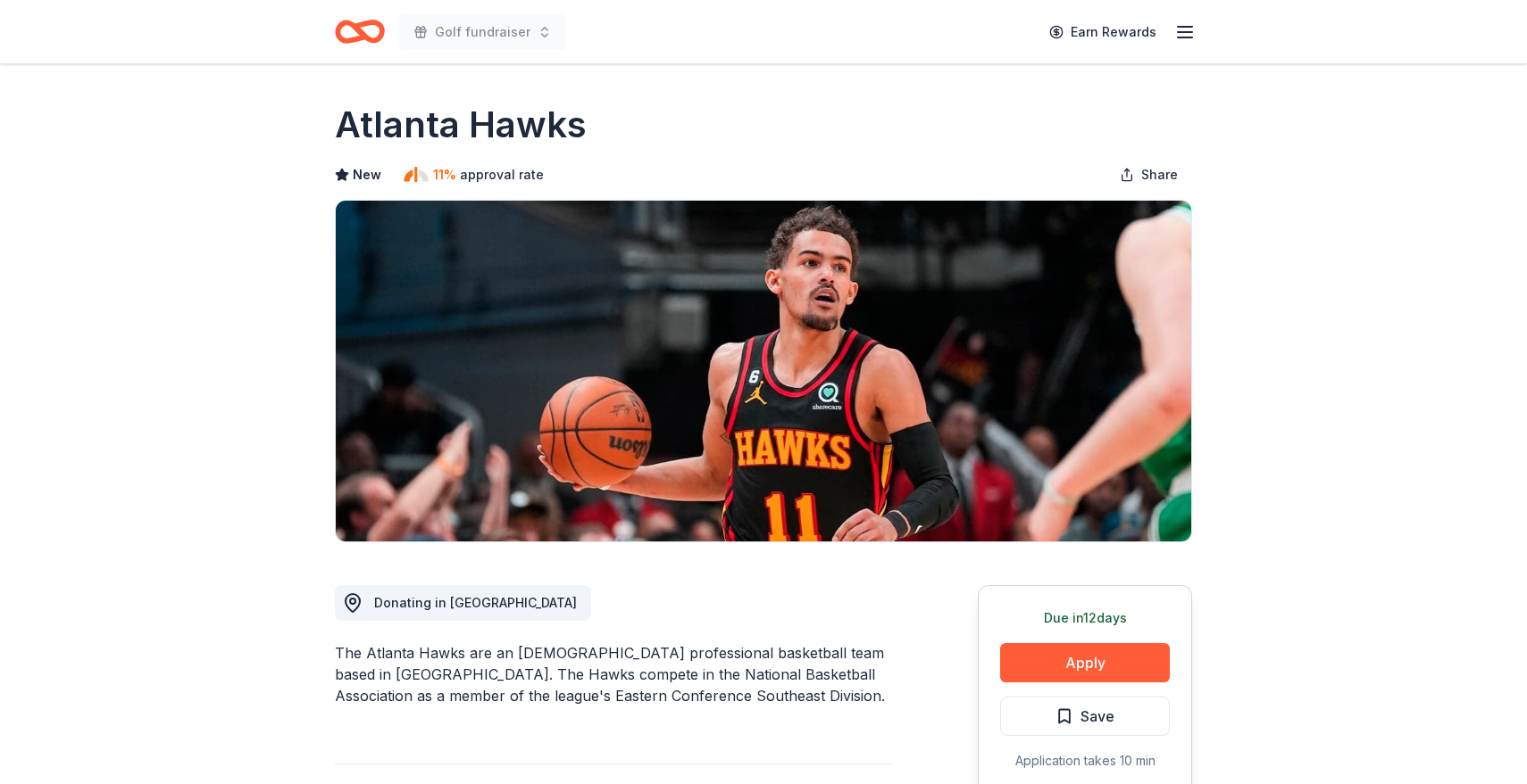
scroll to position [81, 0]
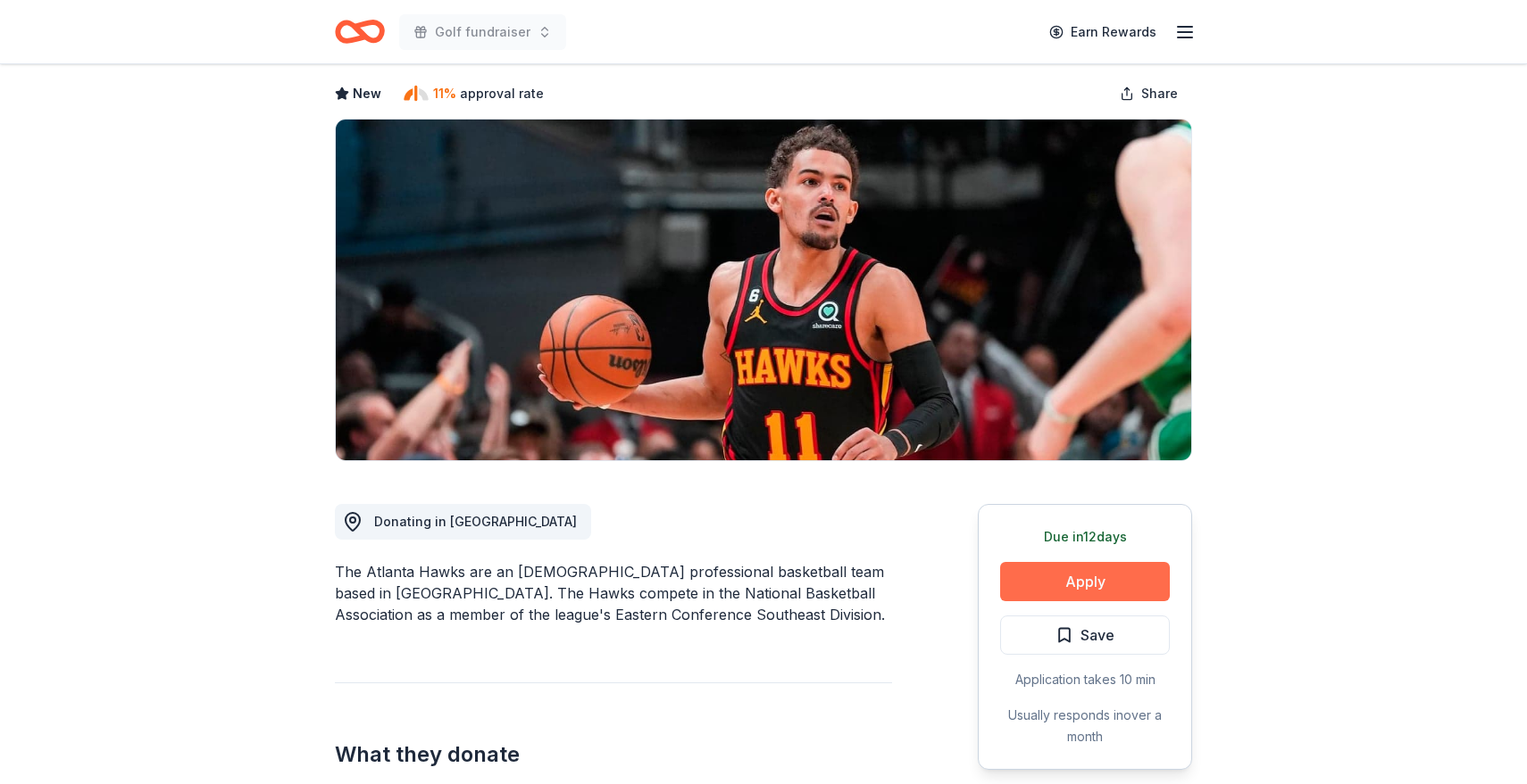
click at [1124, 590] on button "Apply" at bounding box center [1084, 581] width 170 height 40
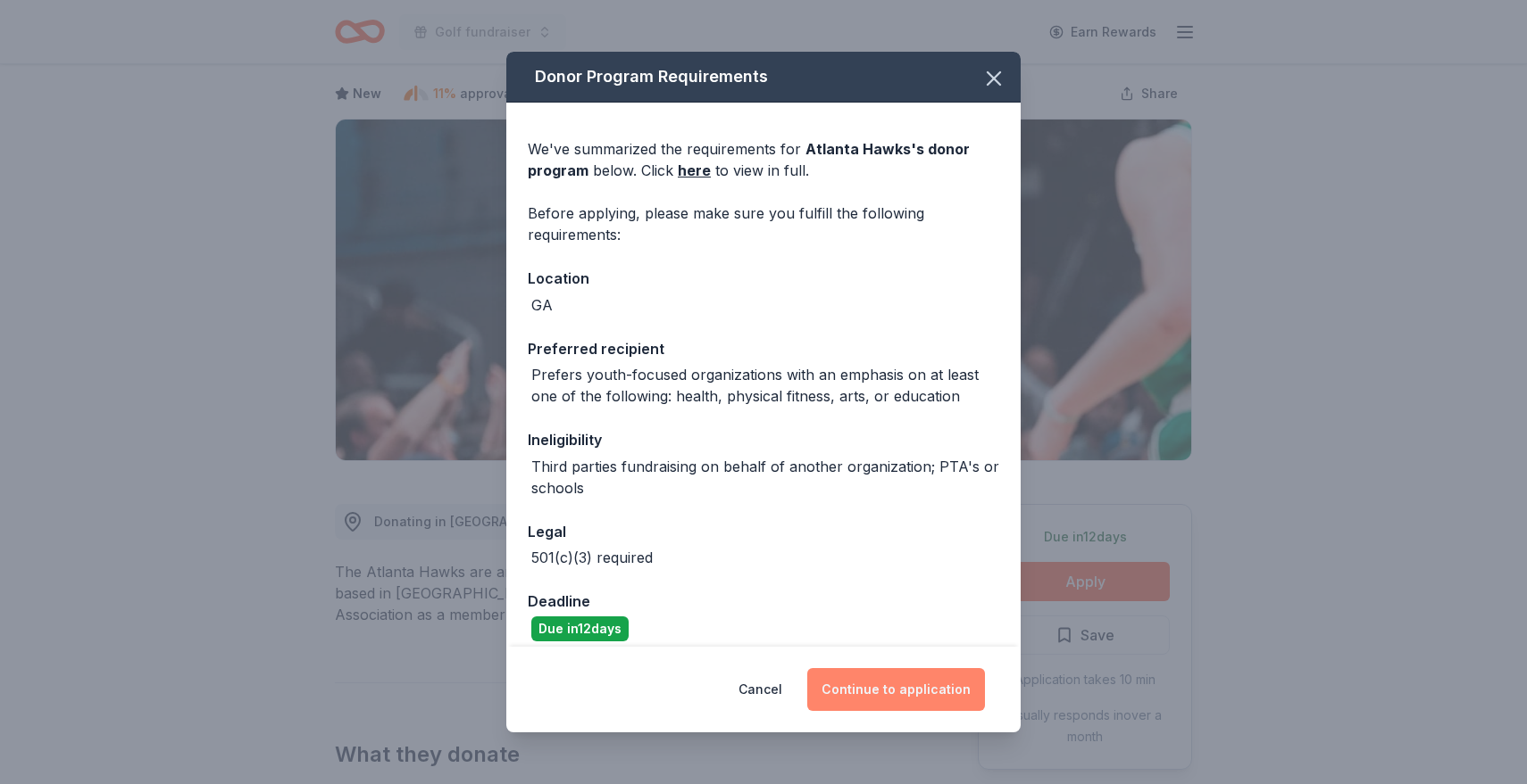
click at [957, 687] on button "Continue to application" at bounding box center [895, 690] width 177 height 43
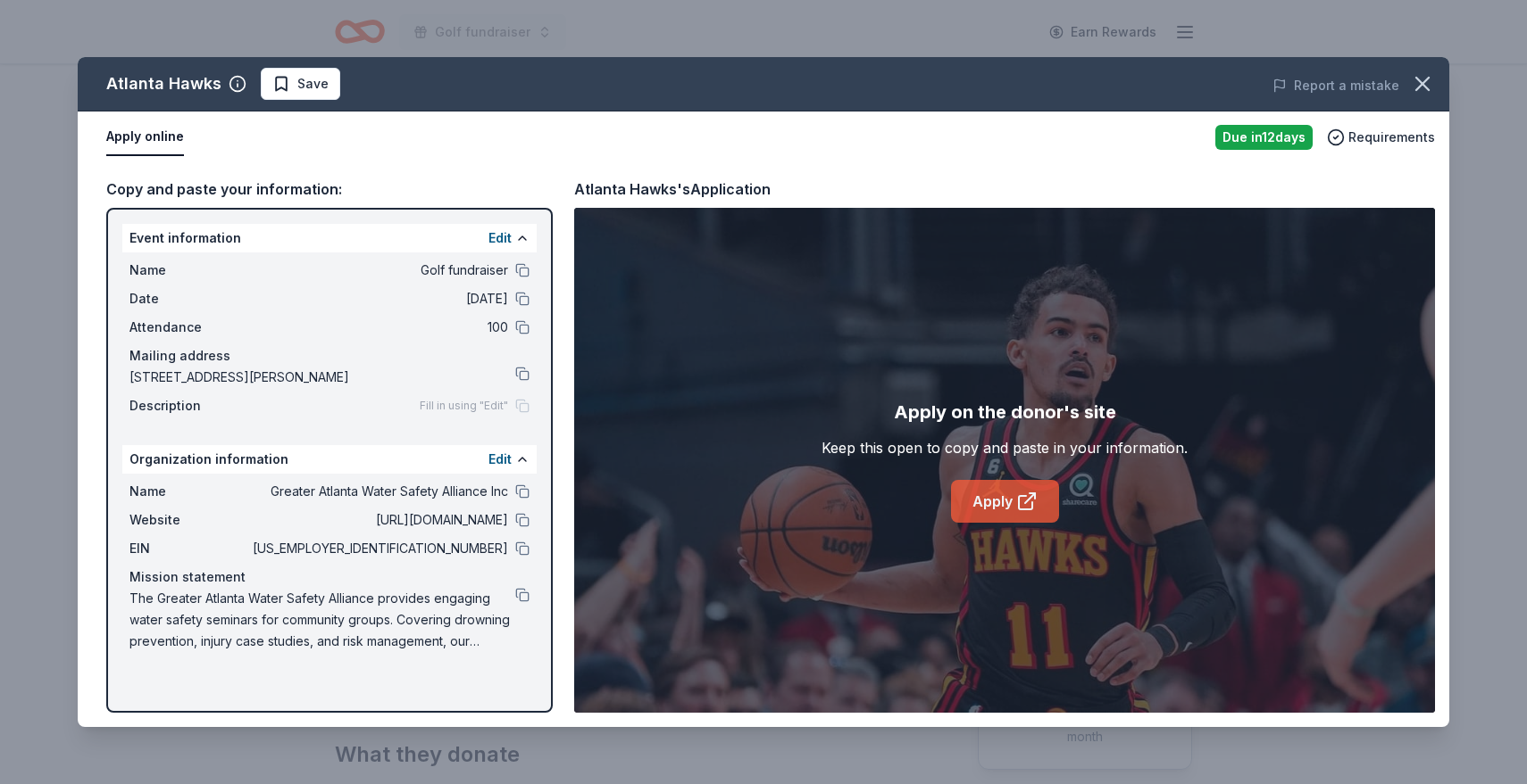
click at [976, 513] on link "Apply" at bounding box center [1004, 501] width 108 height 43
click at [517, 553] on button at bounding box center [522, 549] width 15 height 15
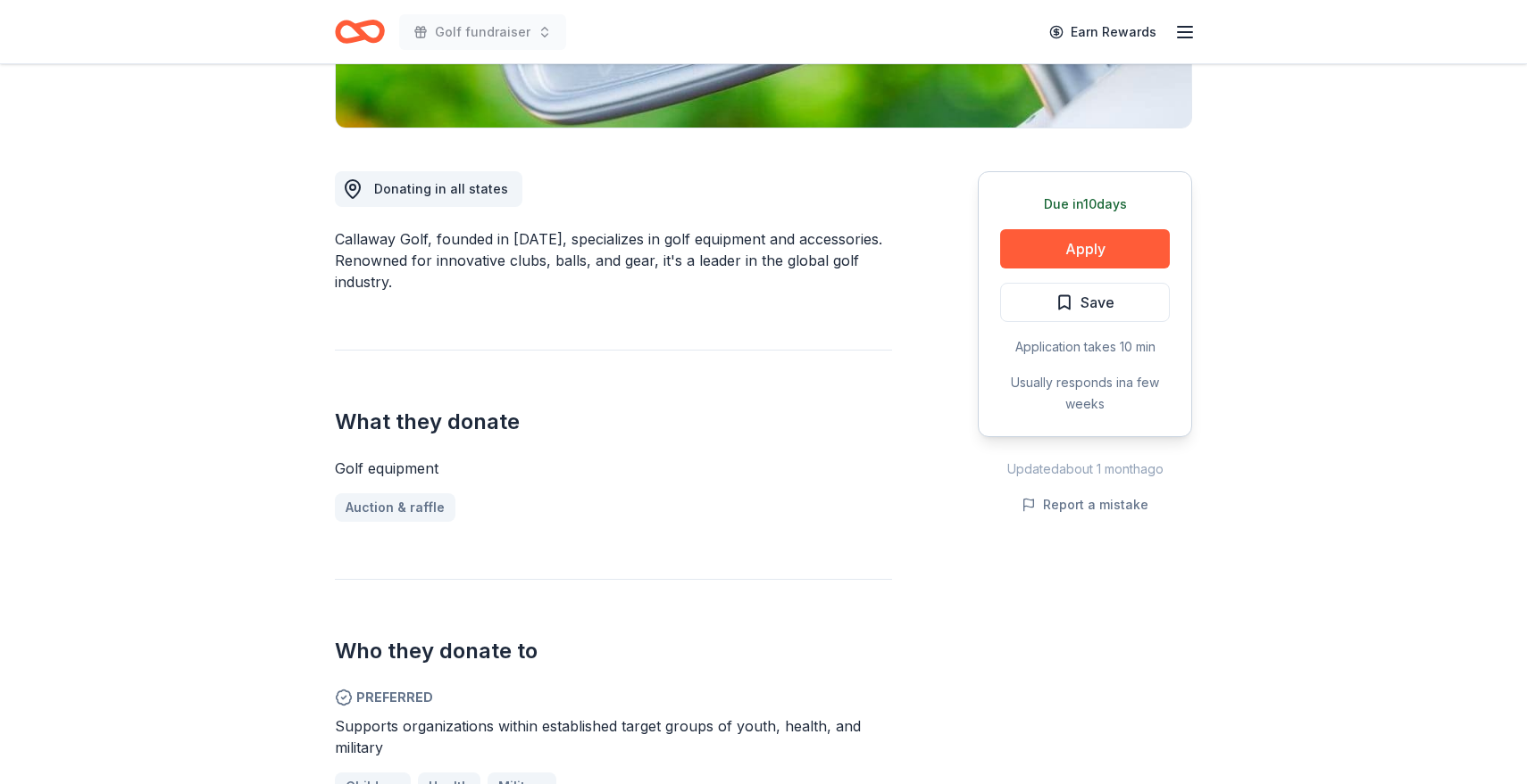
scroll to position [417, 0]
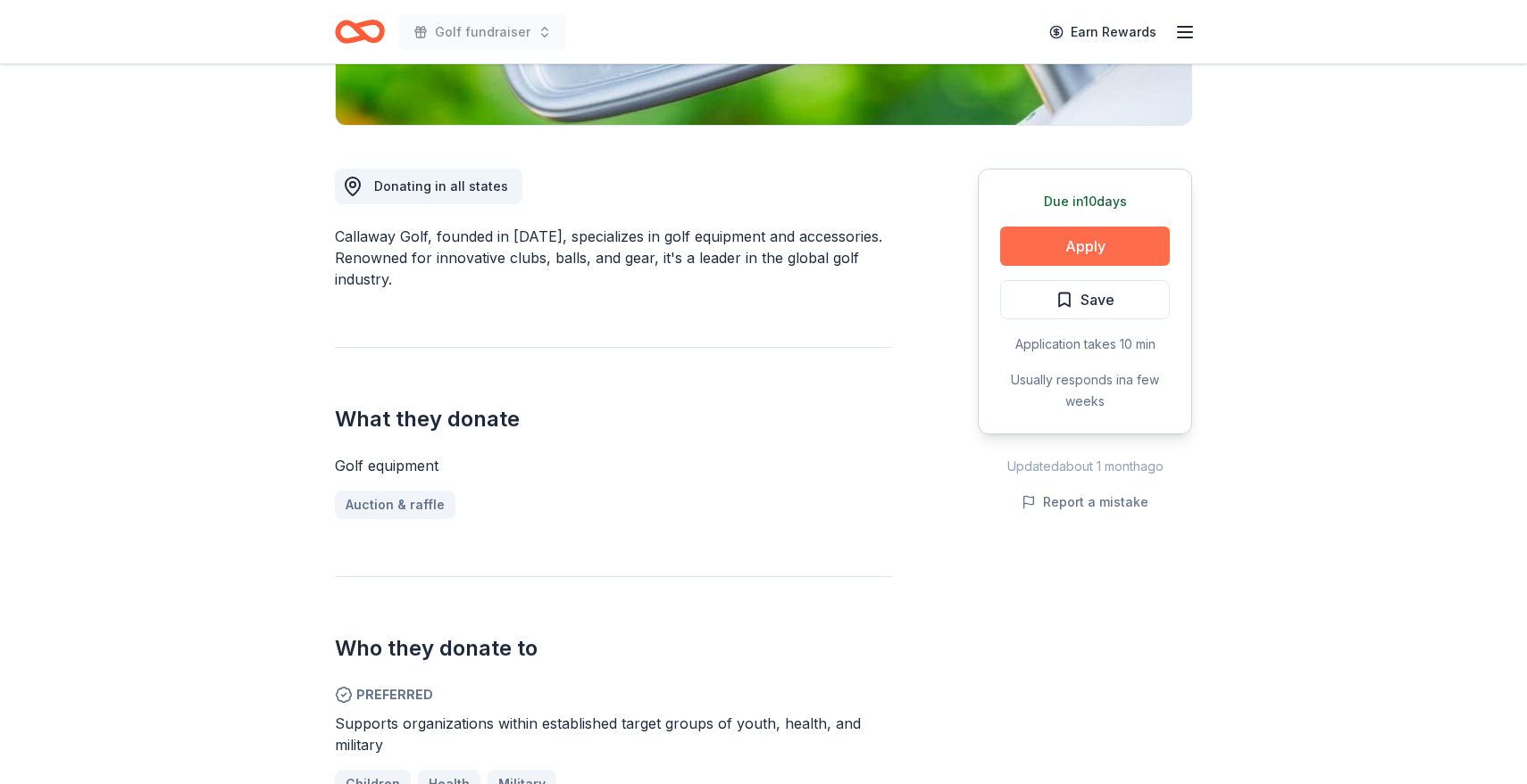
click at [1057, 246] on button "Apply" at bounding box center [1084, 246] width 170 height 40
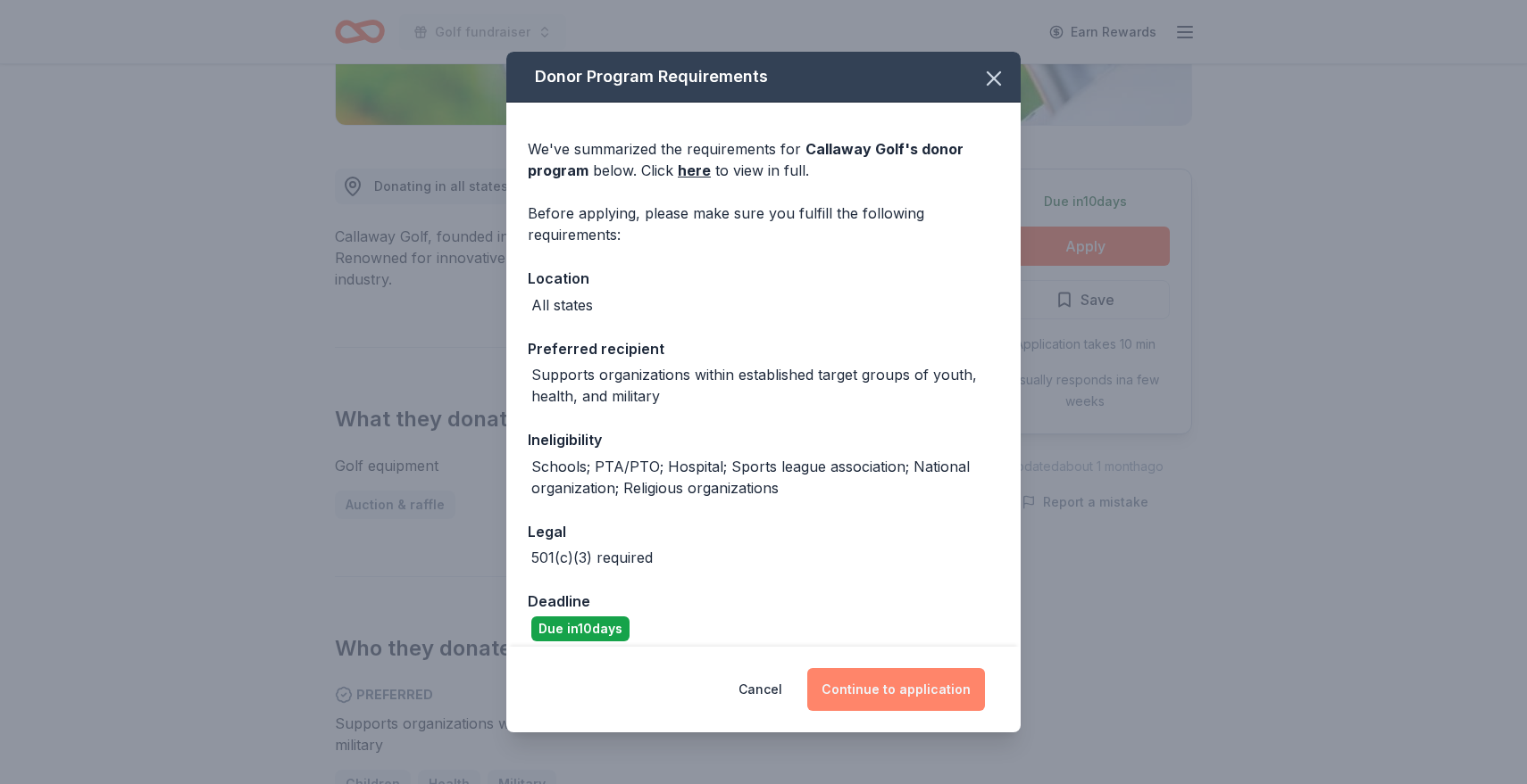
click at [895, 682] on button "Continue to application" at bounding box center [895, 690] width 177 height 43
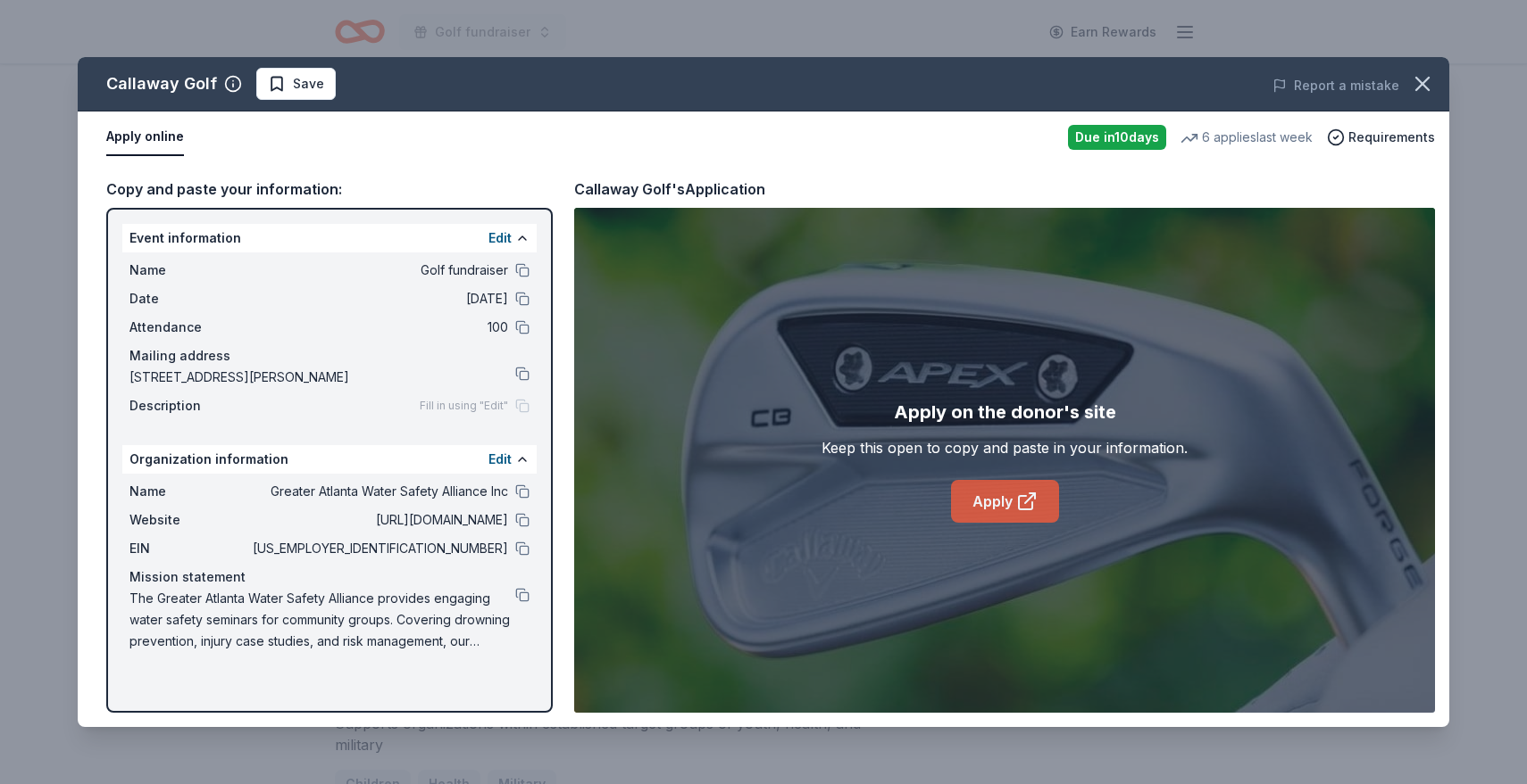
click at [1003, 493] on link "Apply" at bounding box center [1004, 501] width 108 height 43
click at [521, 549] on button at bounding box center [522, 549] width 15 height 15
